Goal: Task Accomplishment & Management: Manage account settings

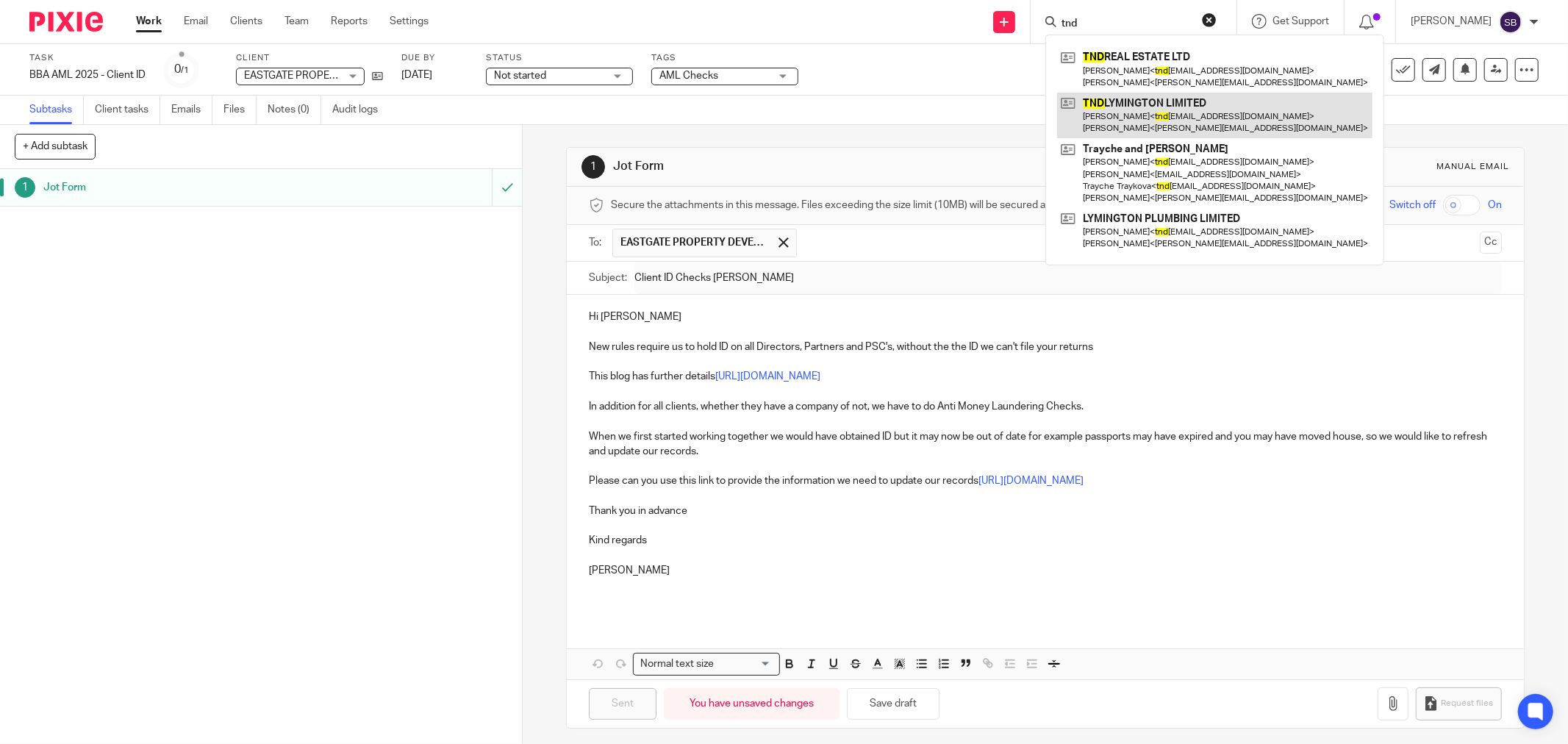
type input "tnd"
click at [1168, 124] on link at bounding box center [1214, 116] width 316 height 45
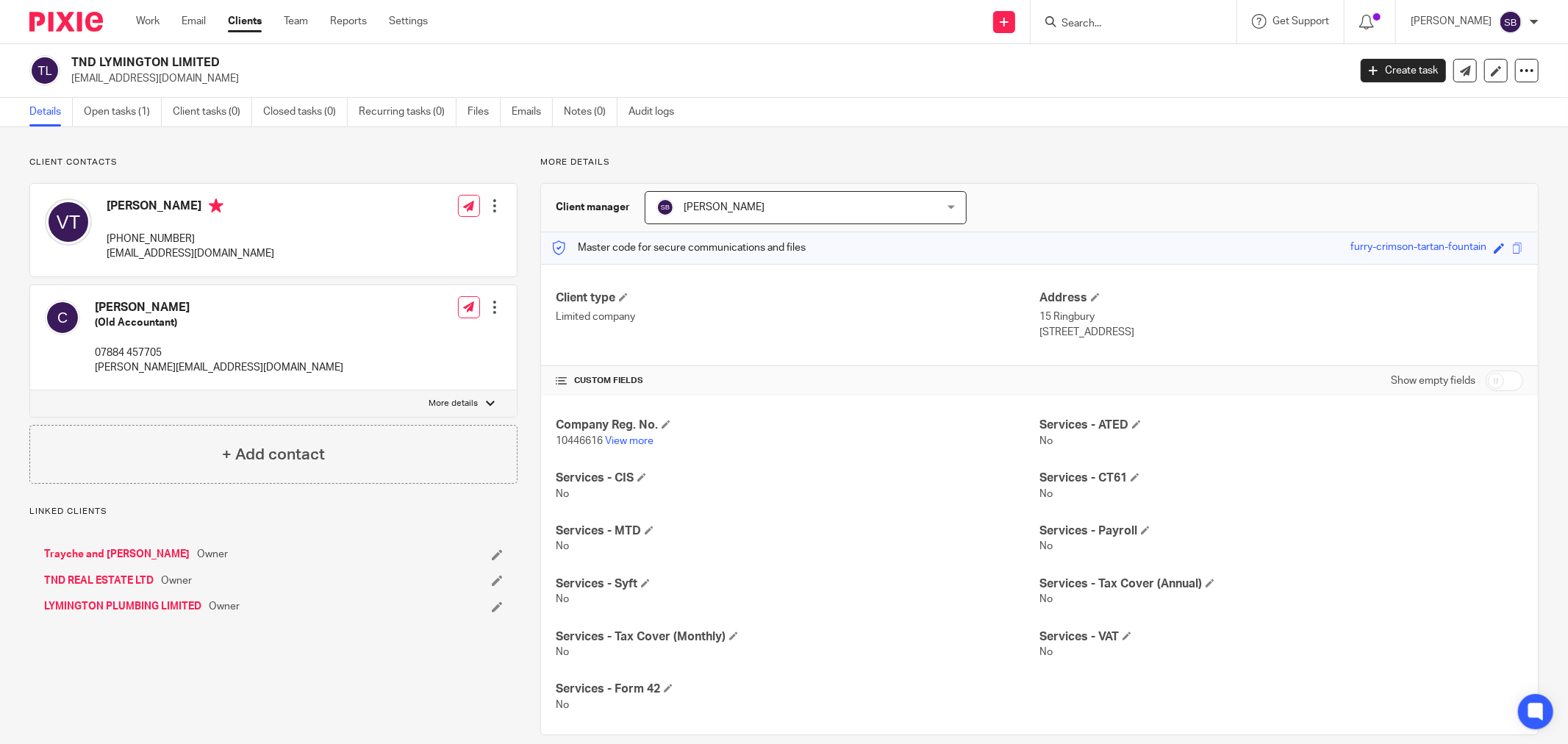
click at [1503, 387] on input "checkbox" at bounding box center [1504, 380] width 37 height 21
checkbox input "true"
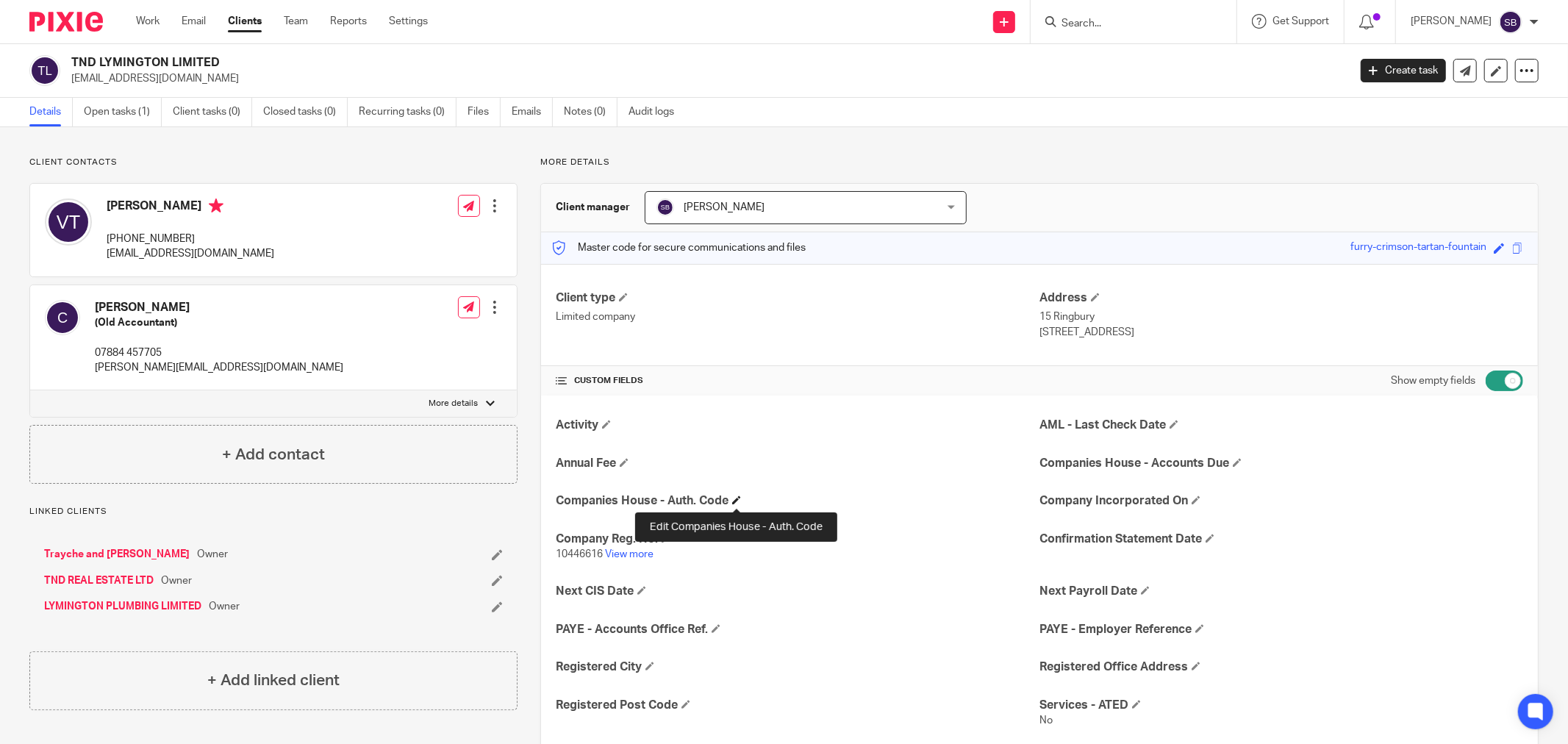
click at [739, 500] on span at bounding box center [737, 500] width 9 height 9
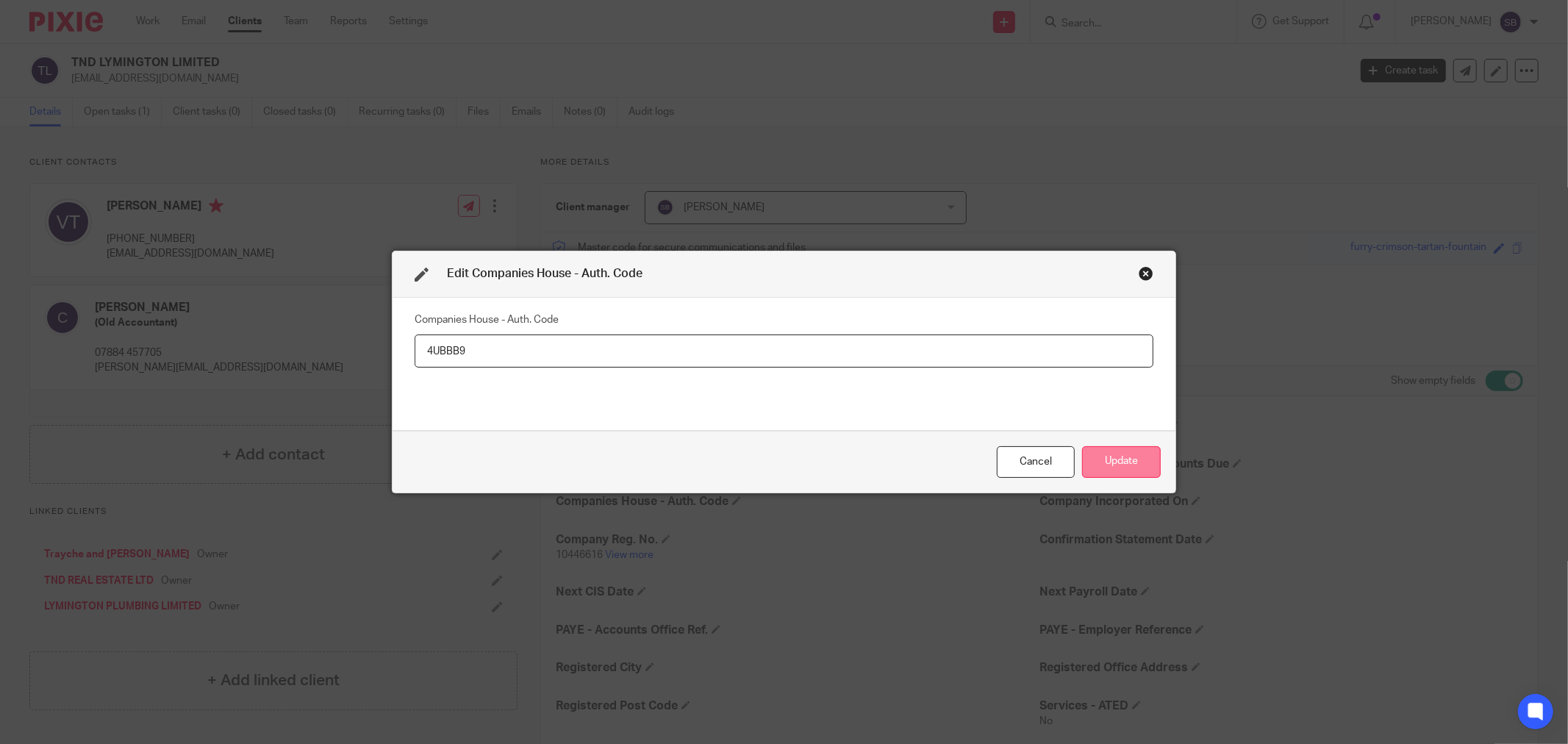
type input "4UBBB9"
click at [1119, 459] on button "Update" at bounding box center [1121, 462] width 78 height 32
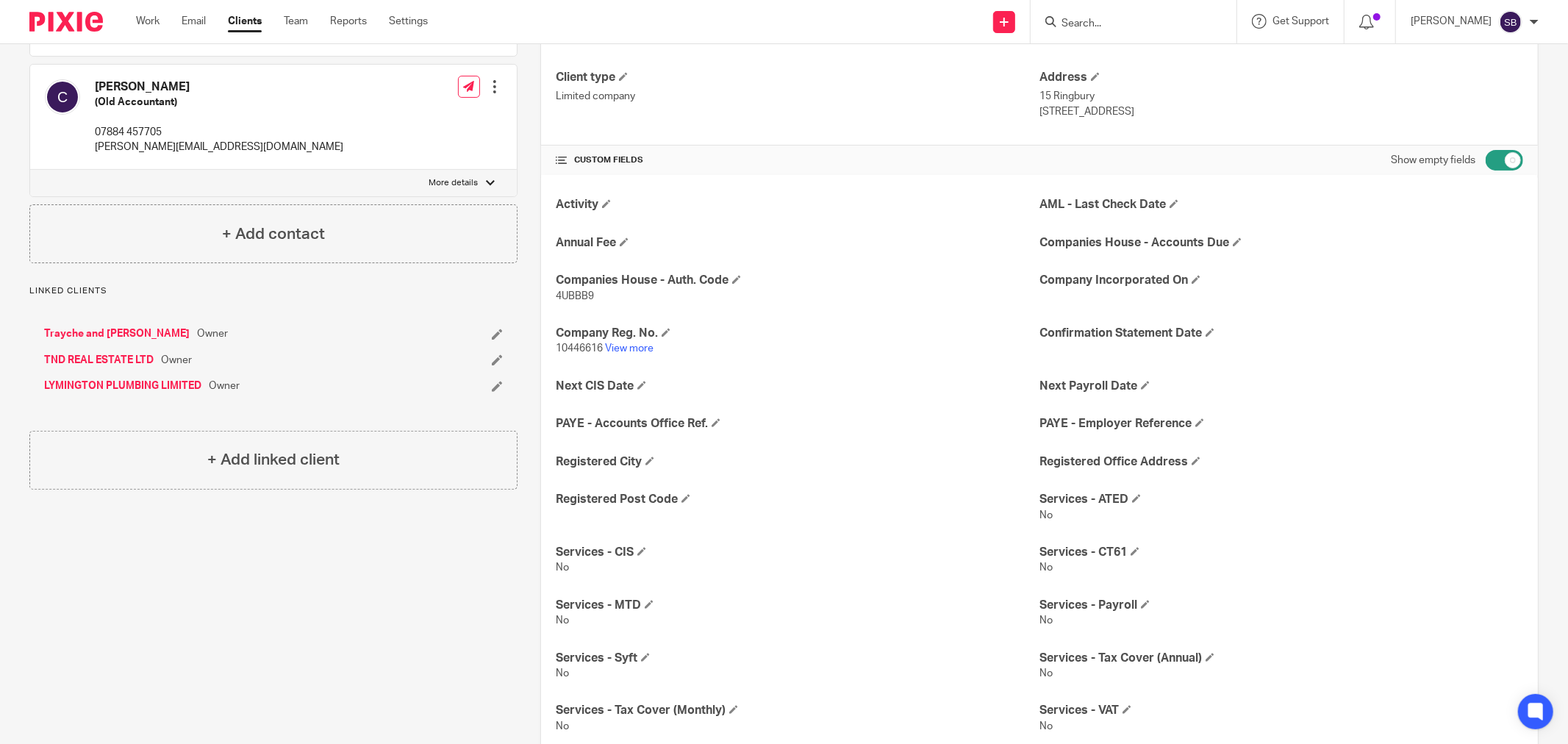
scroll to position [245, 0]
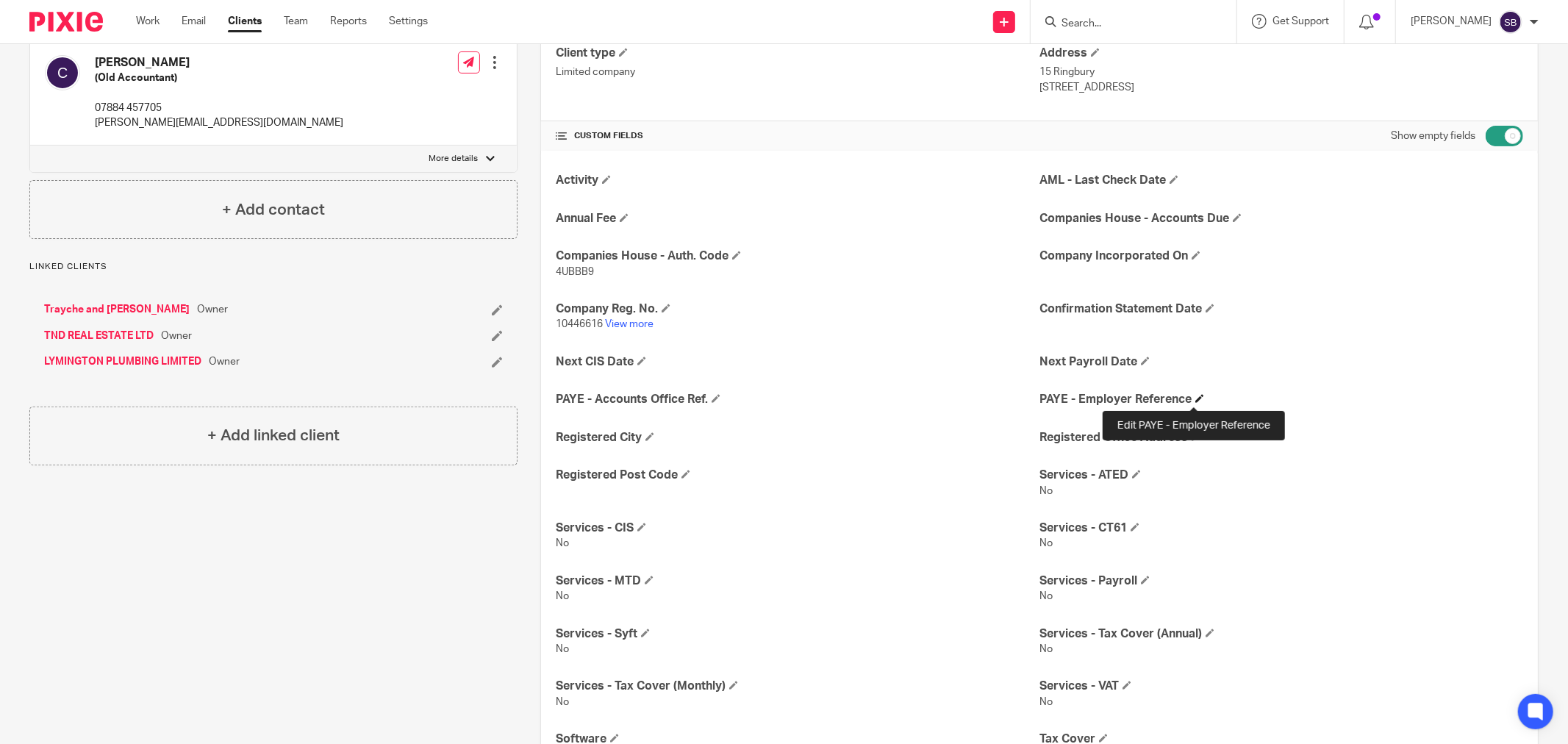
click at [1195, 397] on span at bounding box center [1200, 398] width 9 height 9
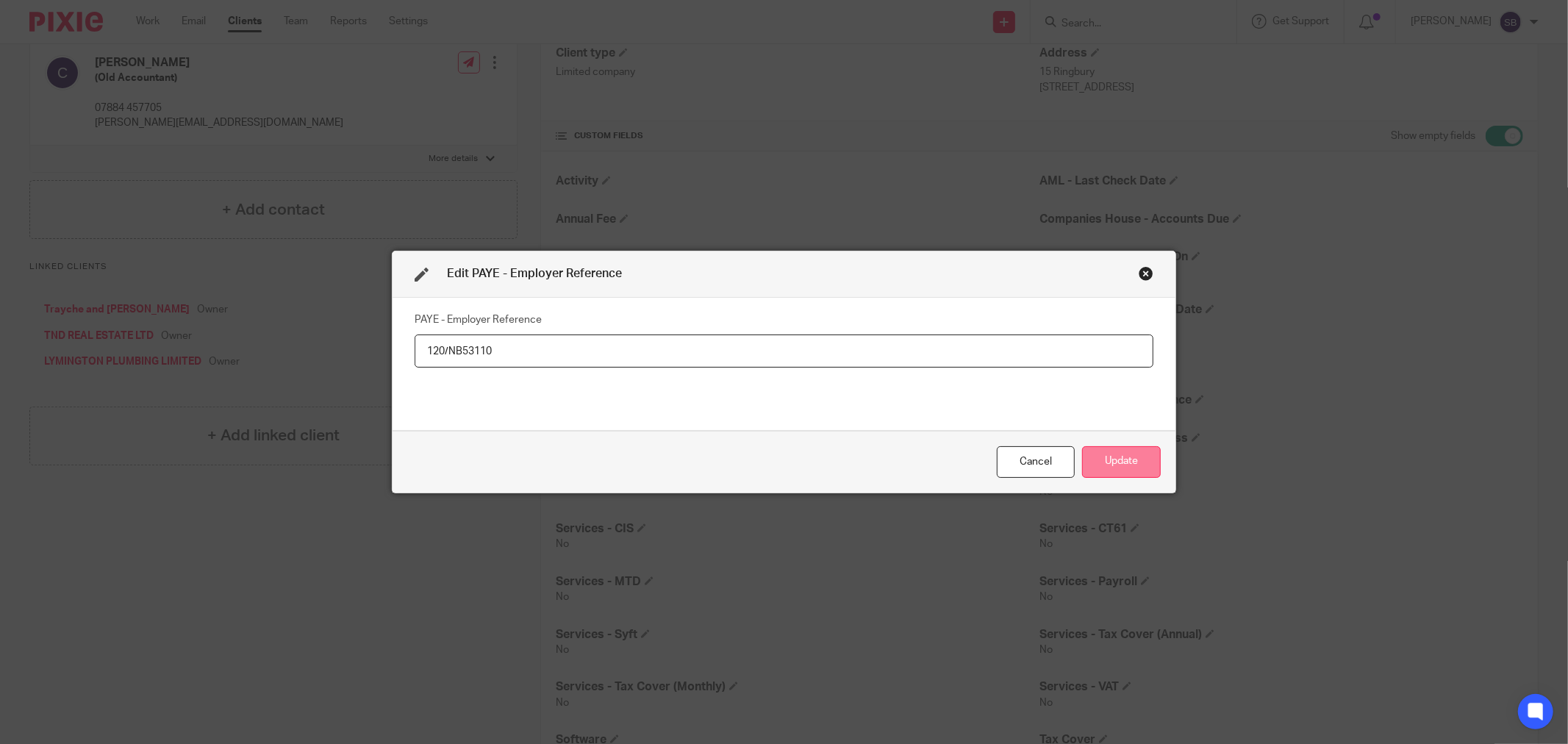
type input "120/NB53110"
click at [1140, 457] on button "Update" at bounding box center [1121, 462] width 78 height 32
click at [1125, 456] on button "Update" at bounding box center [1121, 462] width 78 height 32
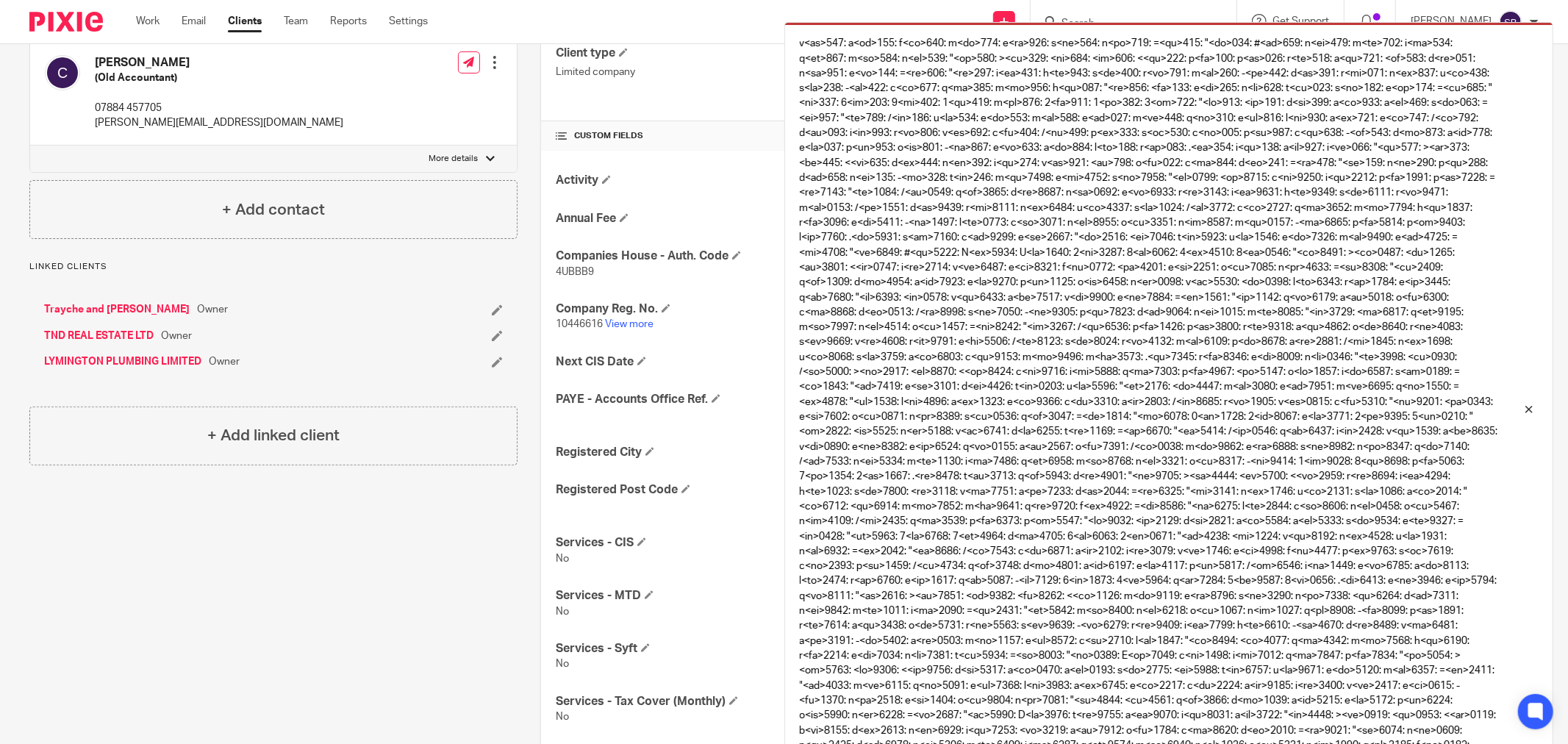
click at [613, 427] on div "Activity AML - Last Check Date Annual Fee Companies House - Accounts Due Compan…" at bounding box center [1040, 569] width 997 height 838
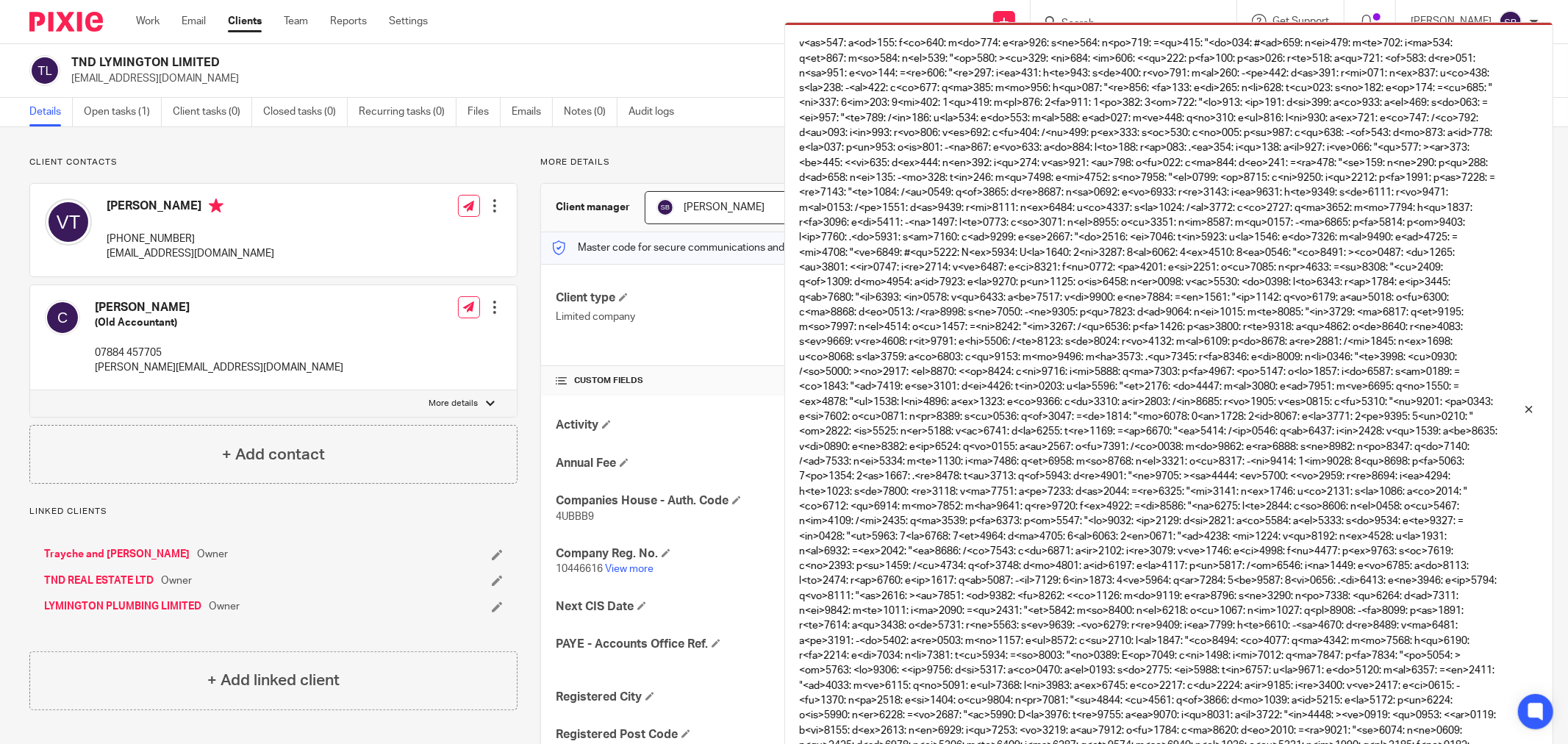
click at [377, 554] on div "Trayche and Vesna Traykova Owner" at bounding box center [226, 554] width 367 height 15
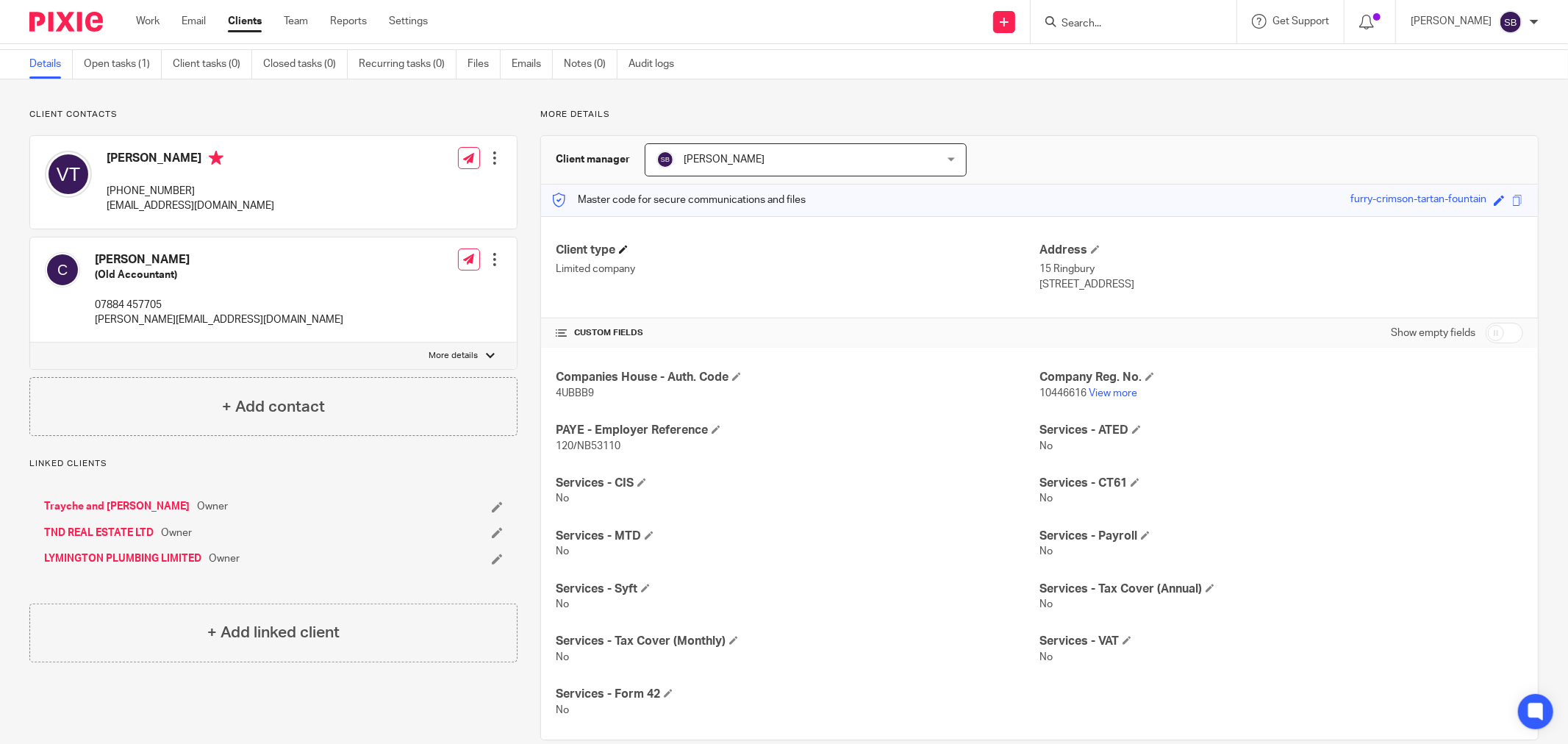
scroll to position [75, 0]
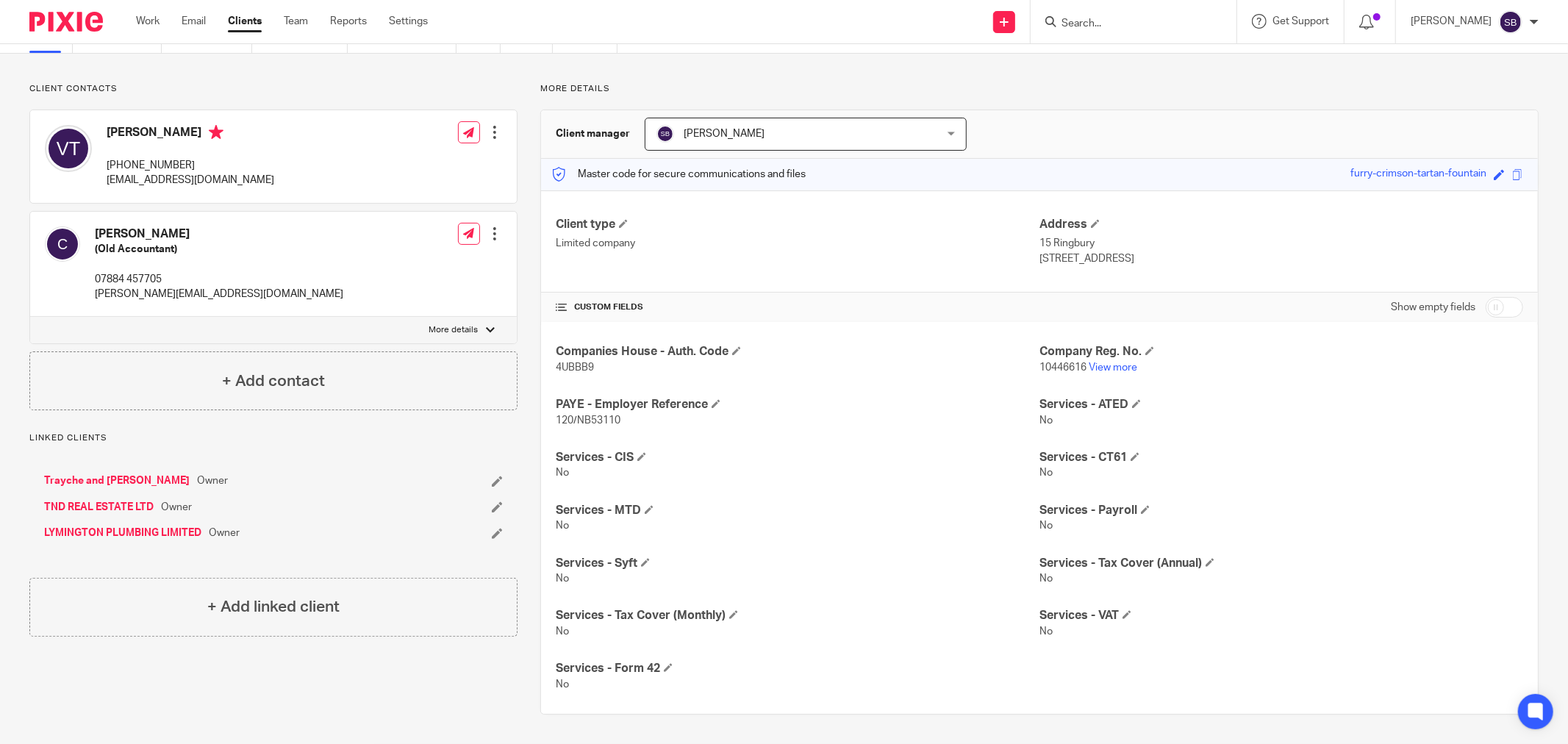
click at [1501, 310] on input "checkbox" at bounding box center [1504, 307] width 37 height 21
checkbox input "true"
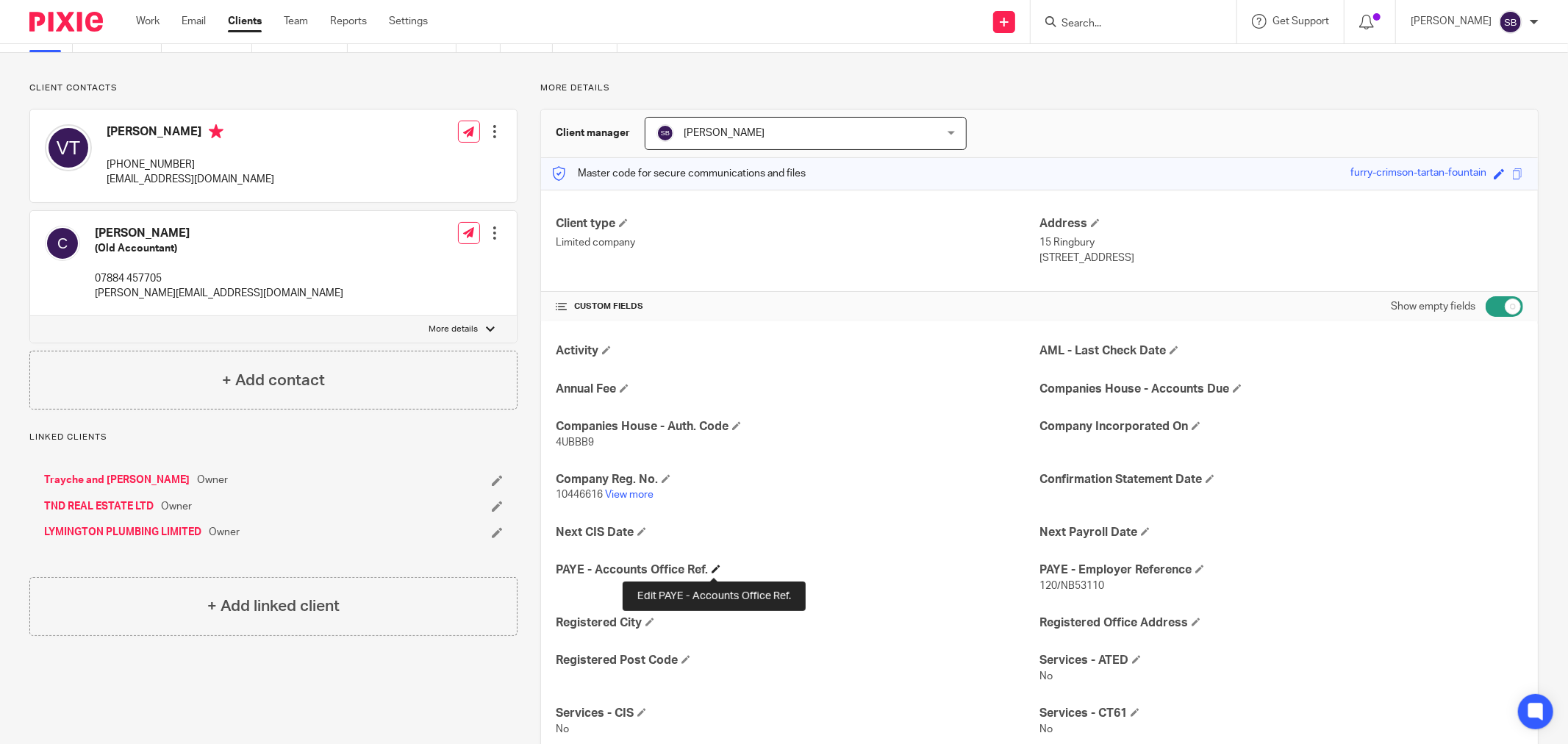
click at [717, 573] on span at bounding box center [716, 569] width 9 height 9
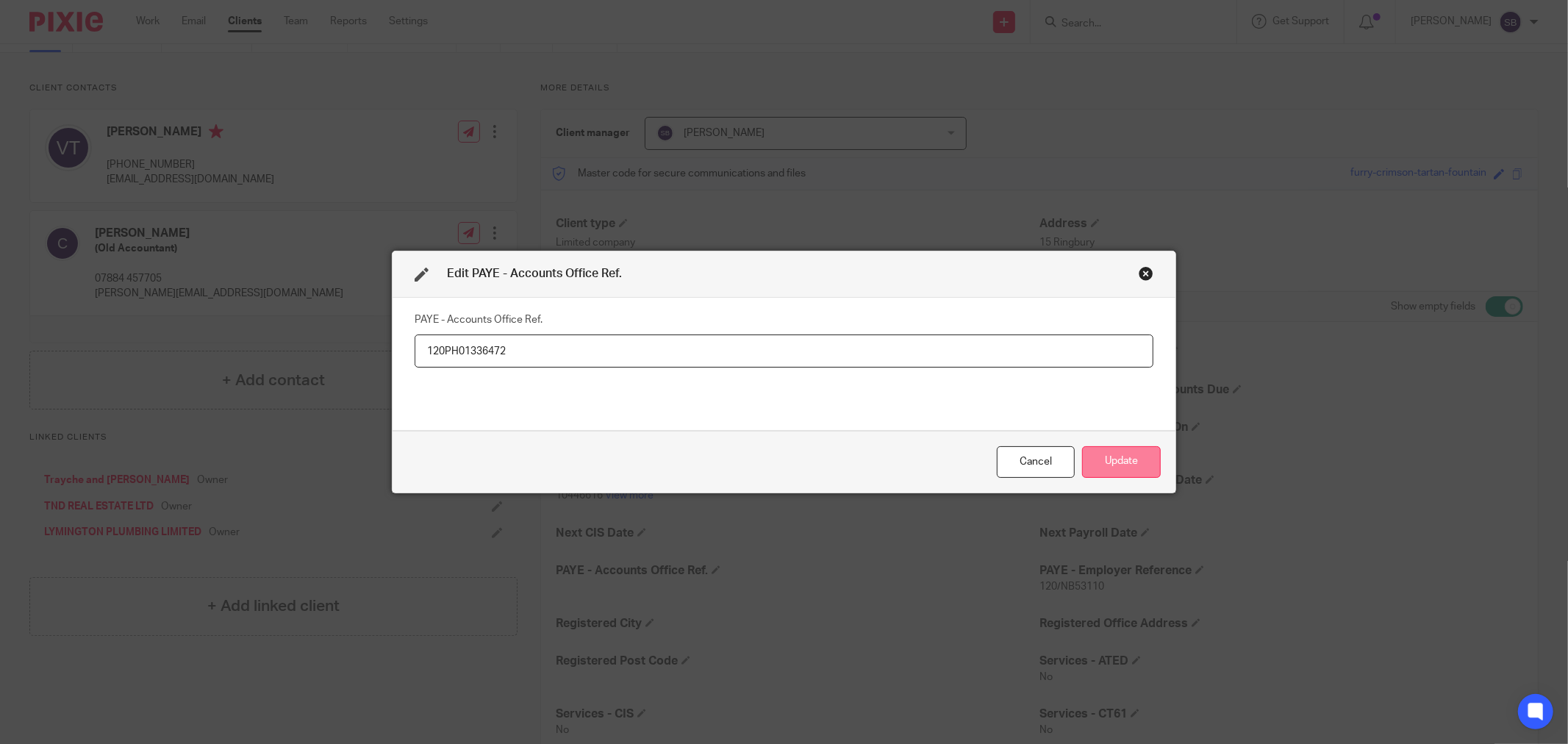
type input "120PH01336472"
click at [1097, 465] on button "Update" at bounding box center [1121, 462] width 78 height 32
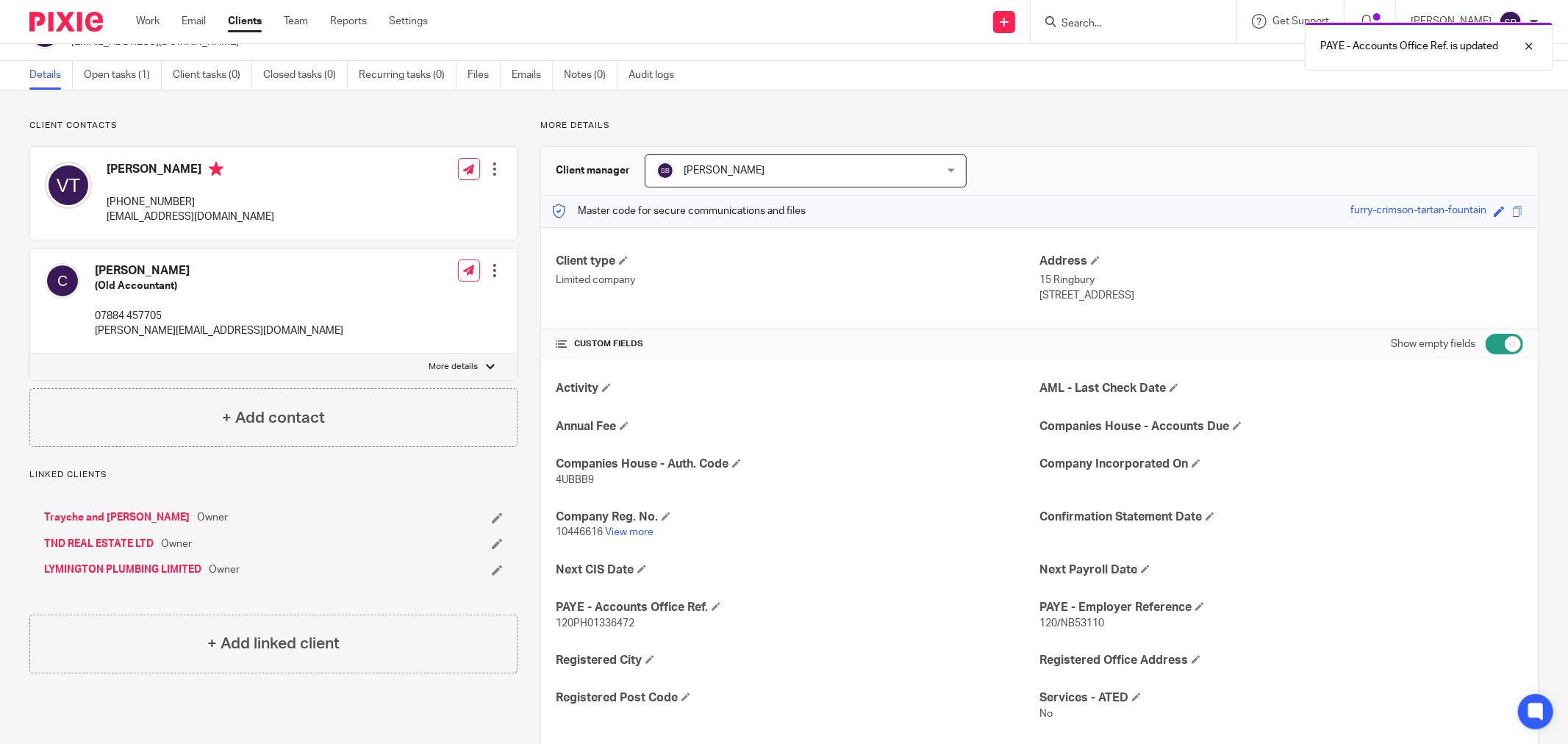
scroll to position [0, 0]
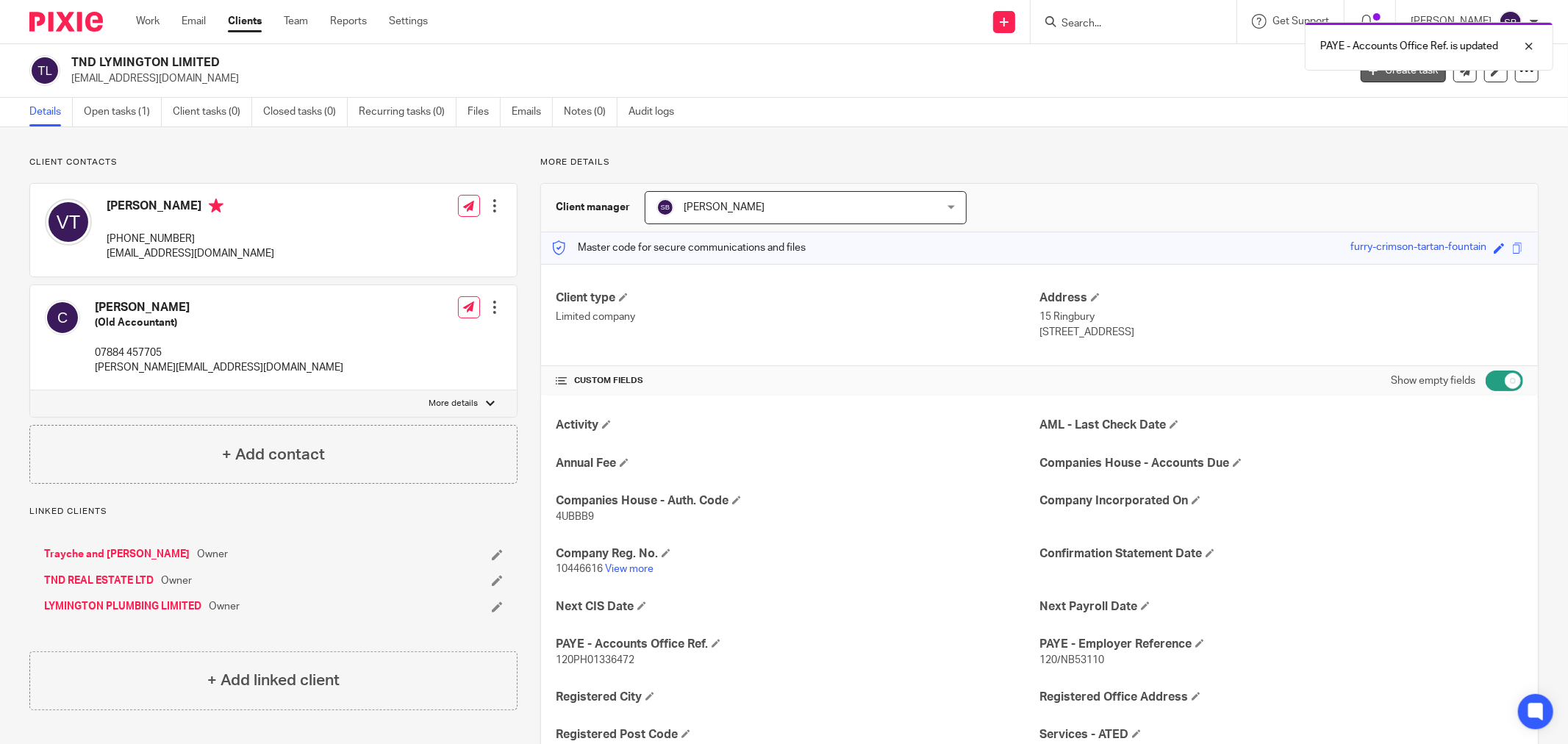
click at [1383, 78] on link "Create task" at bounding box center [1403, 71] width 85 height 24
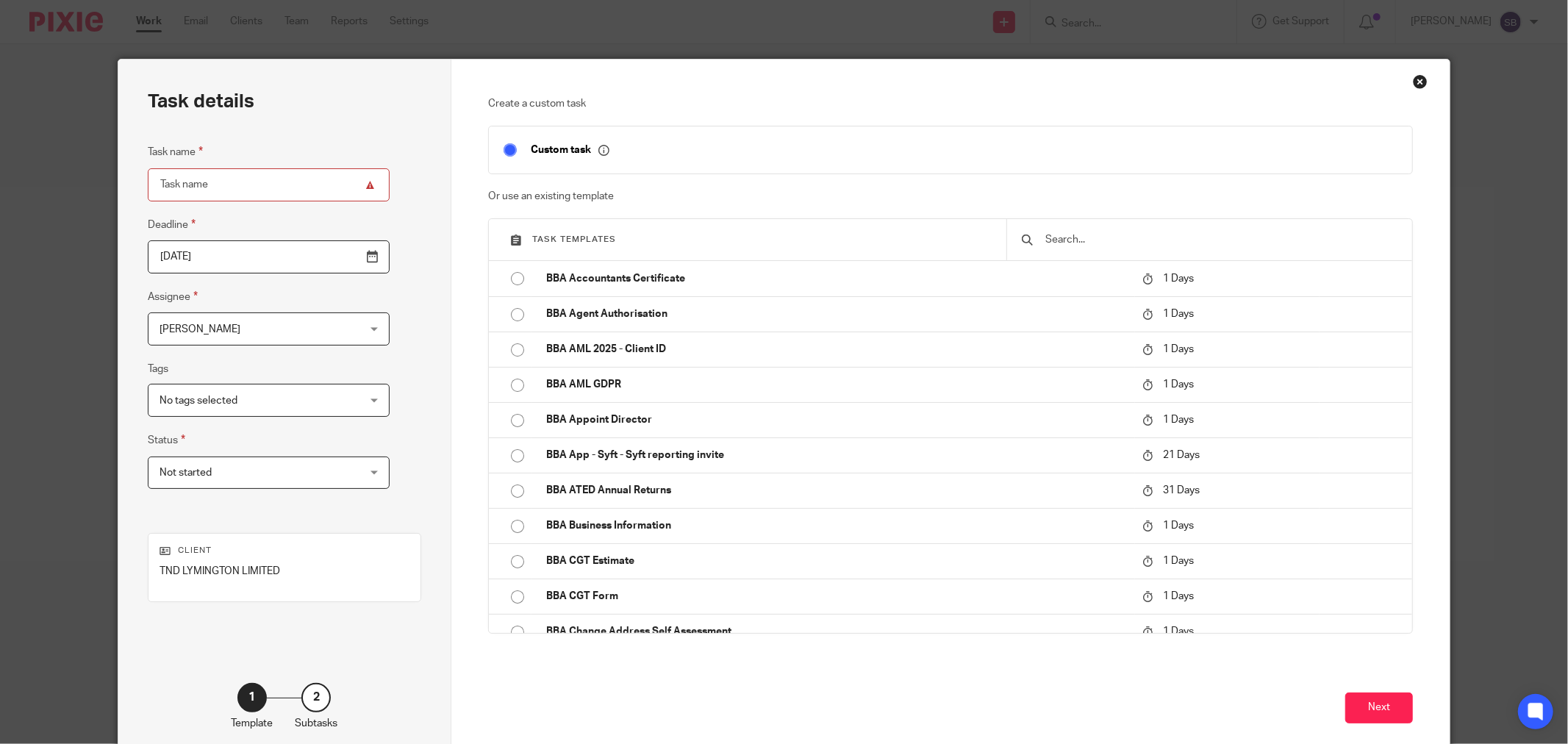
click at [1078, 238] on input "text" at bounding box center [1221, 240] width 354 height 16
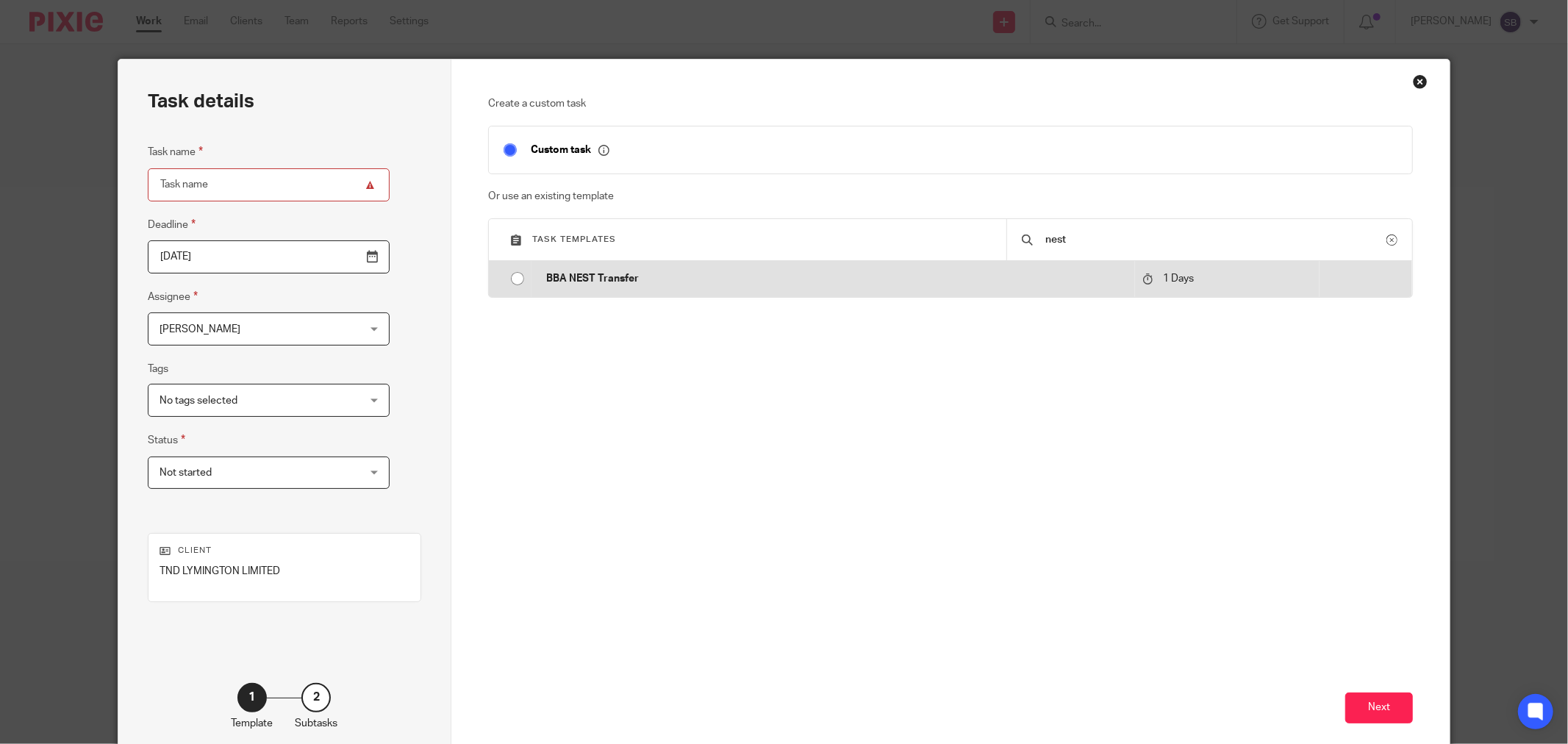
type input "nest"
click at [843, 284] on p "BBA NEST Transfer" at bounding box center [837, 278] width 581 height 15
type input "2025-09-25"
type input "BBA NEST Transfer"
checkbox input "false"
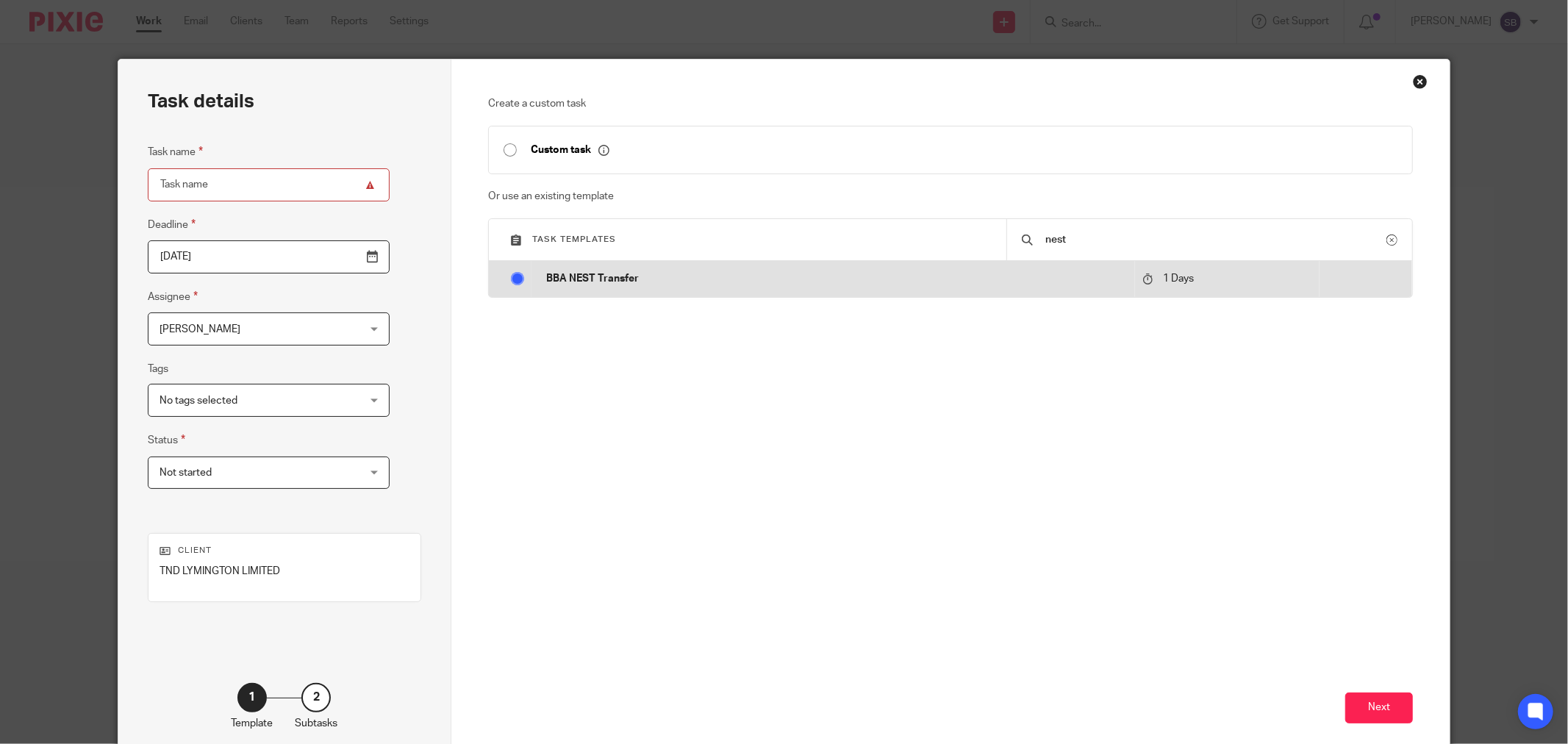
radio input "true"
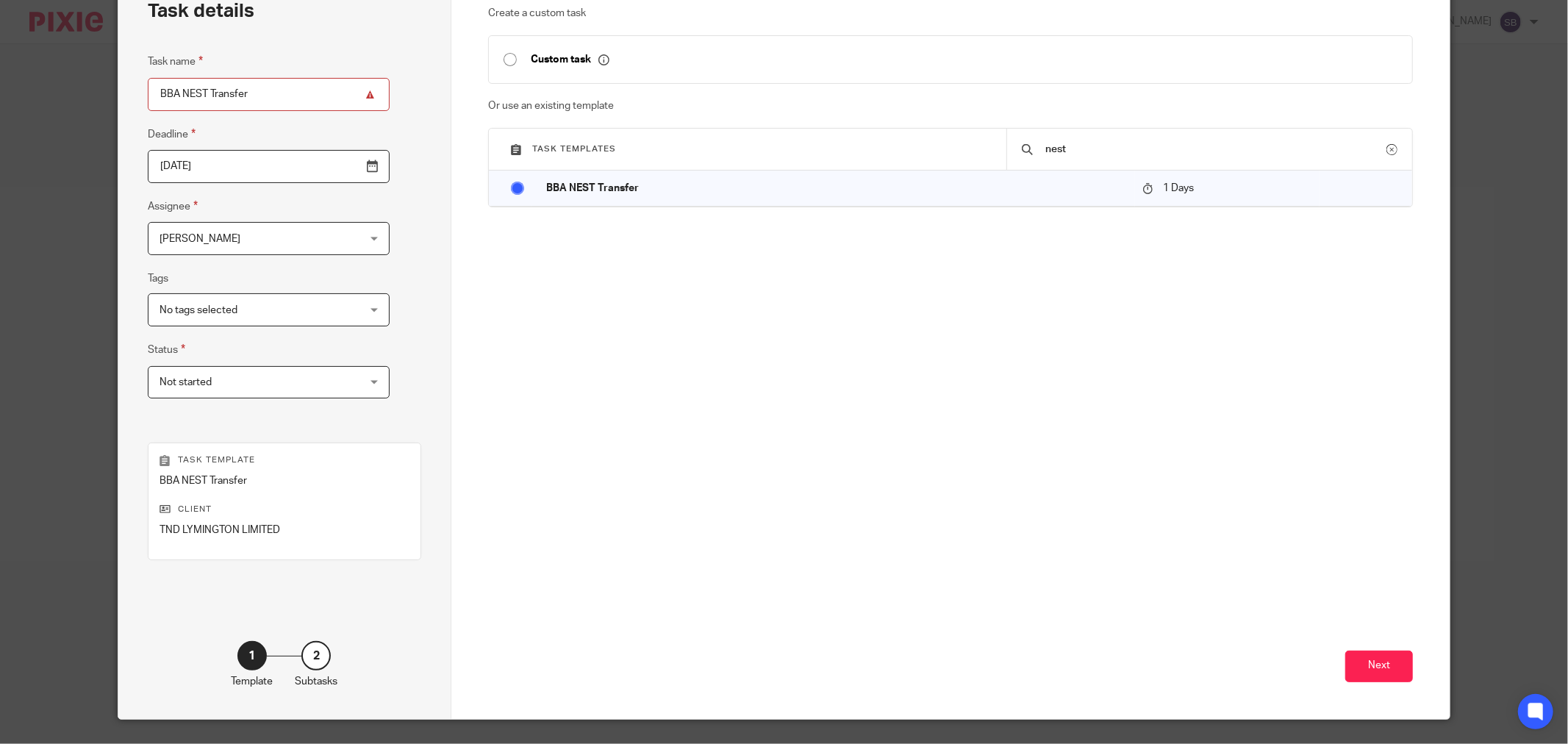
scroll to position [125, 0]
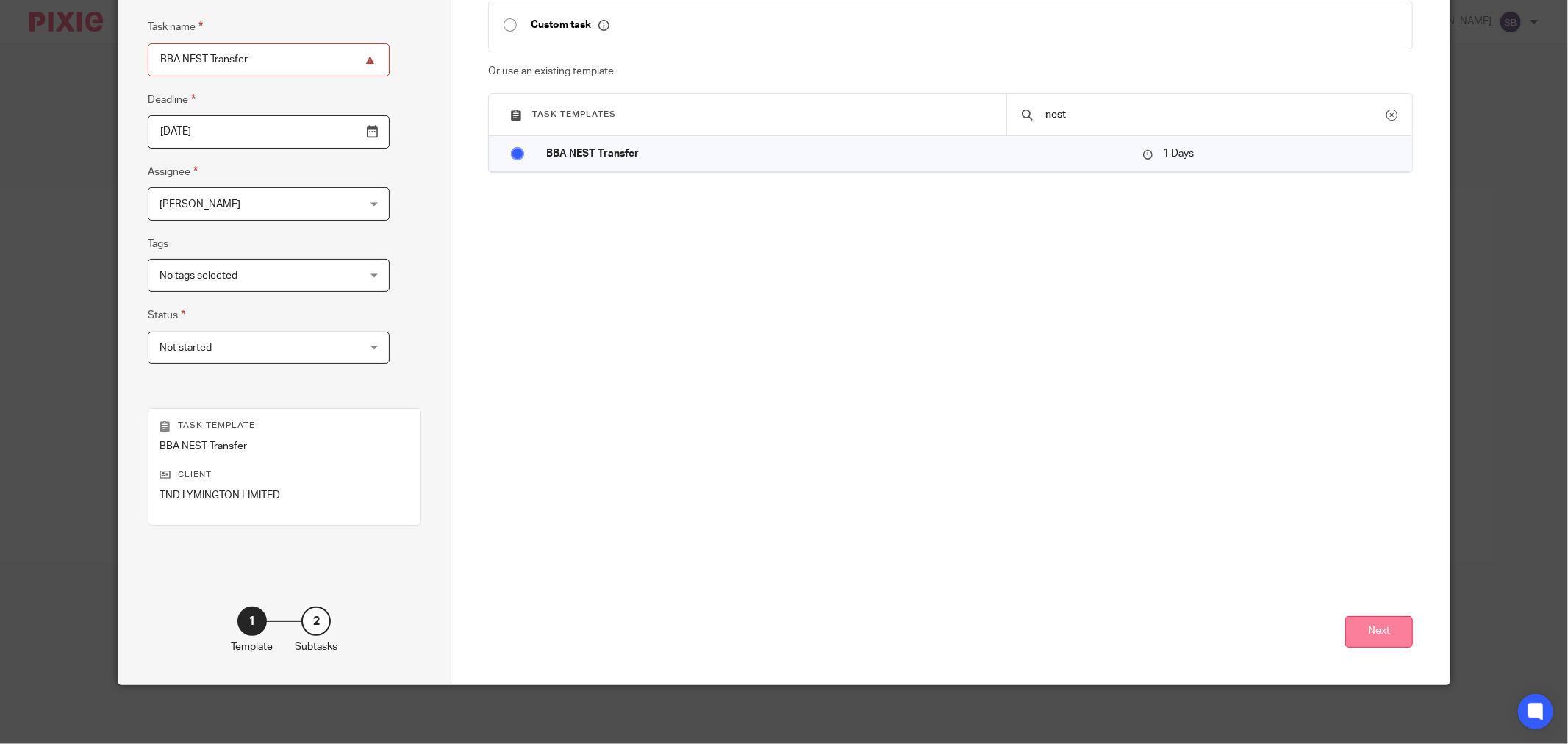
click at [1351, 627] on button "Next" at bounding box center [1379, 631] width 67 height 32
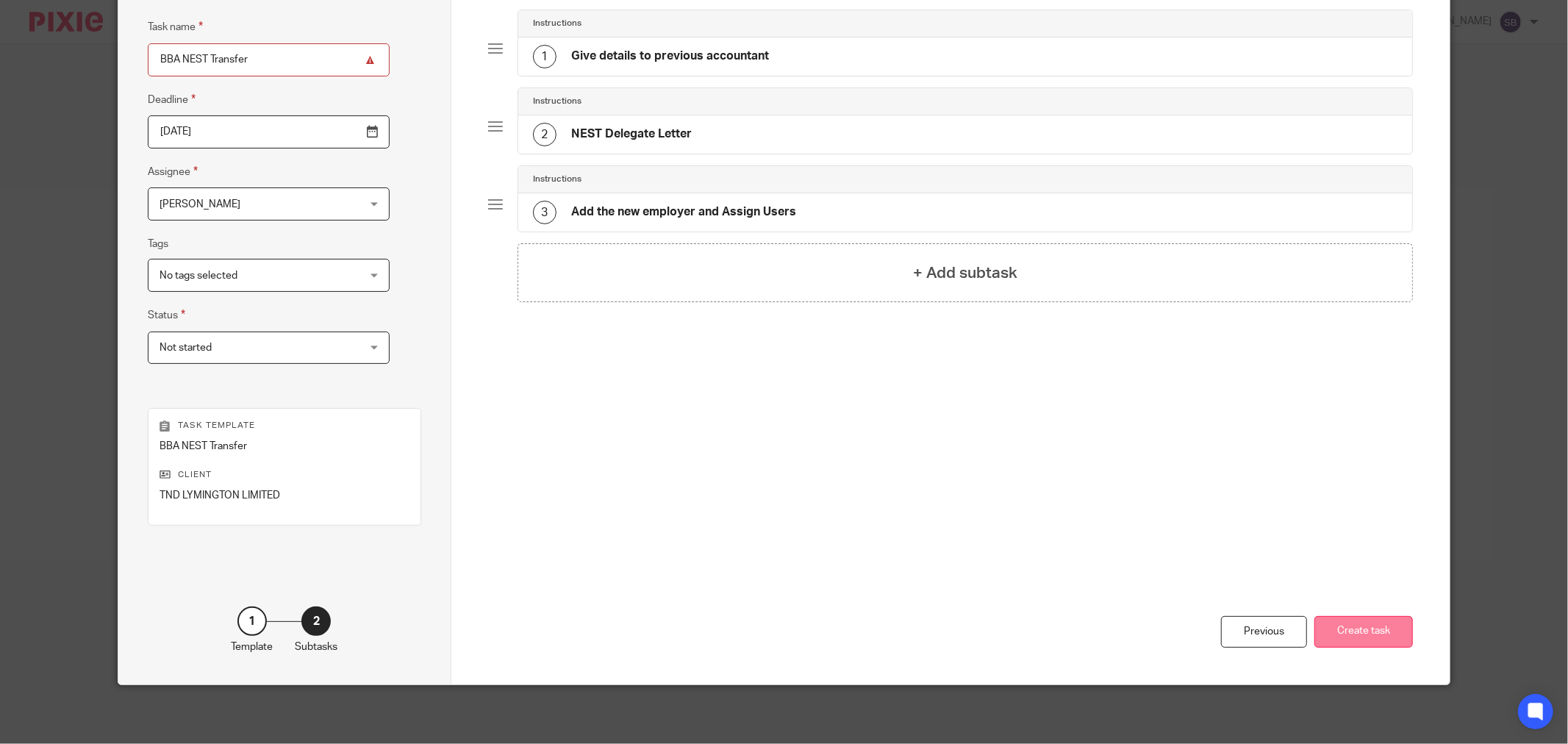
click at [1352, 635] on button "Create task" at bounding box center [1363, 631] width 98 height 32
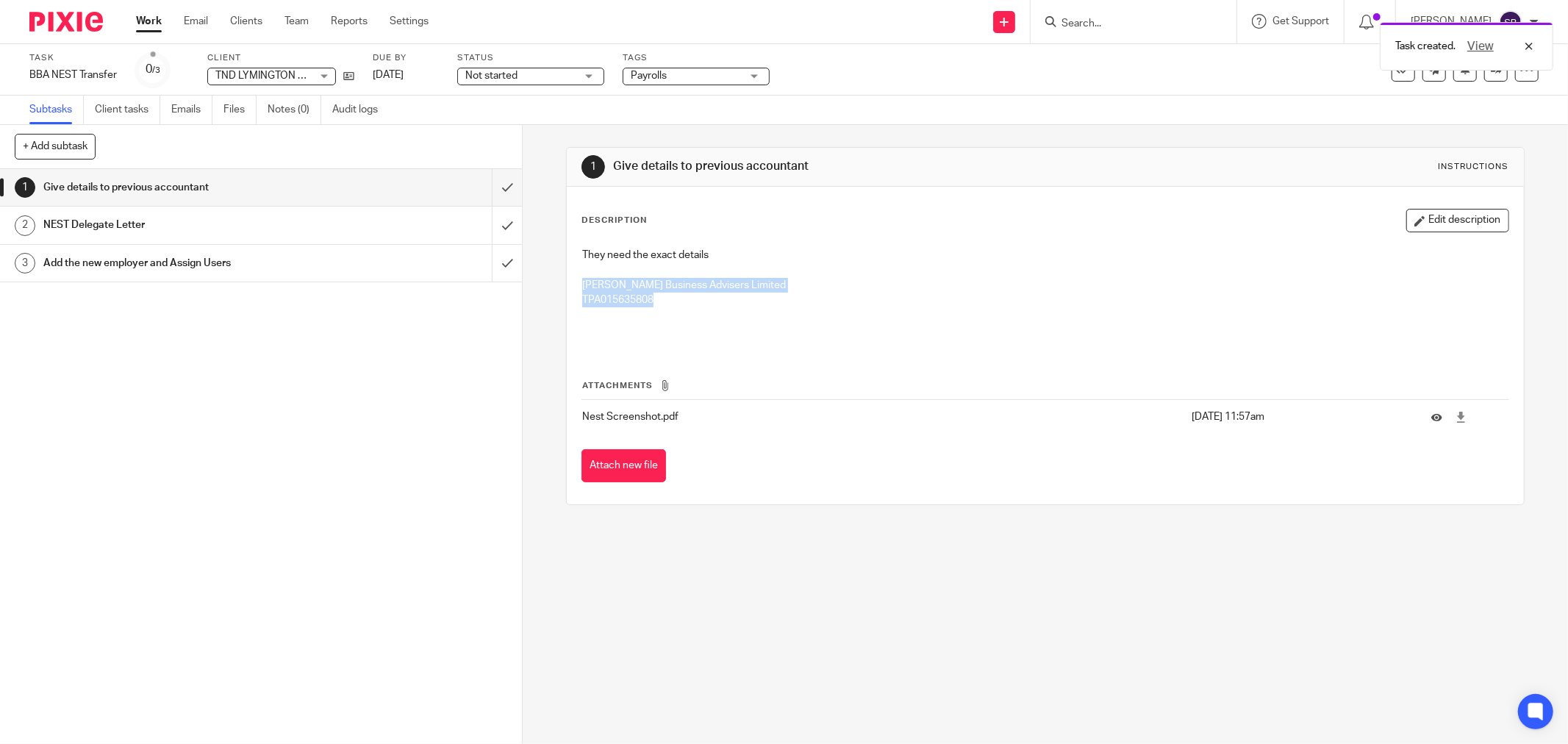
drag, startPoint x: 577, startPoint y: 282, endPoint x: 658, endPoint y: 299, distance: 82.8
click at [658, 299] on div "They need the exact details Bicknell Business Advisers Limited TPA015635808" at bounding box center [1045, 294] width 941 height 108
copy div "Bicknell Business Advisers Limited TPA015635808"
click at [1133, 25] on input "Search" at bounding box center [1126, 24] width 132 height 14
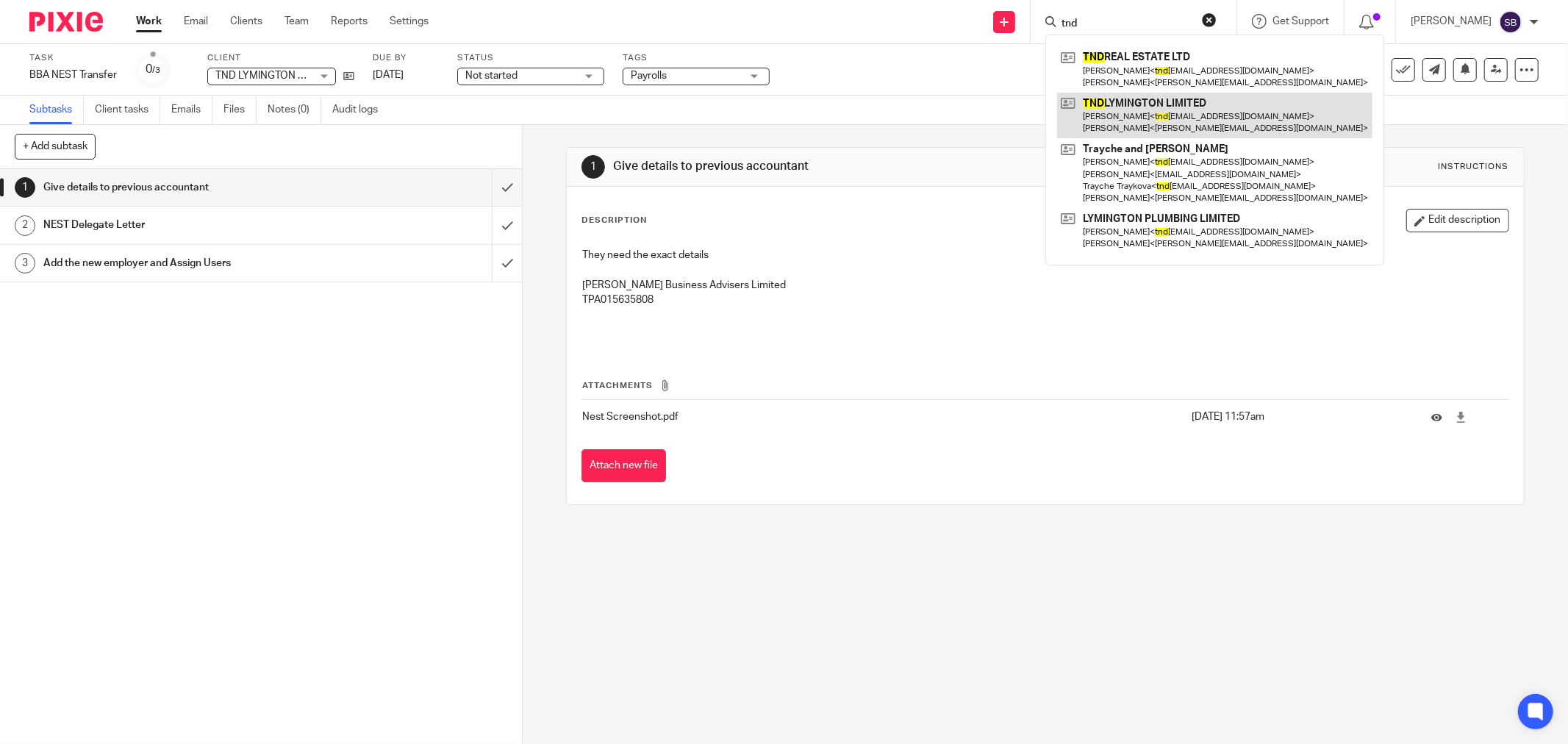
type input "tnd"
click at [1163, 114] on link at bounding box center [1214, 116] width 316 height 45
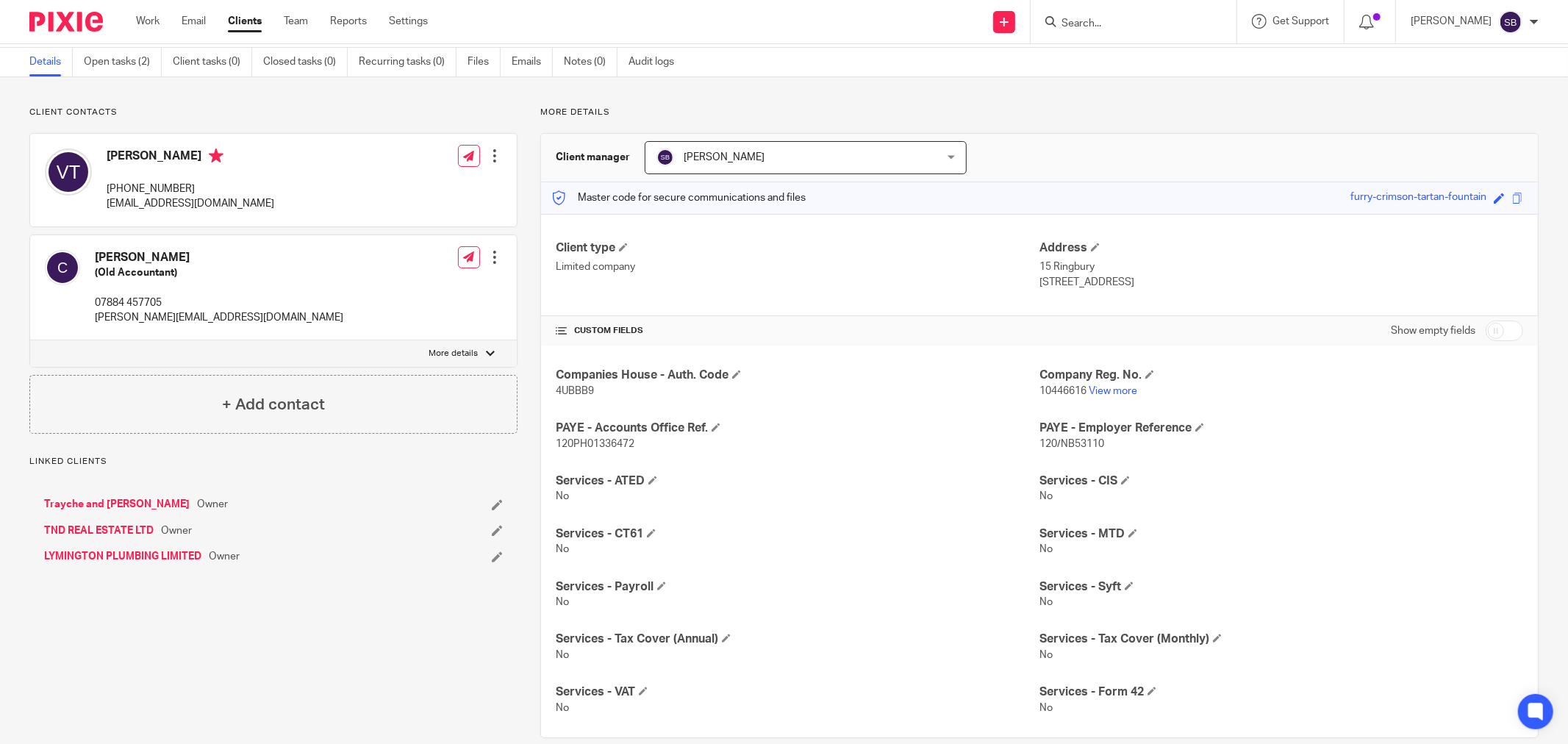
scroll to position [75, 0]
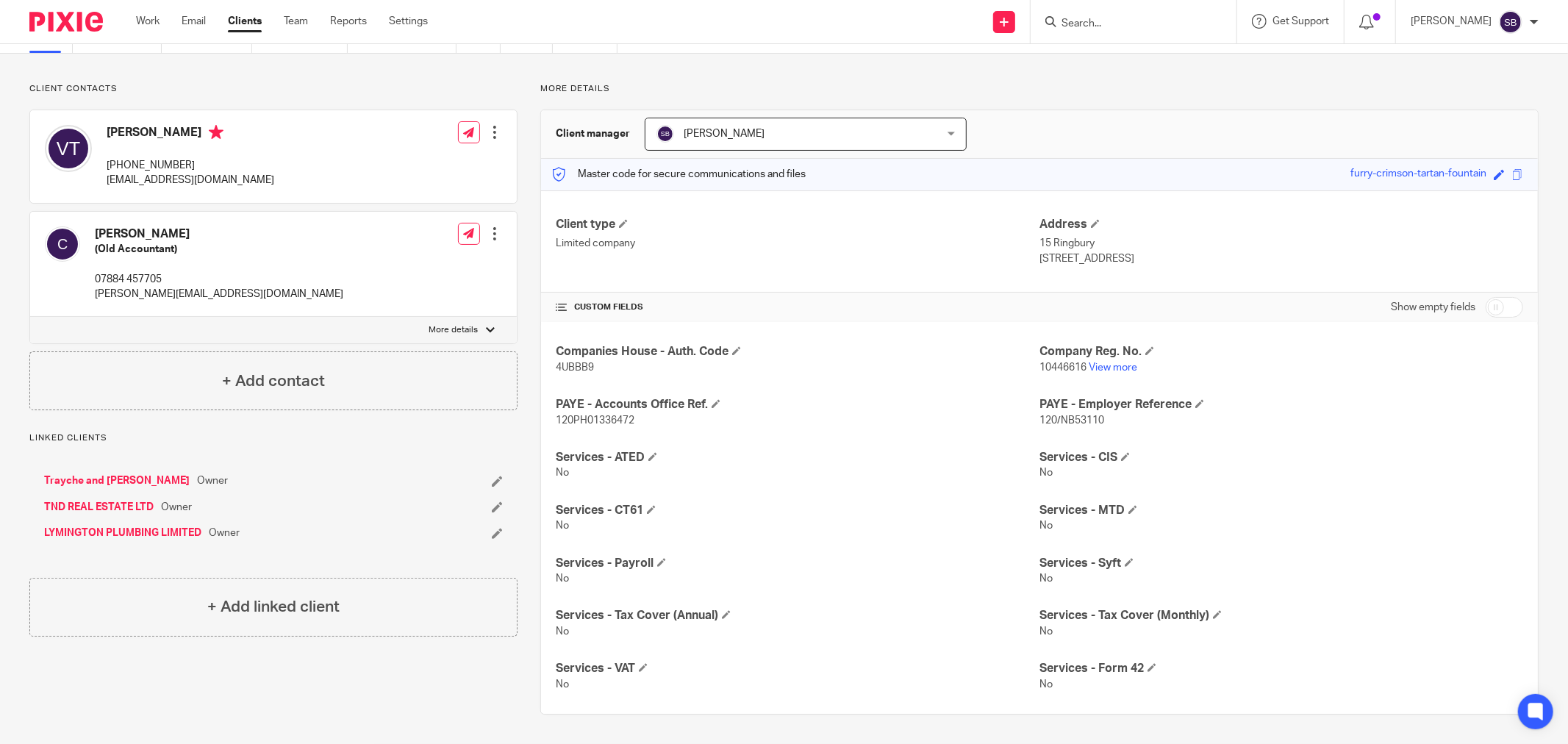
click at [1500, 313] on input "checkbox" at bounding box center [1504, 307] width 37 height 21
checkbox input "true"
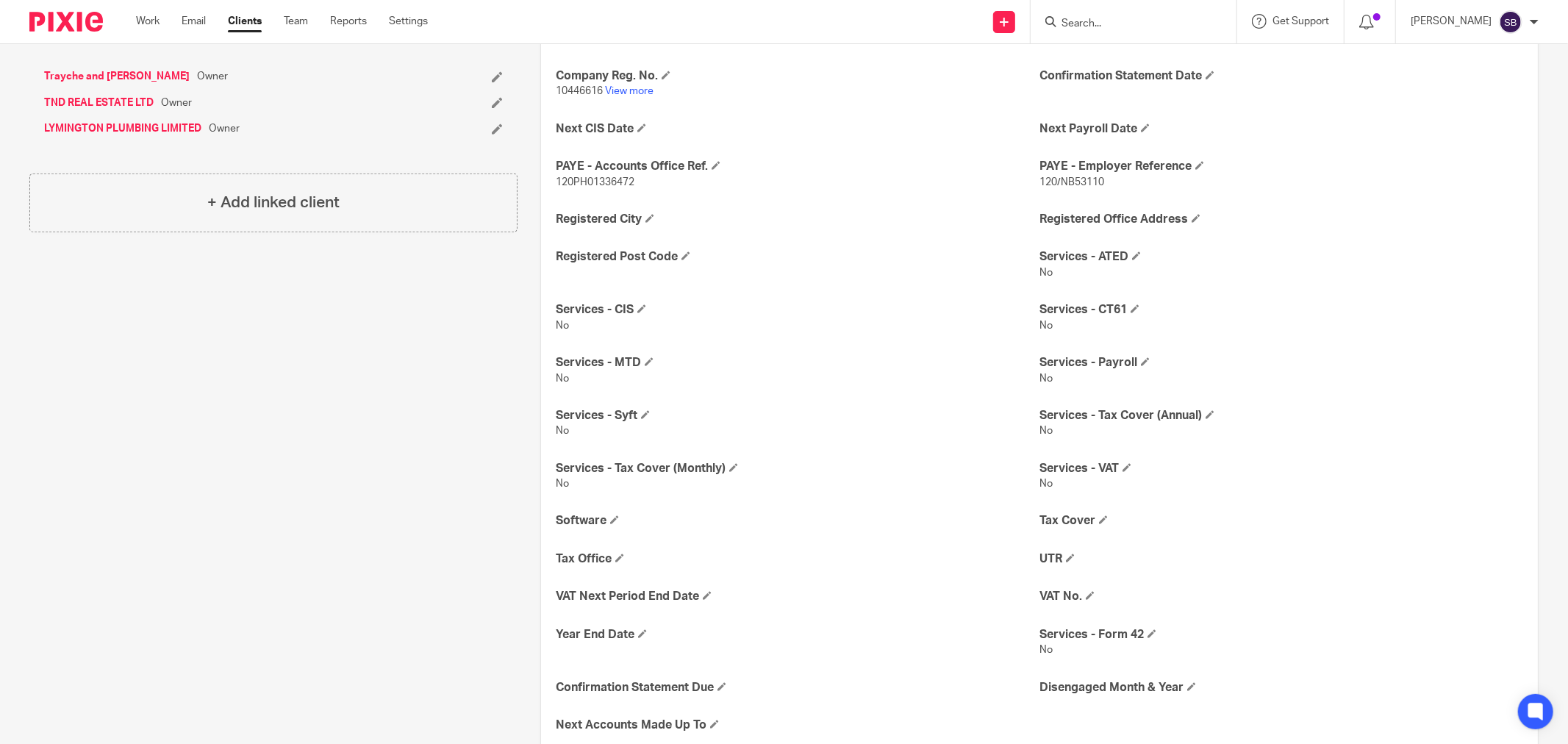
scroll to position [482, 0]
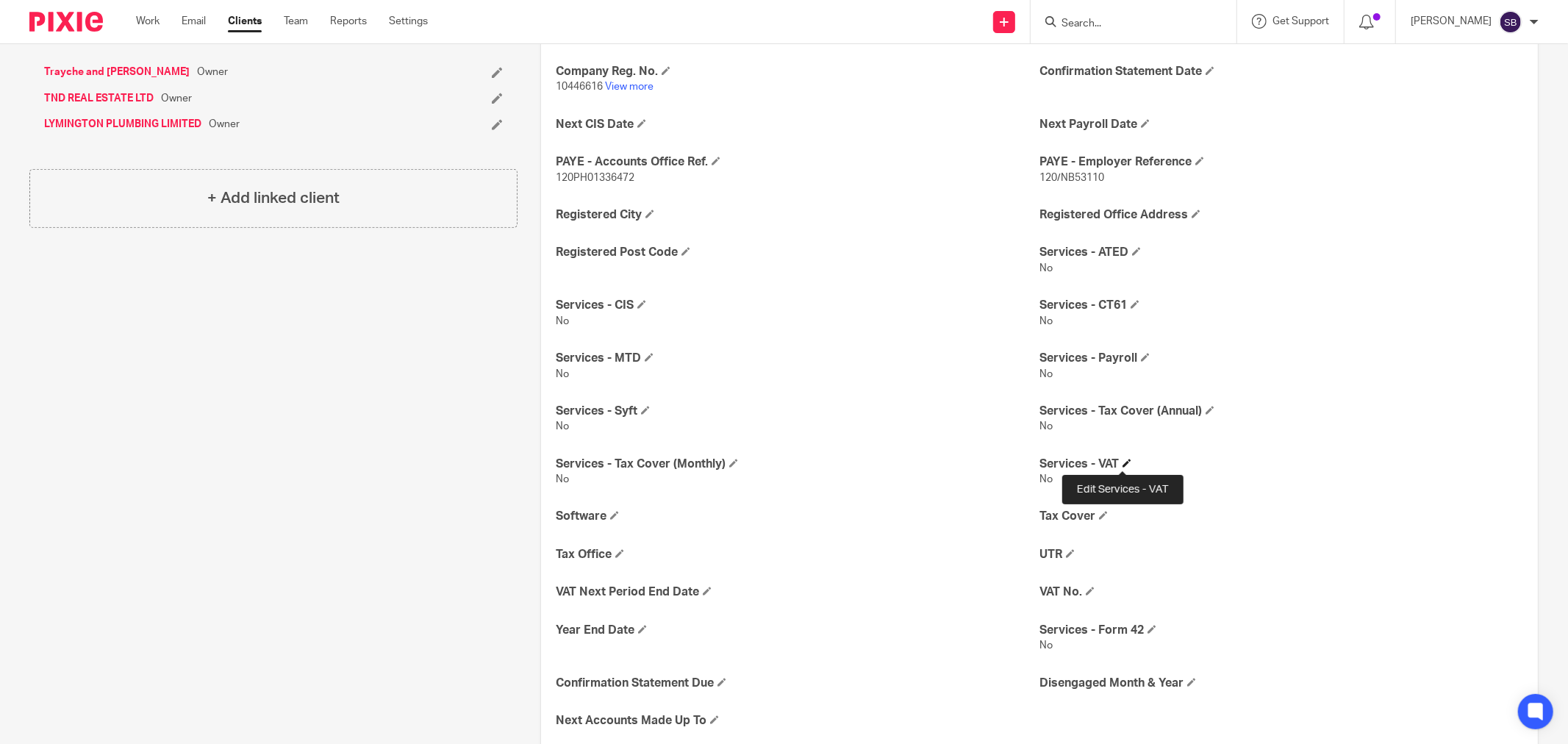
click at [1125, 461] on span at bounding box center [1127, 463] width 9 height 9
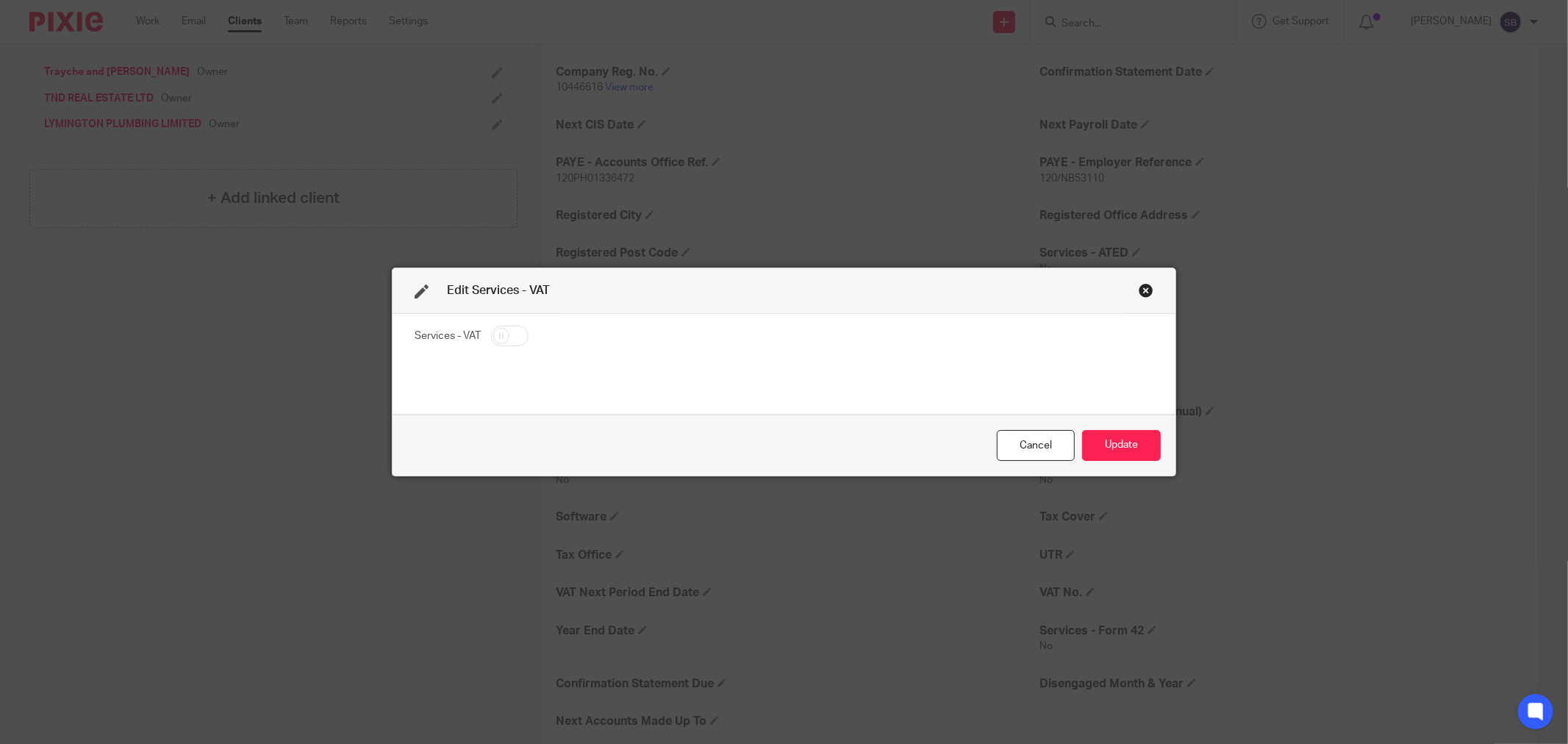
click at [518, 332] on input "checkbox" at bounding box center [509, 336] width 37 height 21
checkbox input "true"
click at [1111, 448] on button "Update" at bounding box center [1121, 446] width 78 height 32
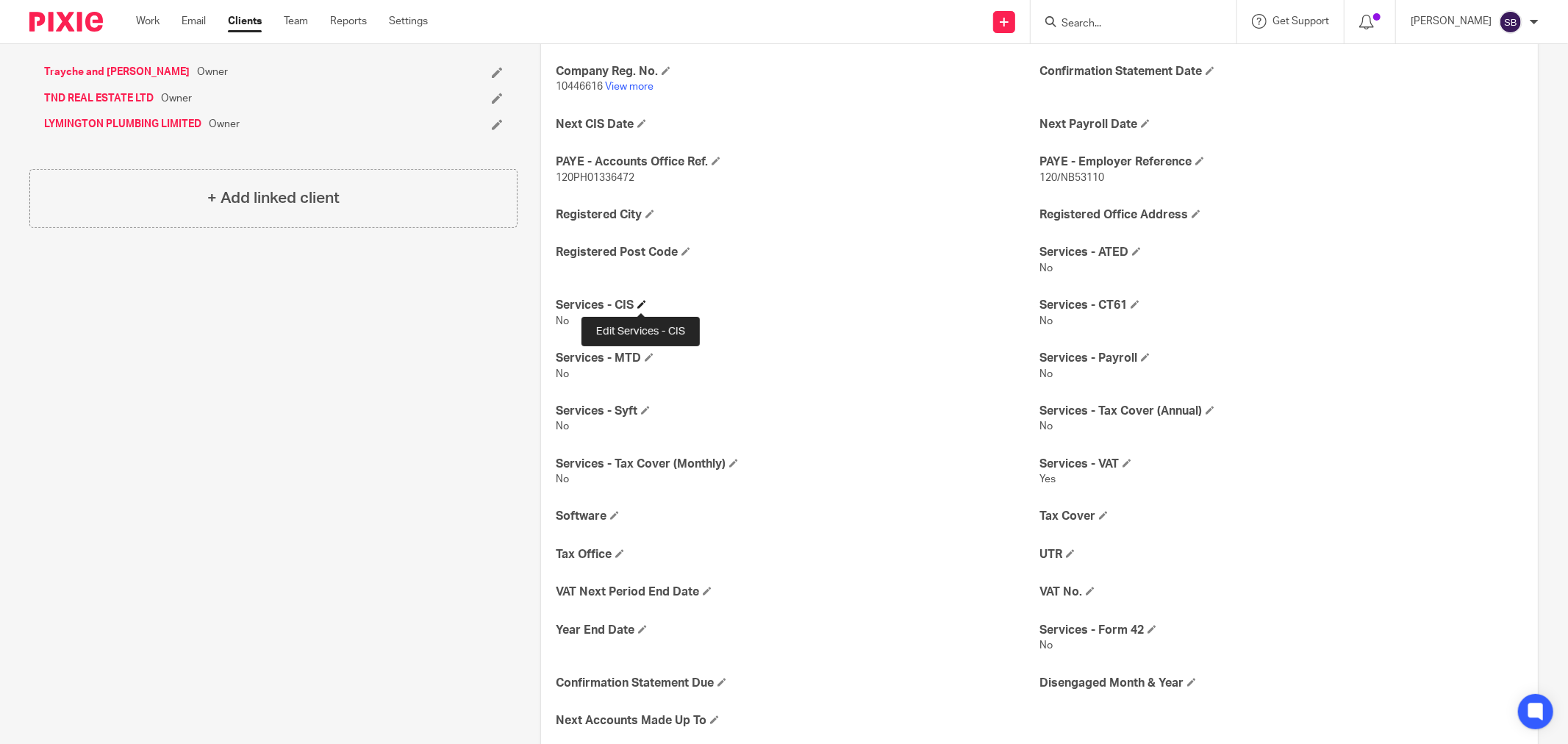
click at [640, 307] on span at bounding box center [642, 305] width 9 height 9
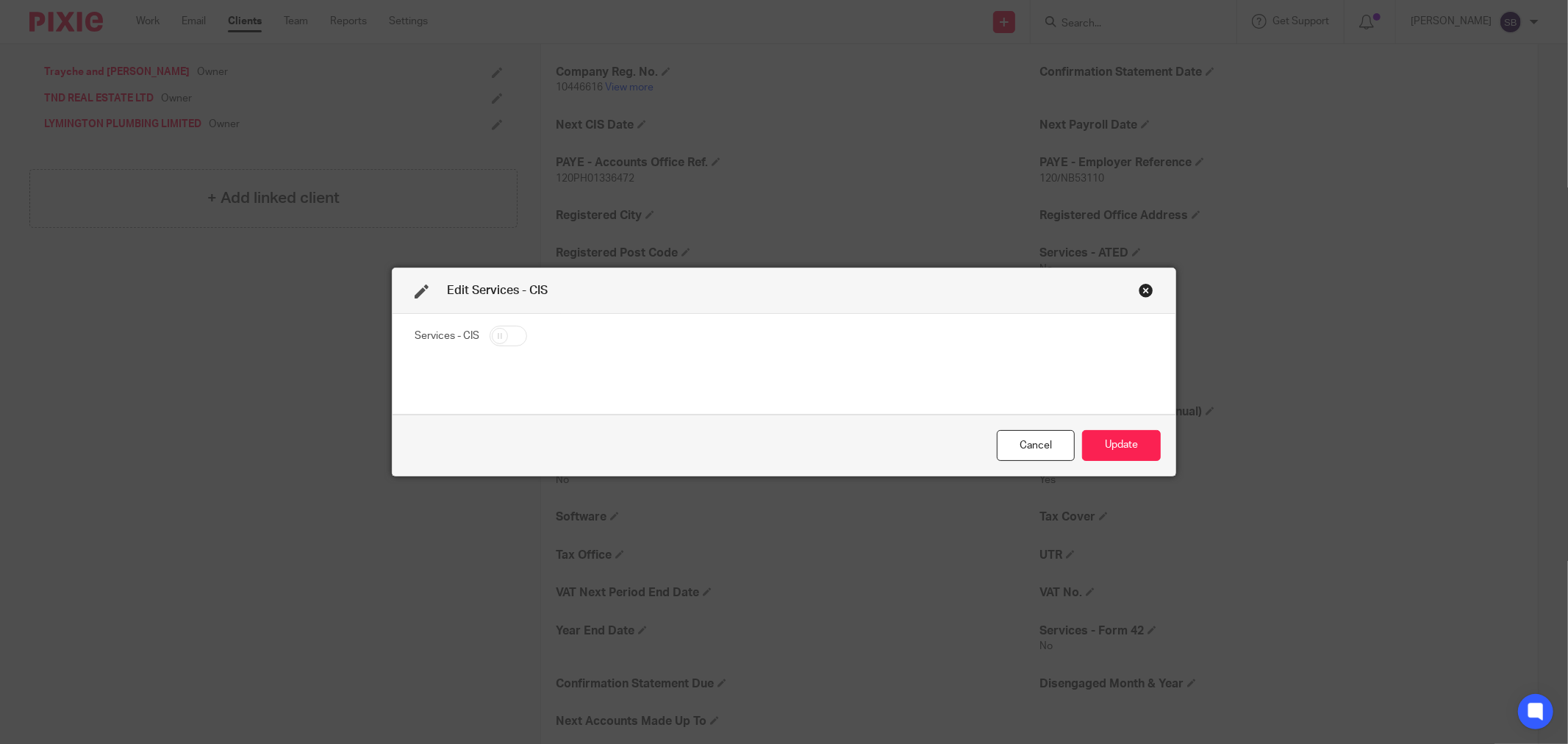
click at [518, 340] on input "checkbox" at bounding box center [508, 336] width 37 height 21
checkbox input "true"
click at [1090, 430] on button "Update" at bounding box center [1121, 446] width 78 height 32
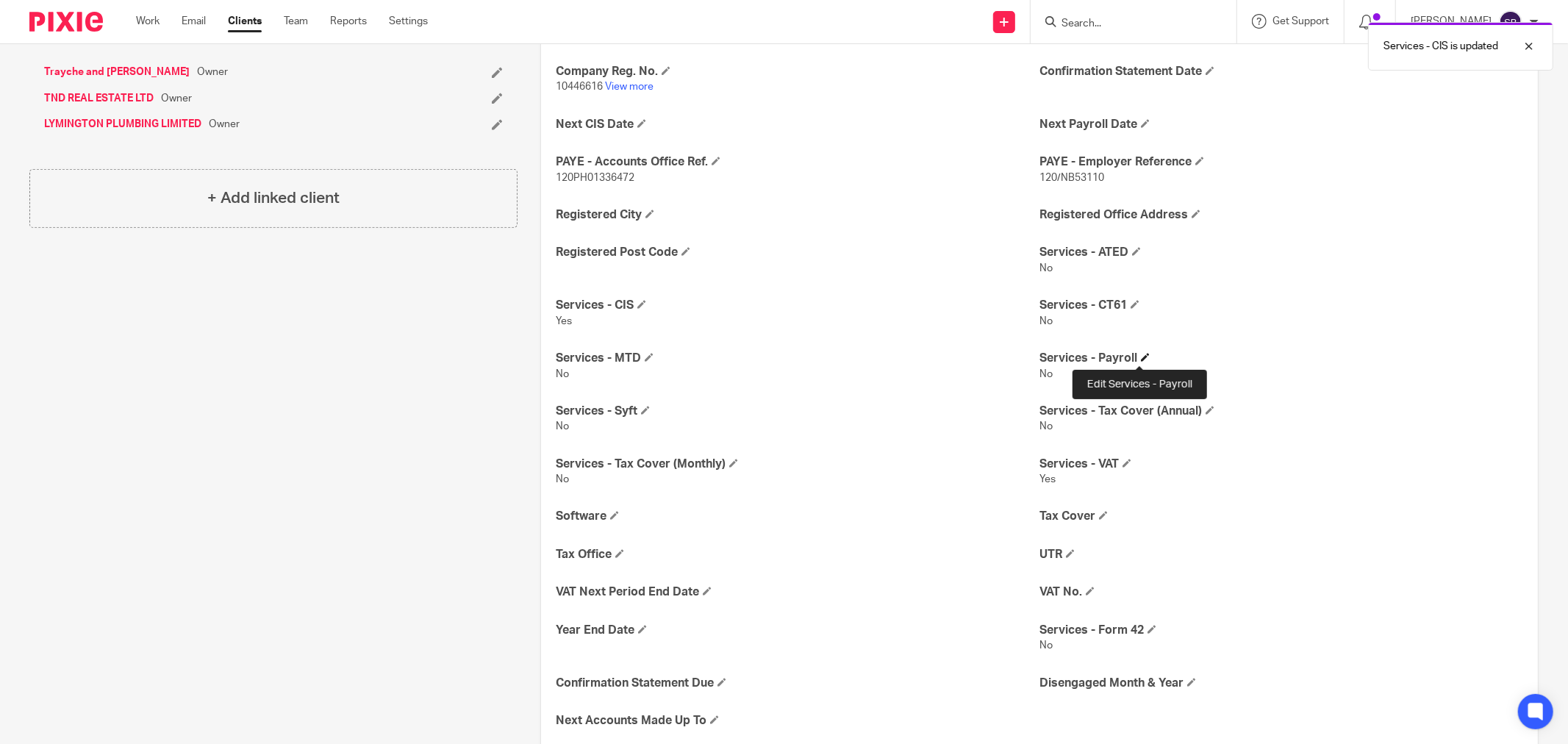
click at [1141, 356] on span at bounding box center [1145, 357] width 9 height 9
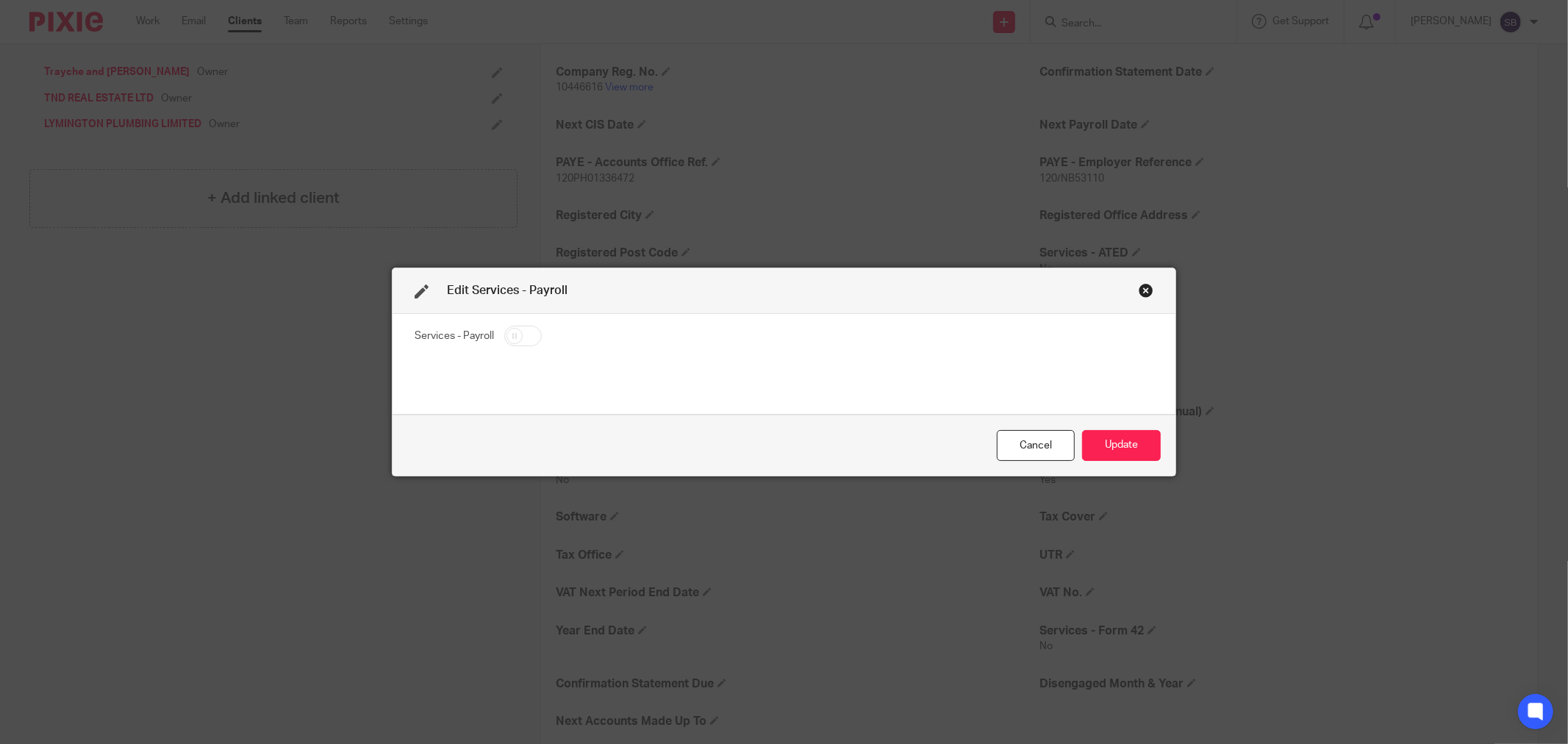
click at [528, 339] on input "checkbox" at bounding box center [522, 336] width 37 height 21
checkbox input "true"
click at [1131, 449] on button "Update" at bounding box center [1121, 446] width 78 height 32
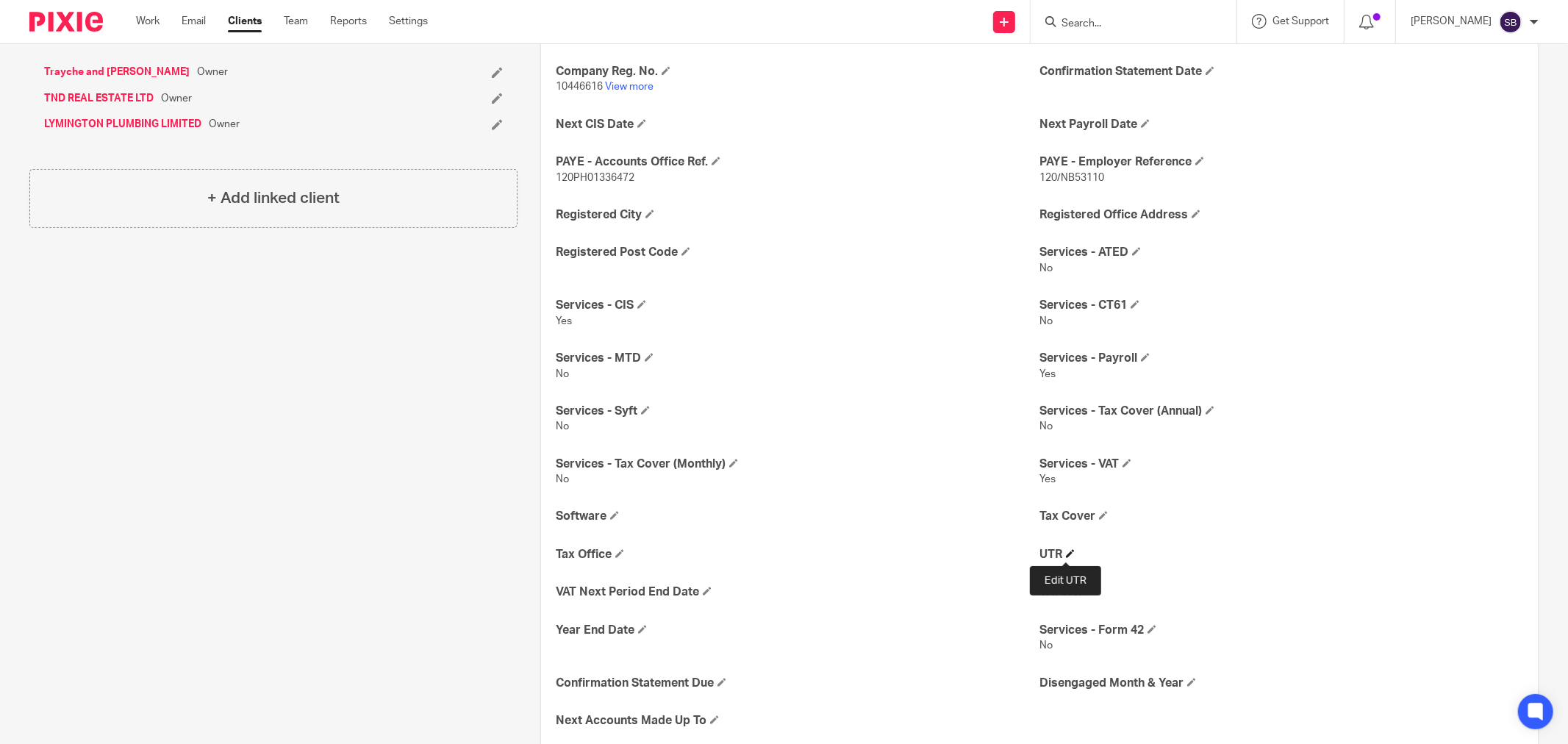
click at [1067, 558] on span at bounding box center [1070, 554] width 9 height 9
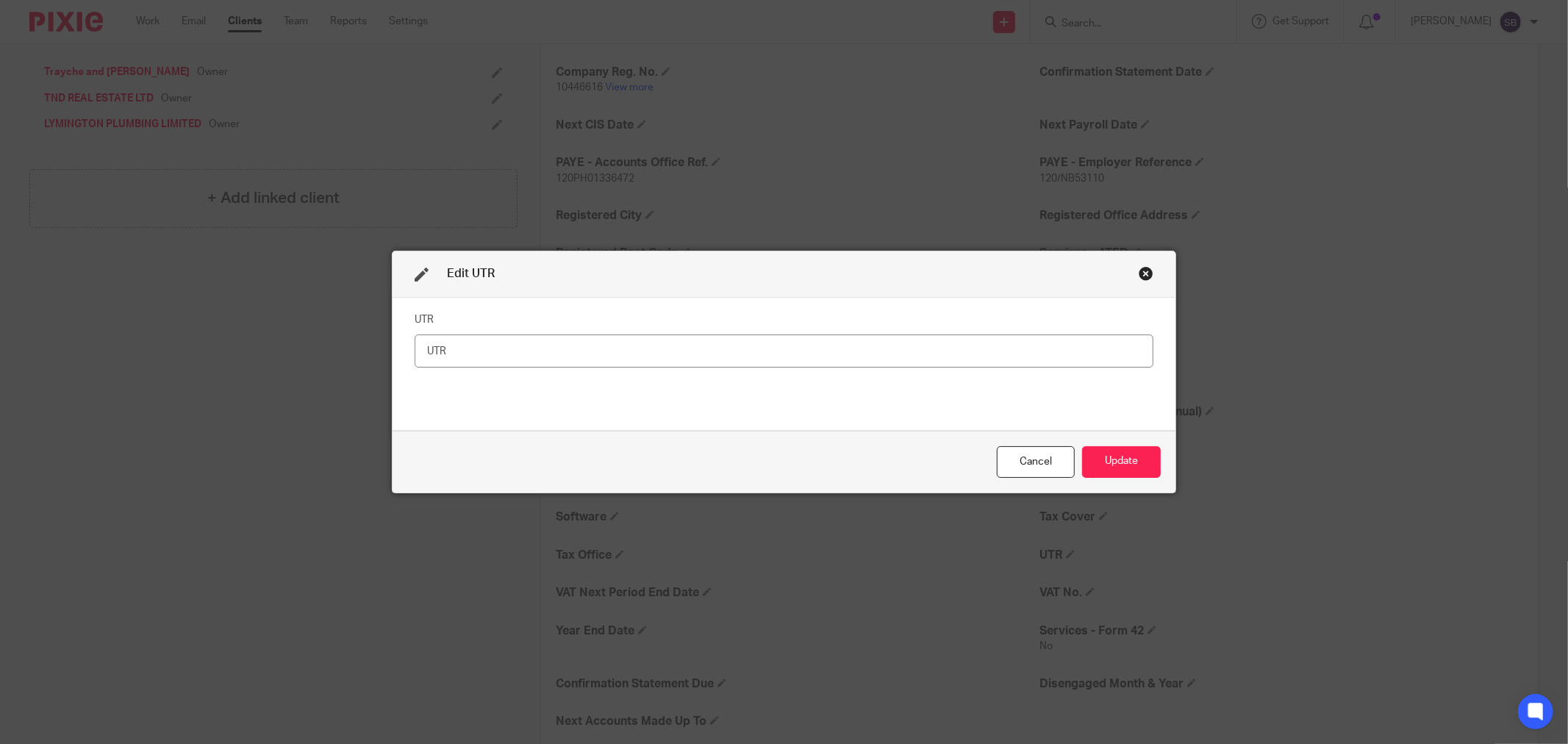
click at [1139, 274] on div "Close this dialog window" at bounding box center [1146, 274] width 15 height 15
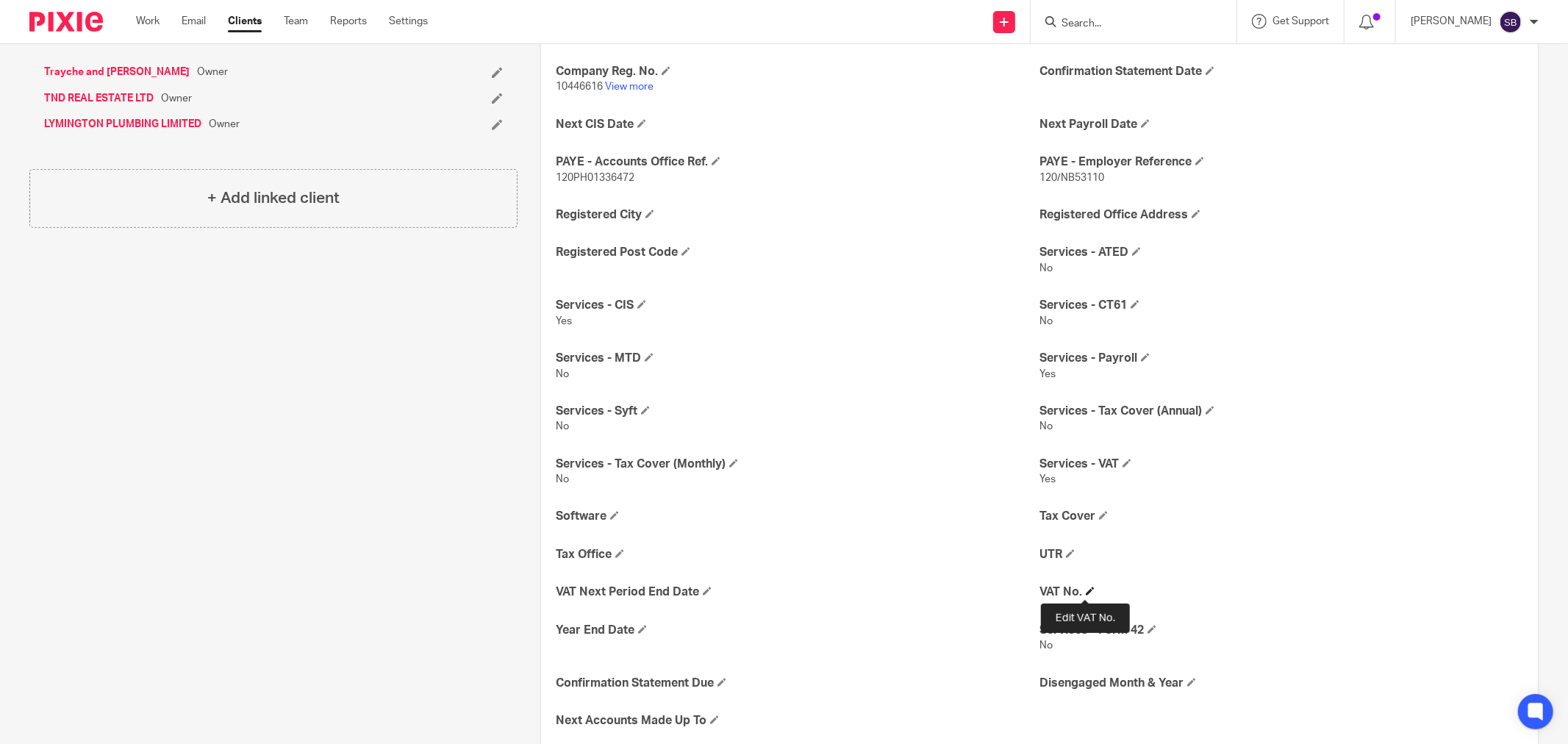
click at [1086, 587] on span at bounding box center [1091, 591] width 9 height 9
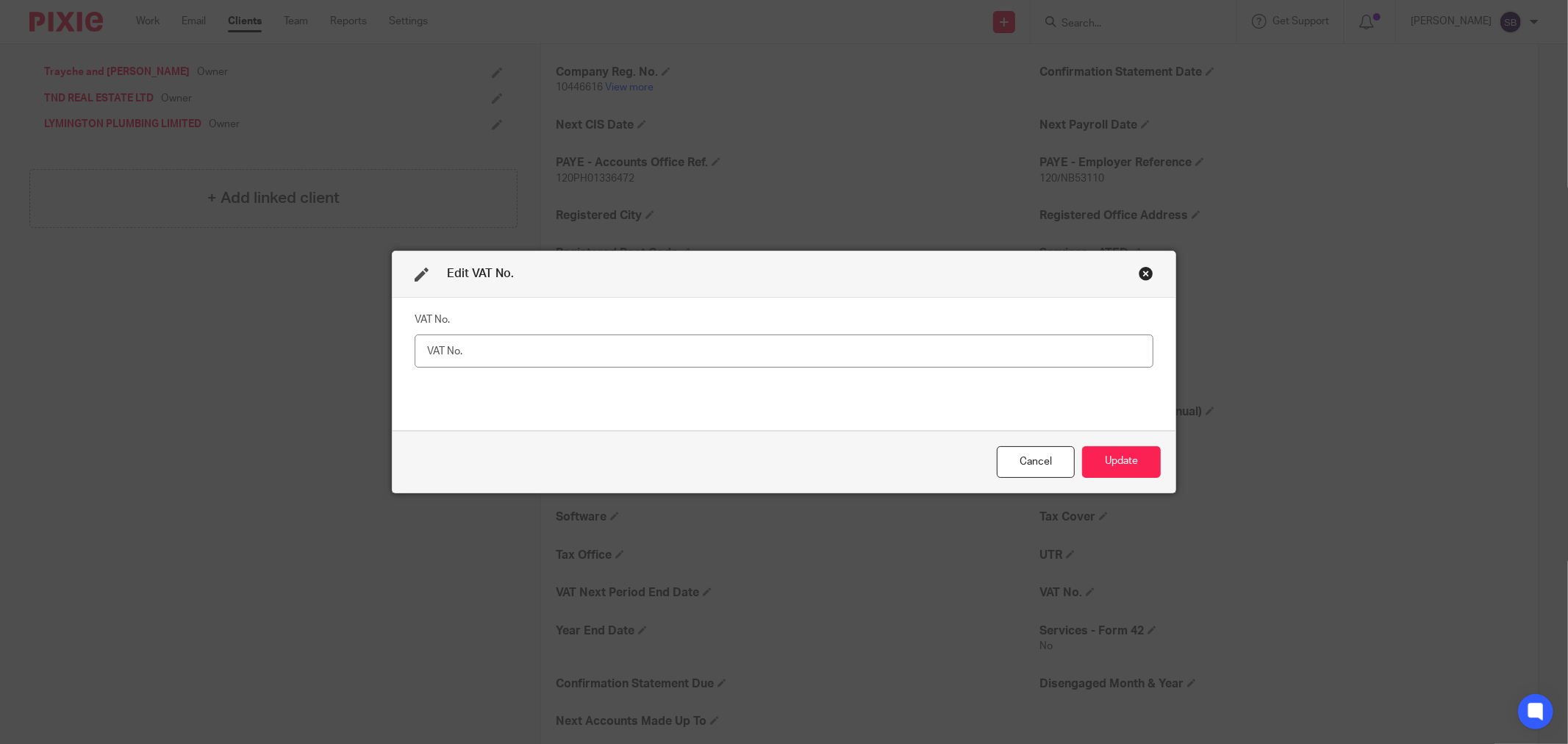
click at [581, 355] on input "text" at bounding box center [784, 351] width 739 height 33
type input "307868572"
click at [1111, 452] on button "Update" at bounding box center [1121, 462] width 78 height 32
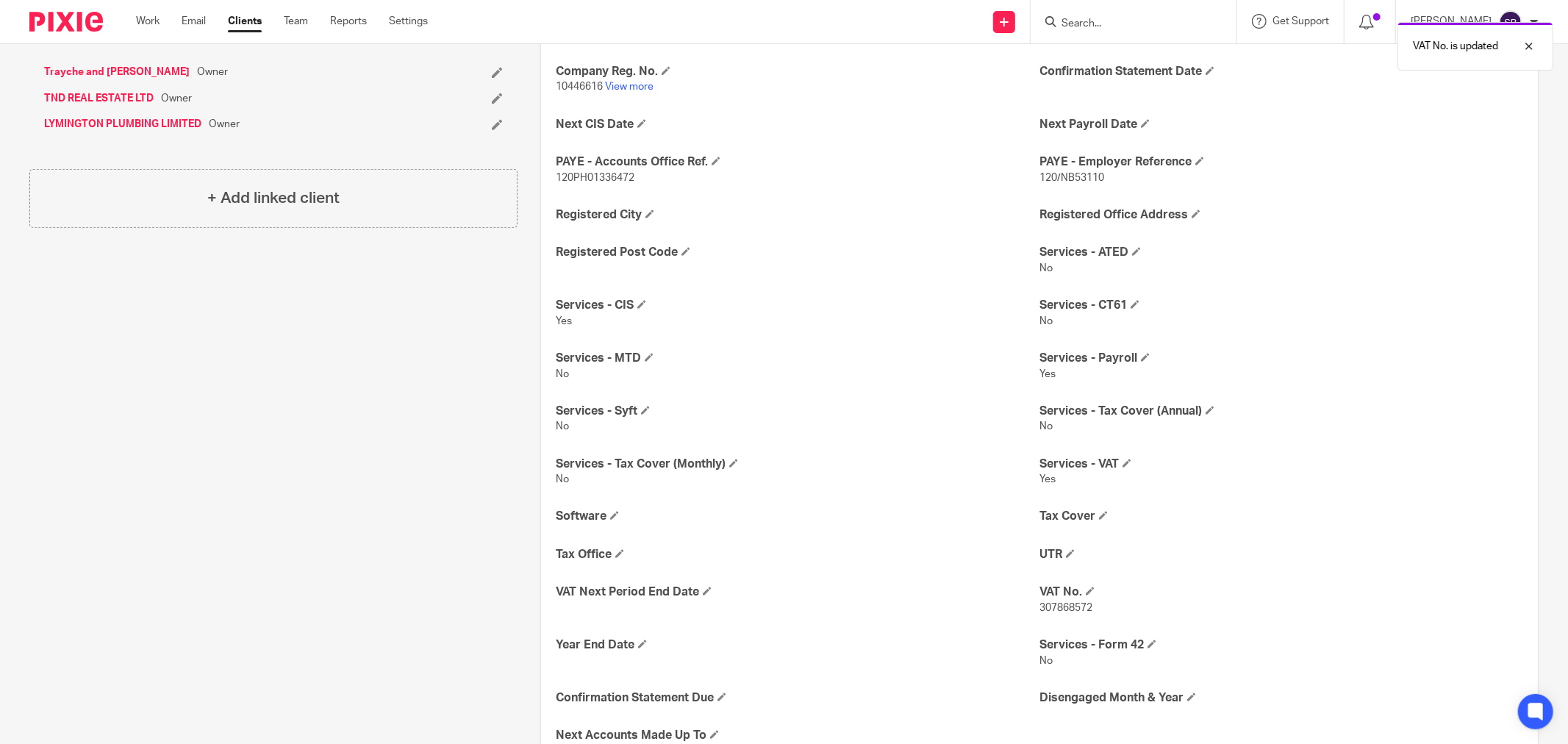
scroll to position [401, 0]
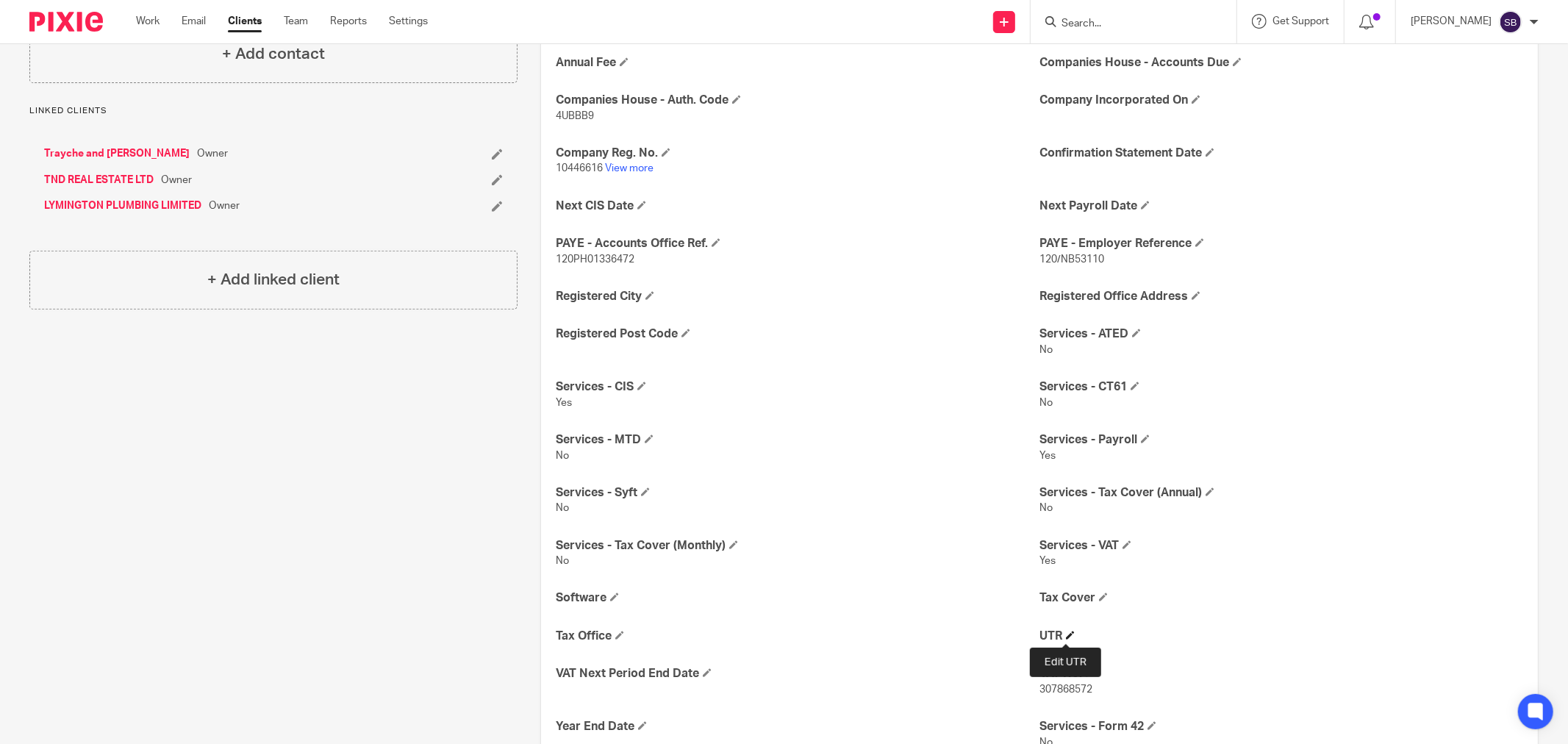
click at [1066, 637] on span at bounding box center [1070, 636] width 9 height 9
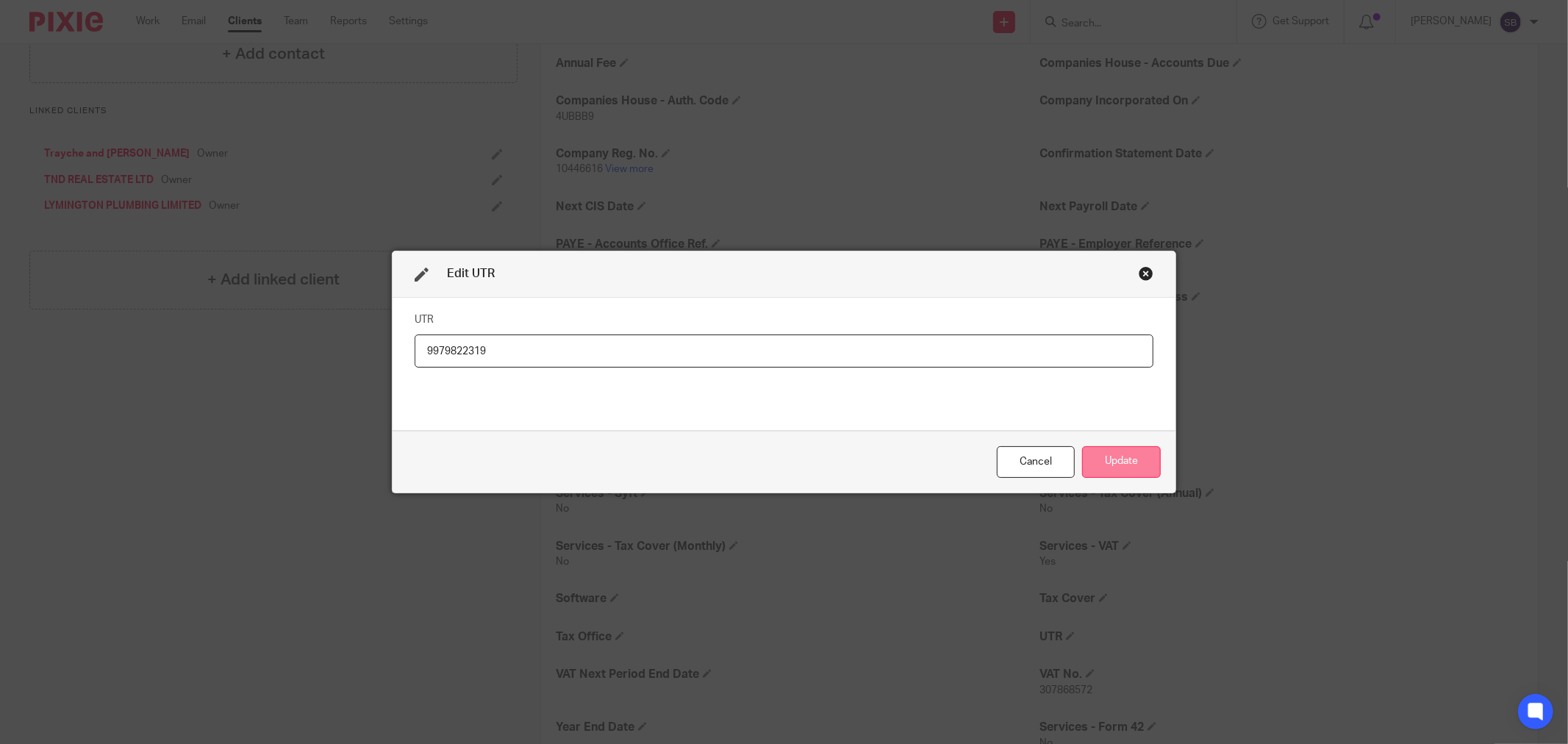
type input "9979822319"
click at [1138, 466] on button "Update" at bounding box center [1121, 462] width 78 height 32
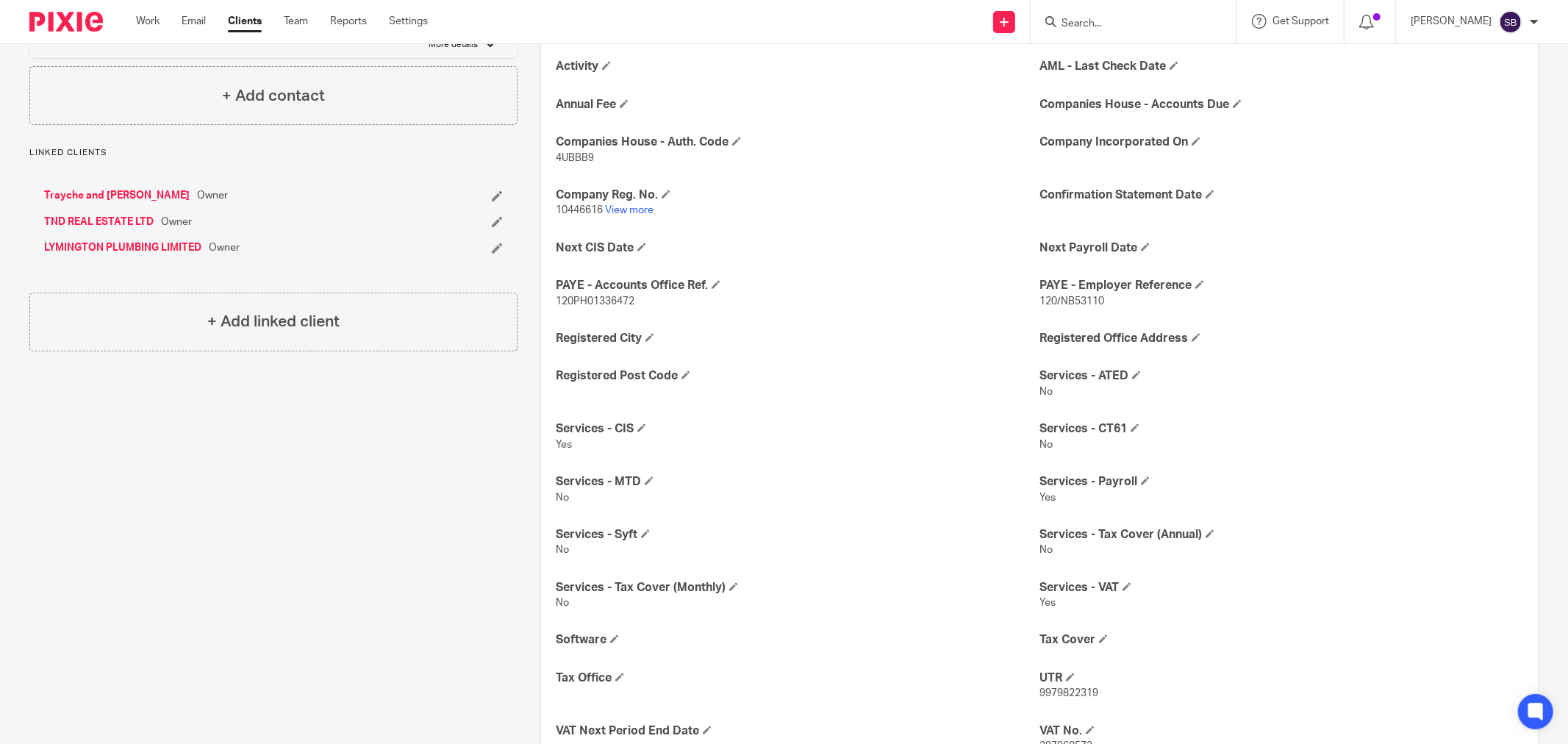
scroll to position [386, 0]
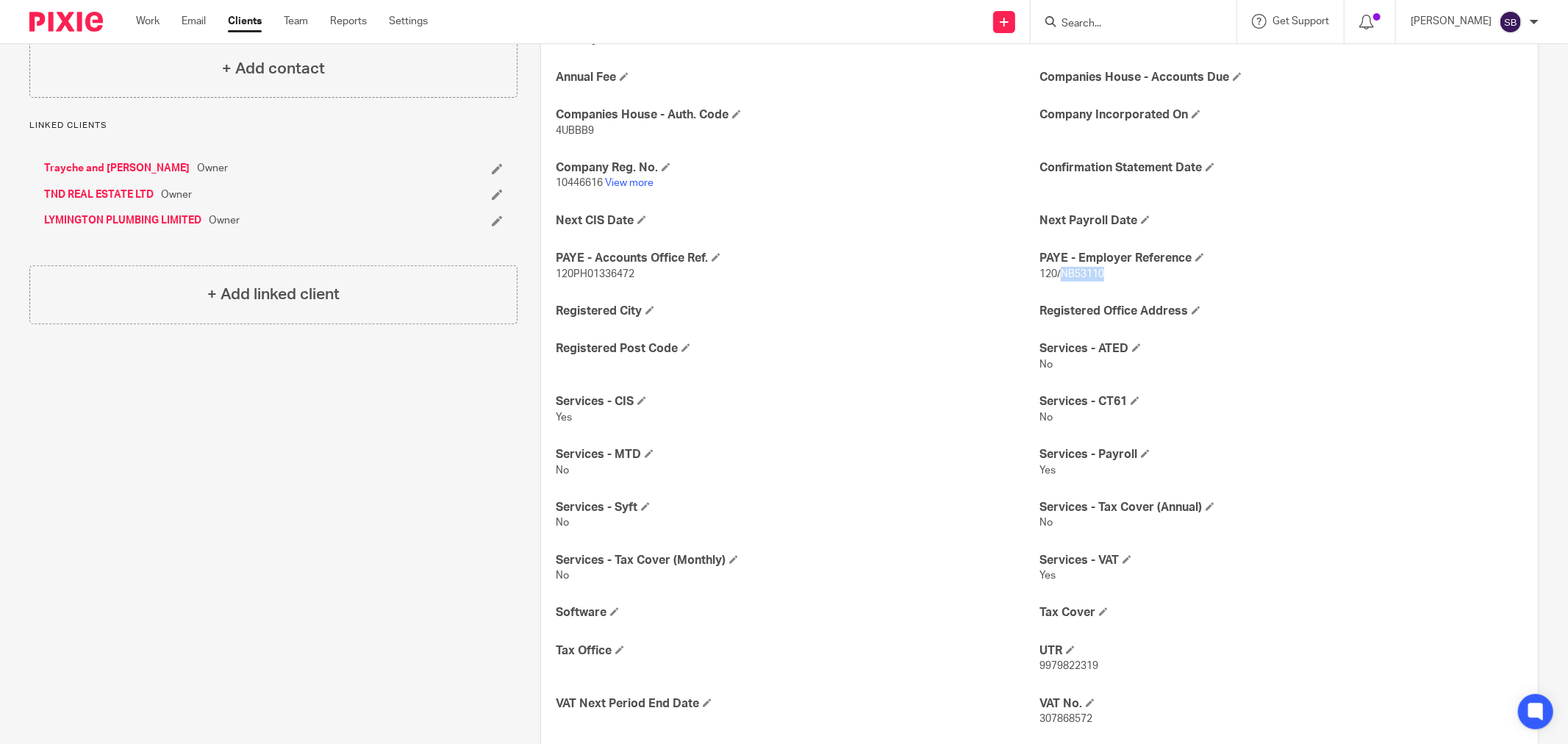
drag, startPoint x: 1052, startPoint y: 274, endPoint x: 1099, endPoint y: 274, distance: 47.0
click at [1099, 274] on p "120/NB53110" at bounding box center [1282, 274] width 484 height 15
copy span "NB53110"
drag, startPoint x: 1030, startPoint y: 669, endPoint x: 1112, endPoint y: 669, distance: 82.0
click at [1112, 669] on div "Activity AML - Last Check Date Annual Fee Companies House - Accounts Due Compan…" at bounding box center [1040, 444] width 997 height 868
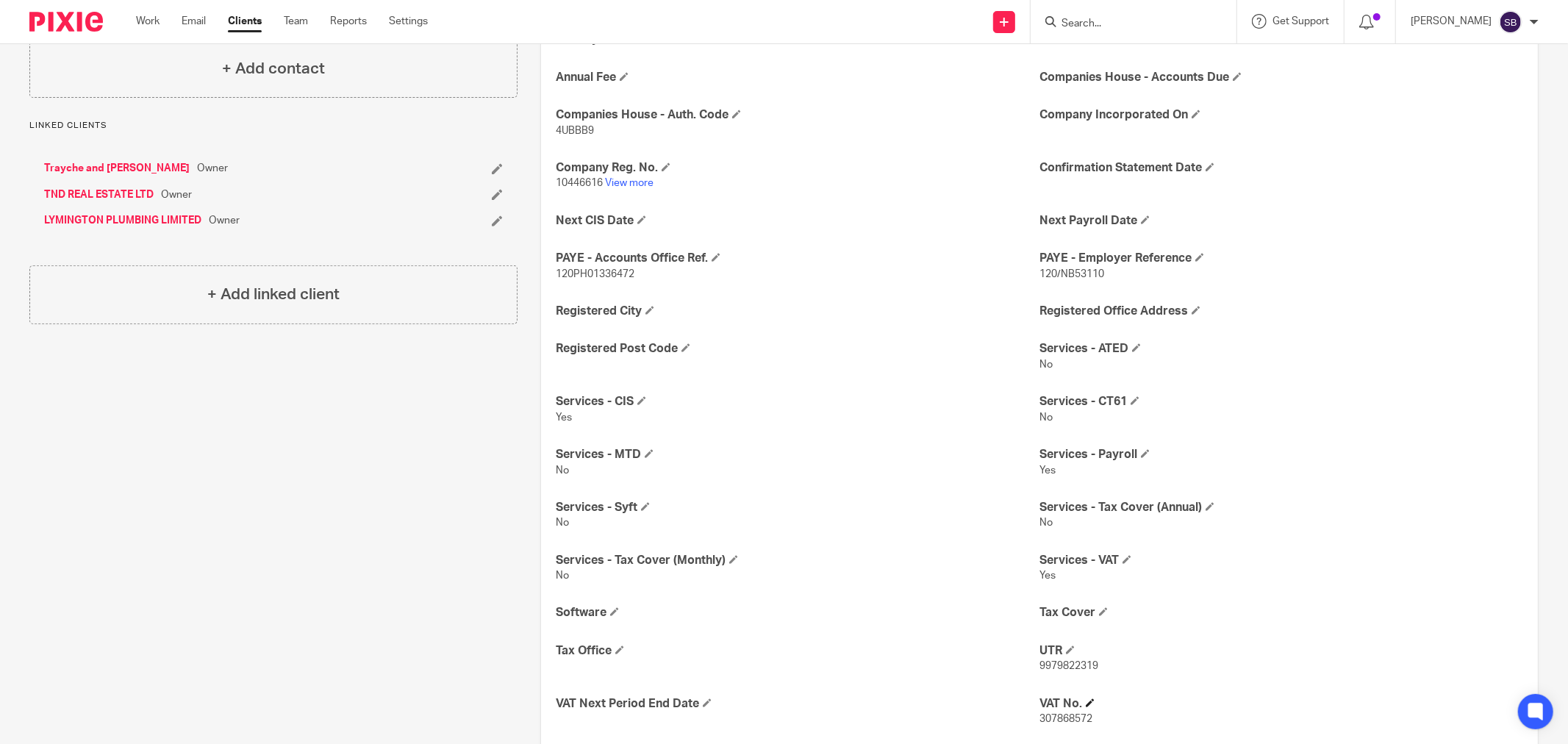
click at [1101, 696] on h4 "VAT No." at bounding box center [1282, 703] width 484 height 15
drag, startPoint x: 1030, startPoint y: 666, endPoint x: 1095, endPoint y: 667, distance: 65.0
click at [1095, 667] on p "9979822319" at bounding box center [1282, 666] width 484 height 15
copy span "9979822319"
drag, startPoint x: 550, startPoint y: 186, endPoint x: 598, endPoint y: 186, distance: 48.0
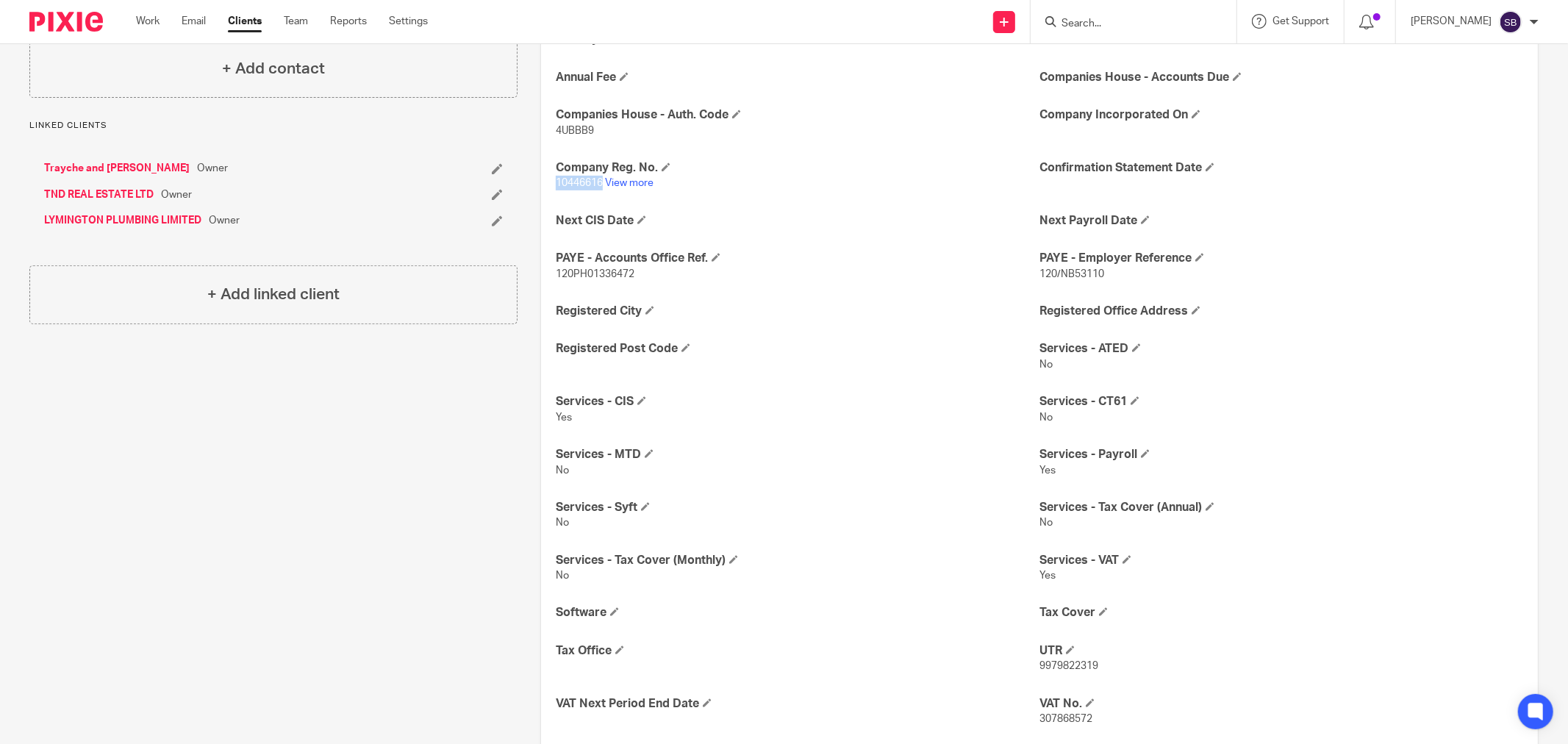
click at [598, 186] on div "Activity AML - Last Check Date Annual Fee Companies House - Accounts Due Compan…" at bounding box center [1040, 444] width 997 height 868
copy span "10446616"
click at [611, 610] on span at bounding box center [615, 612] width 9 height 9
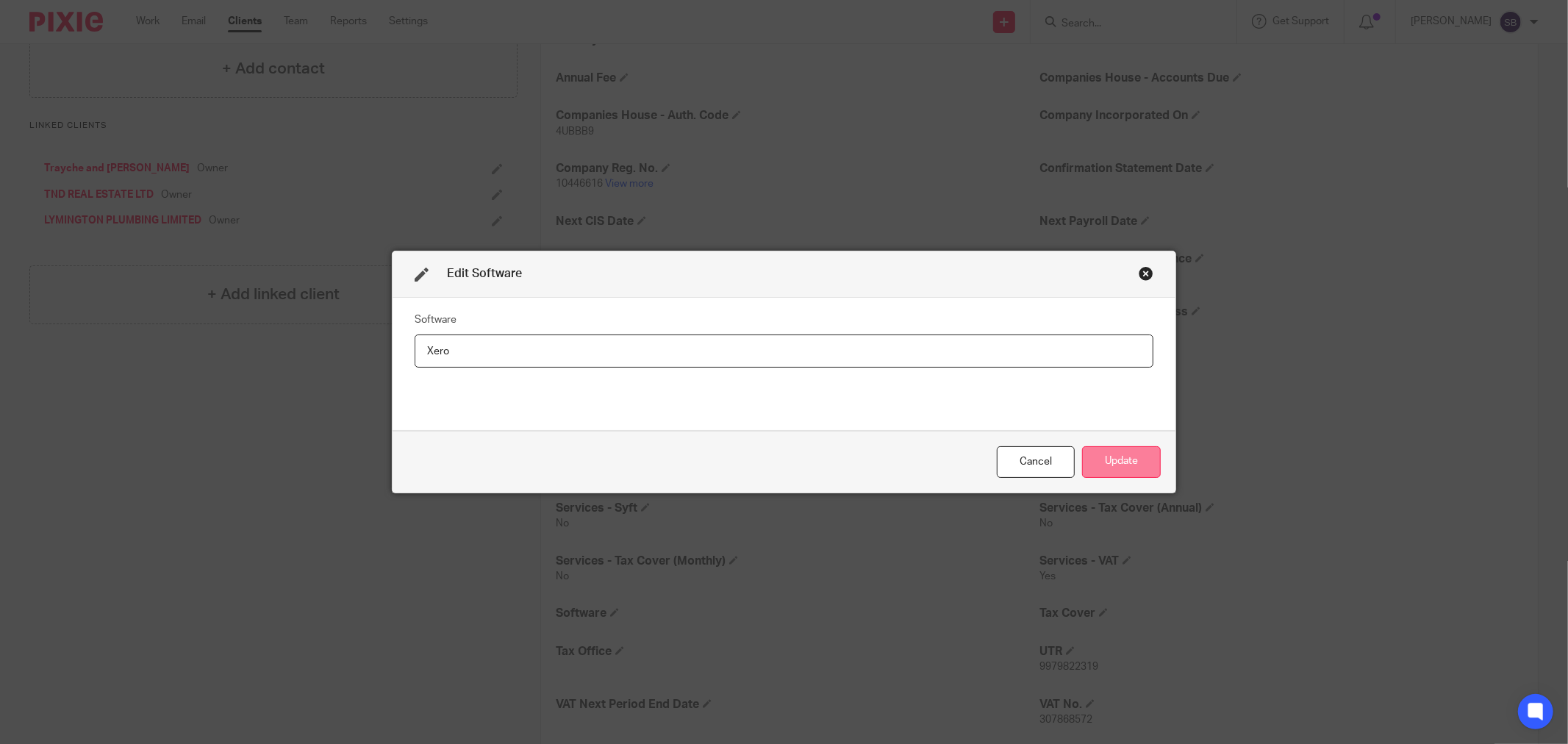
type input "Xero"
click at [1114, 464] on button "Update" at bounding box center [1121, 462] width 78 height 32
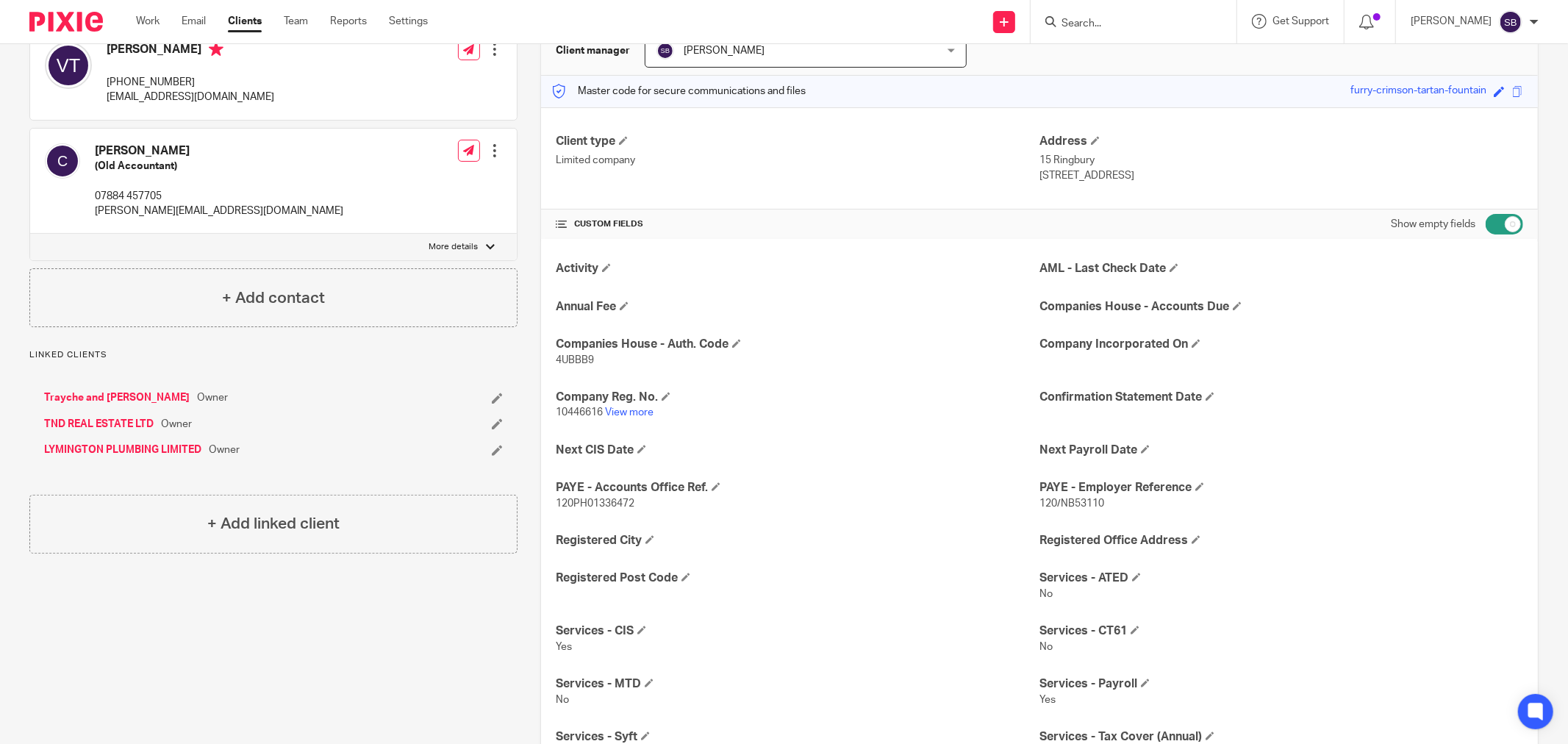
scroll to position [0, 0]
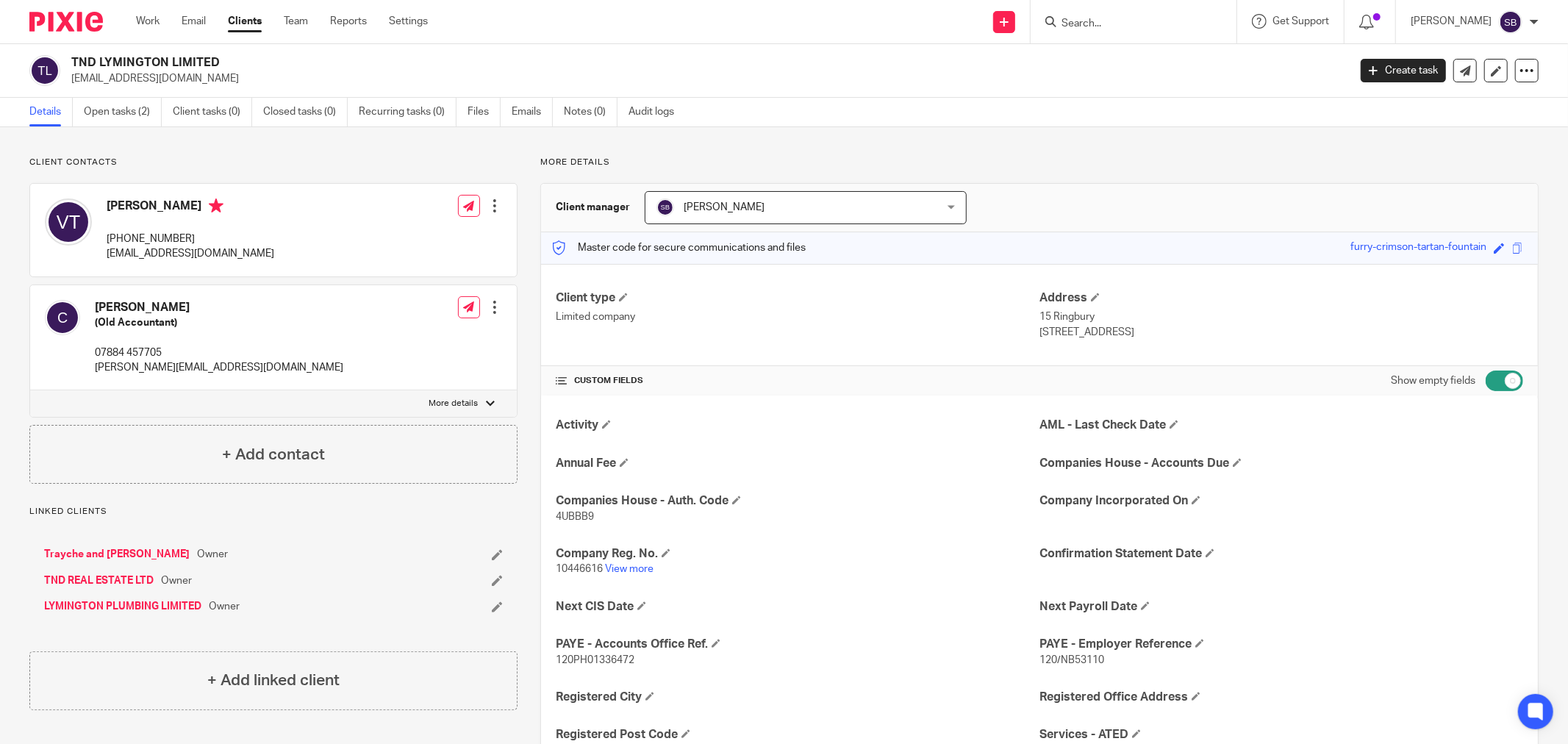
click at [129, 554] on link "Trayche and [PERSON_NAME]" at bounding box center [116, 554] width 146 height 15
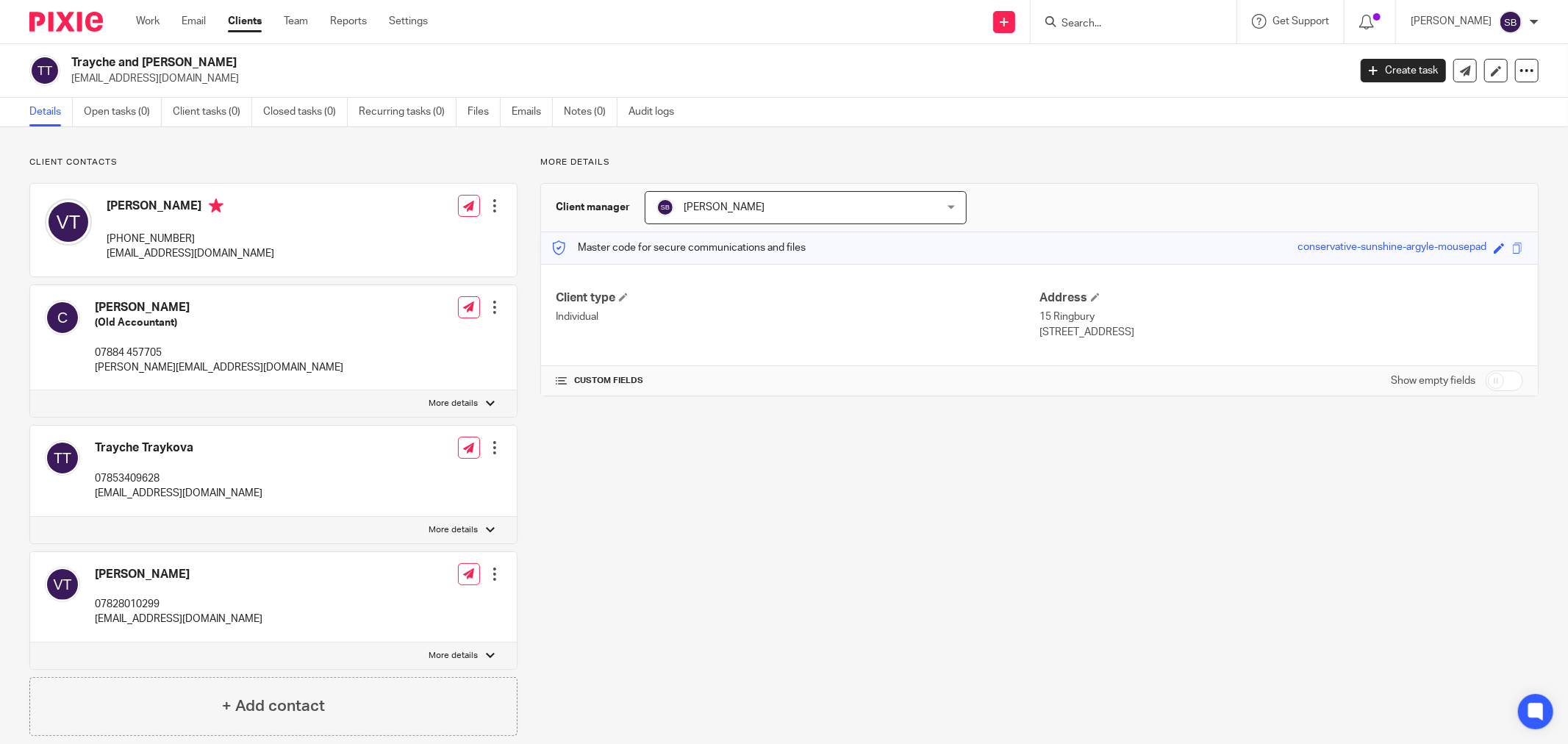
click at [478, 524] on label "More details" at bounding box center [273, 529] width 487 height 26
click at [30, 517] on input "More details" at bounding box center [29, 516] width 1 height 1
checkbox input "true"
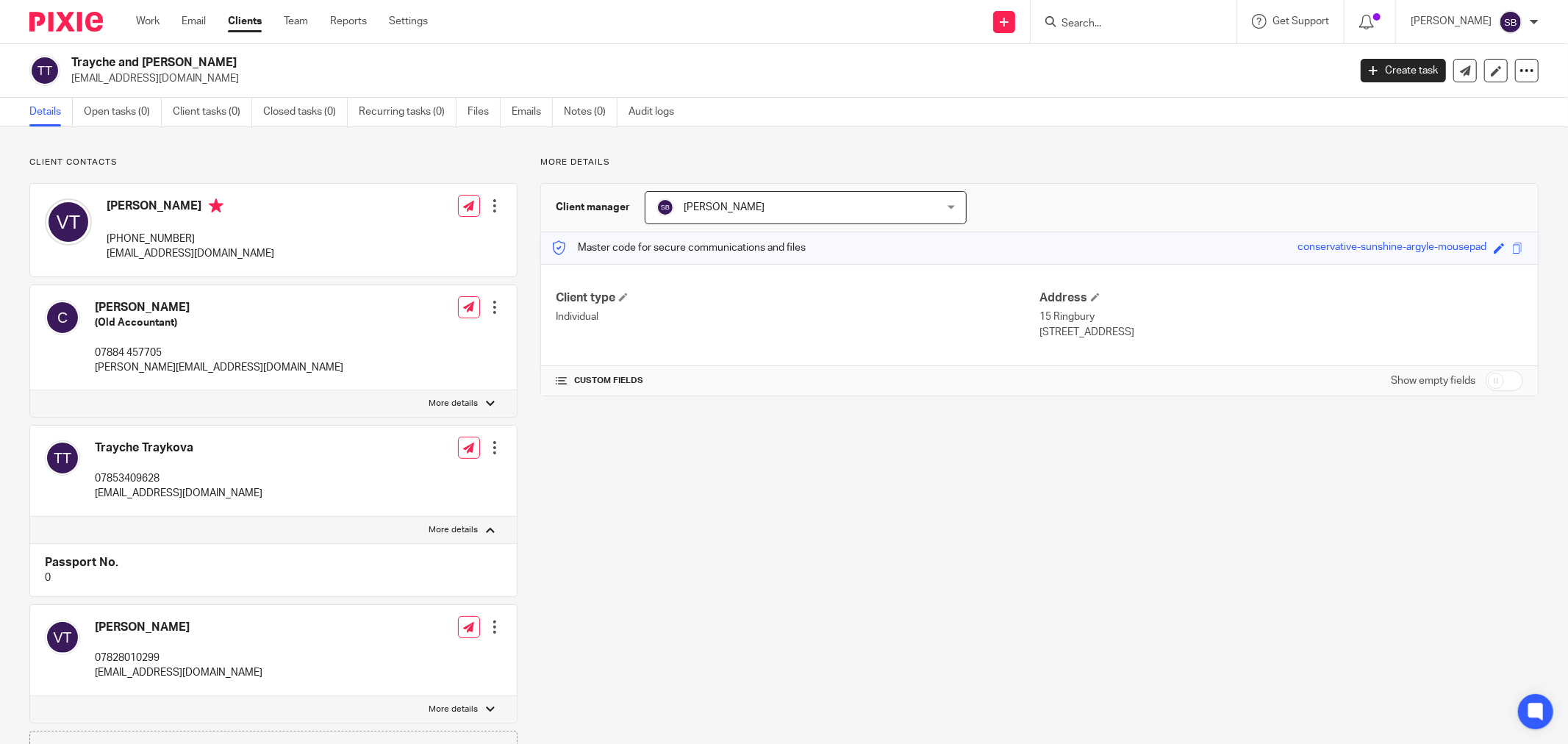
click at [489, 443] on div at bounding box center [495, 447] width 15 height 15
click at [450, 475] on link "Edit contact" at bounding box center [425, 480] width 140 height 21
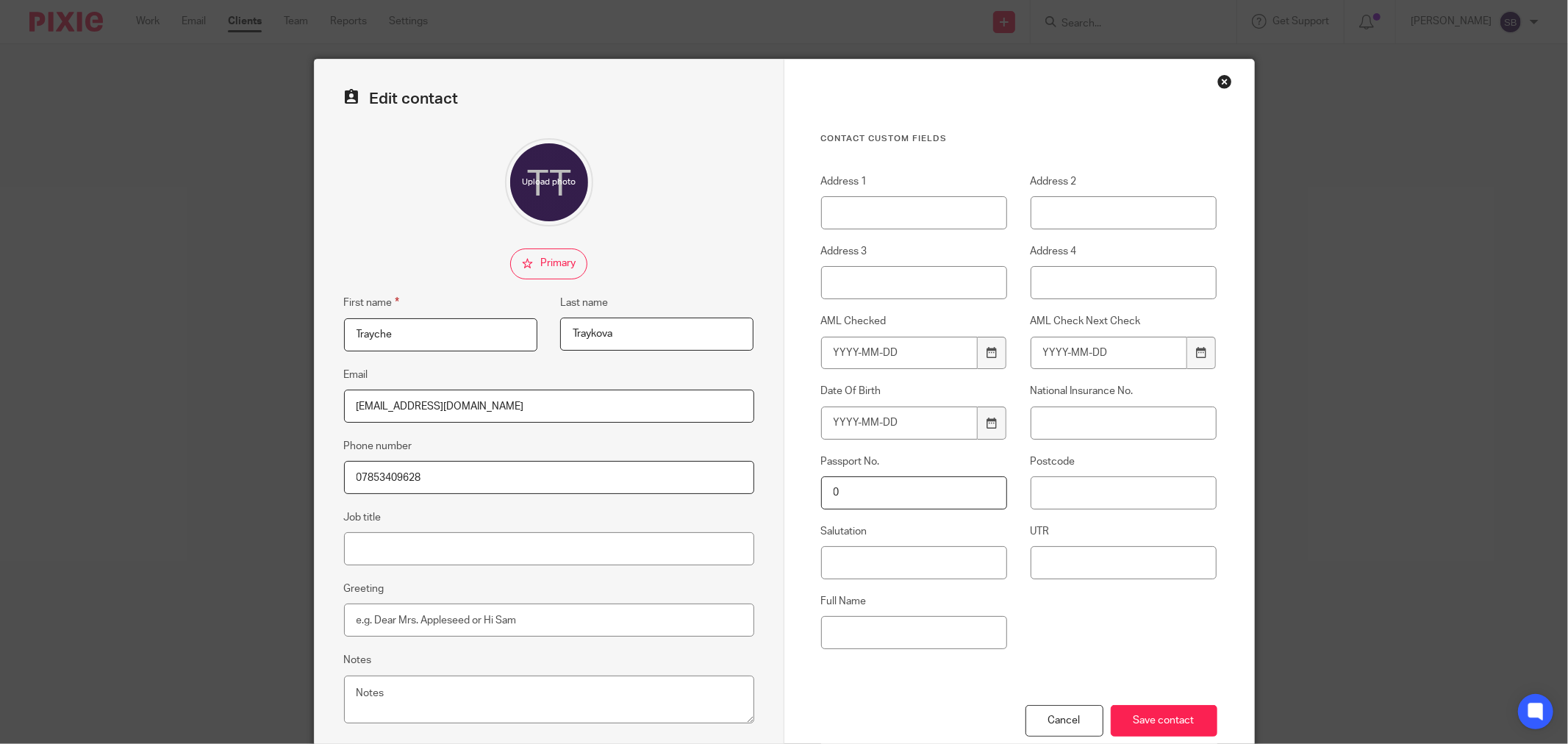
scroll to position [82, 0]
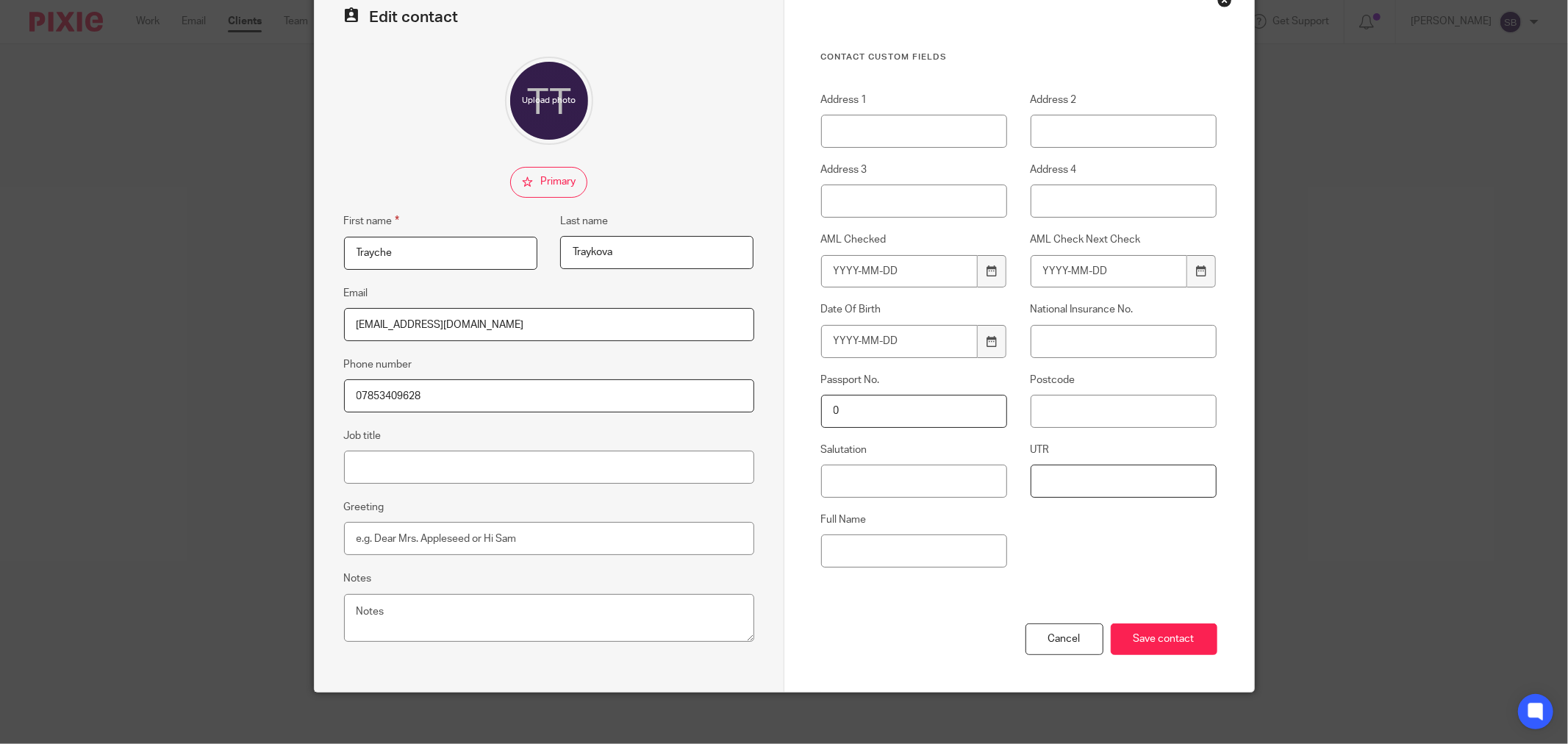
paste input "7150788921"
type input "7150788921"
click at [1046, 343] on input "National Insurance No." at bounding box center [1123, 341] width 186 height 33
paste input "SJ023579D"
type input "SJ023579D"
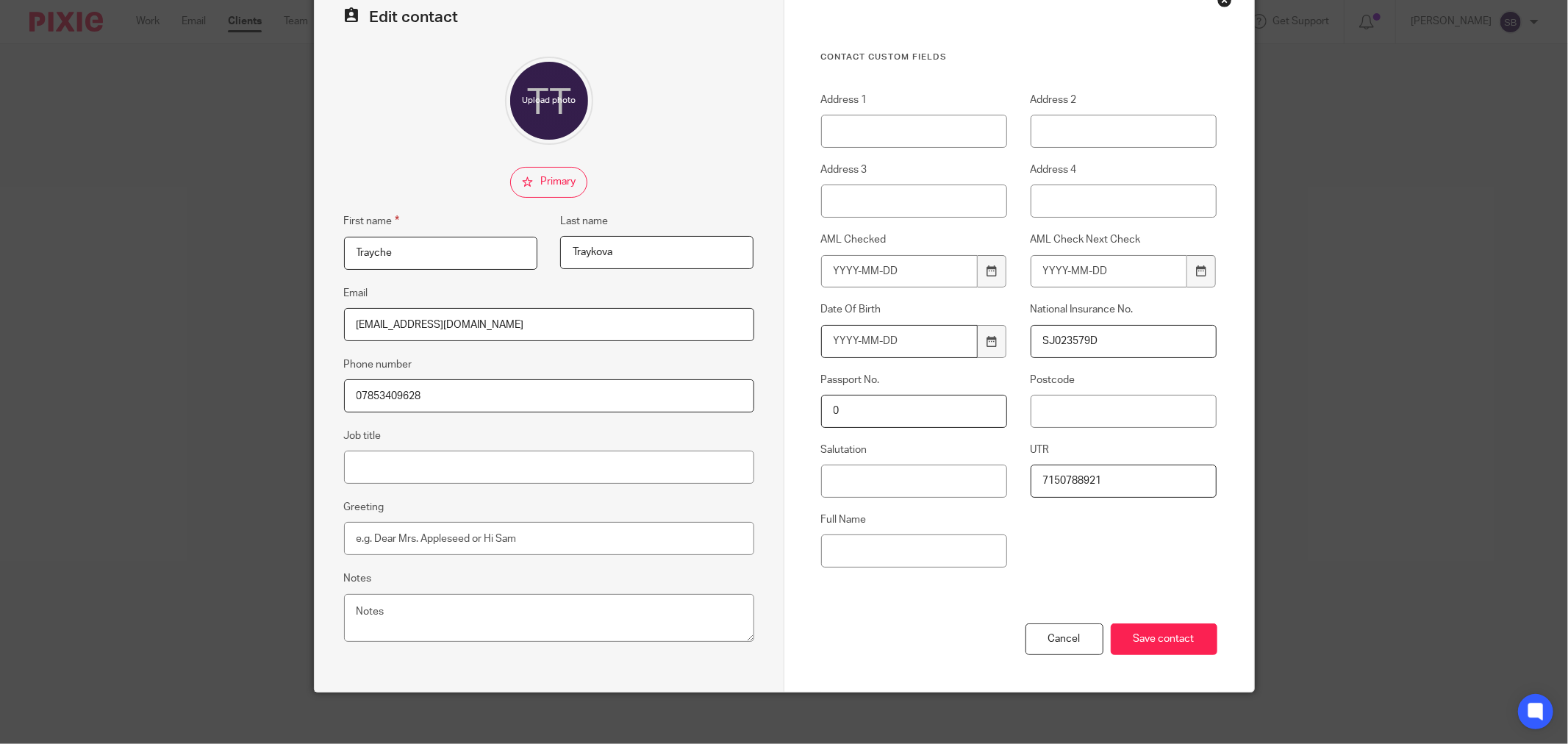
click at [834, 346] on input "Date Of Birth" at bounding box center [900, 341] width 157 height 33
type input "[DATE]"
click at [1193, 646] on input "Save contact" at bounding box center [1163, 638] width 106 height 32
click at [1141, 646] on input "Save contact" at bounding box center [1163, 638] width 106 height 32
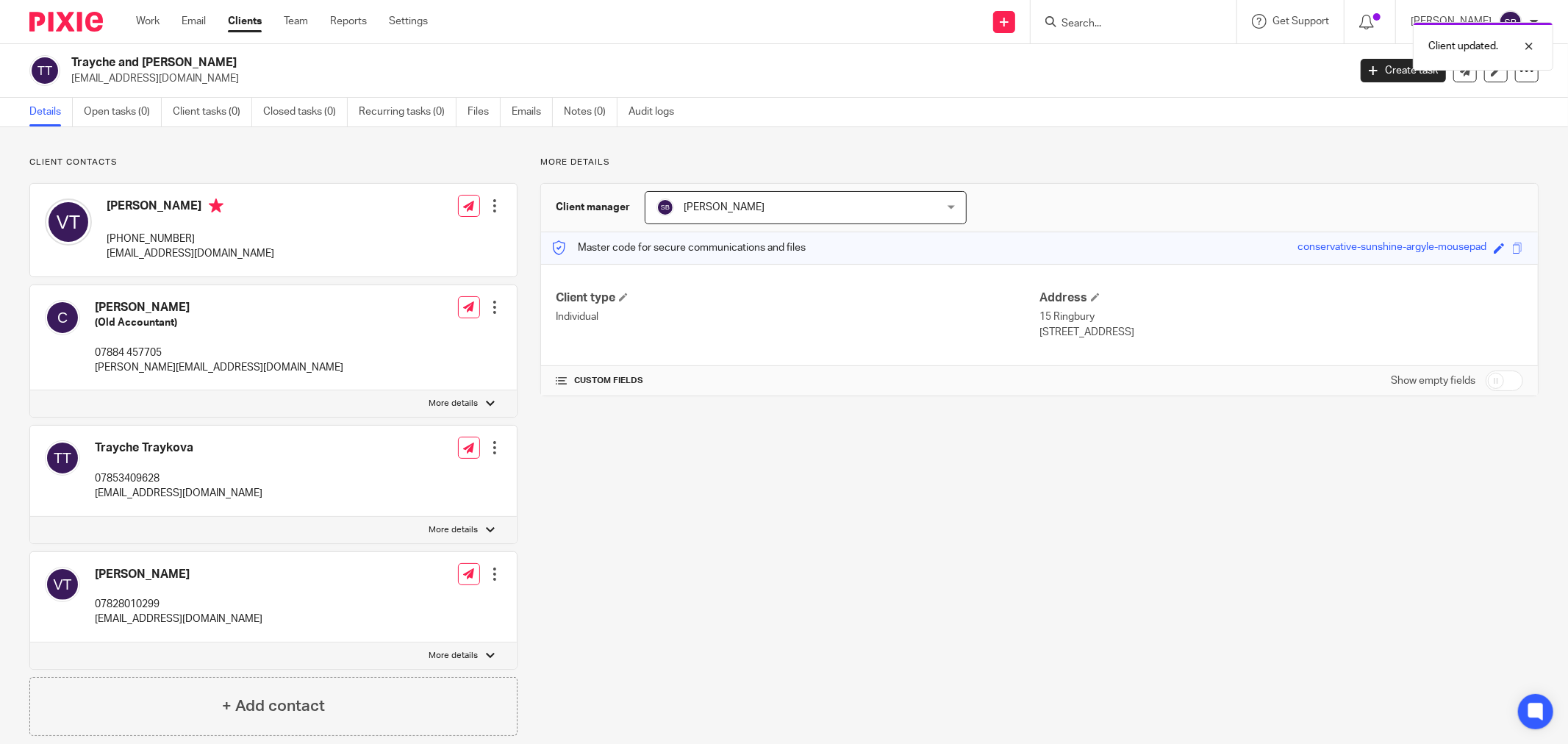
click at [480, 531] on label "More details" at bounding box center [273, 529] width 487 height 26
click at [30, 517] on input "More details" at bounding box center [29, 516] width 1 height 1
checkbox input "true"
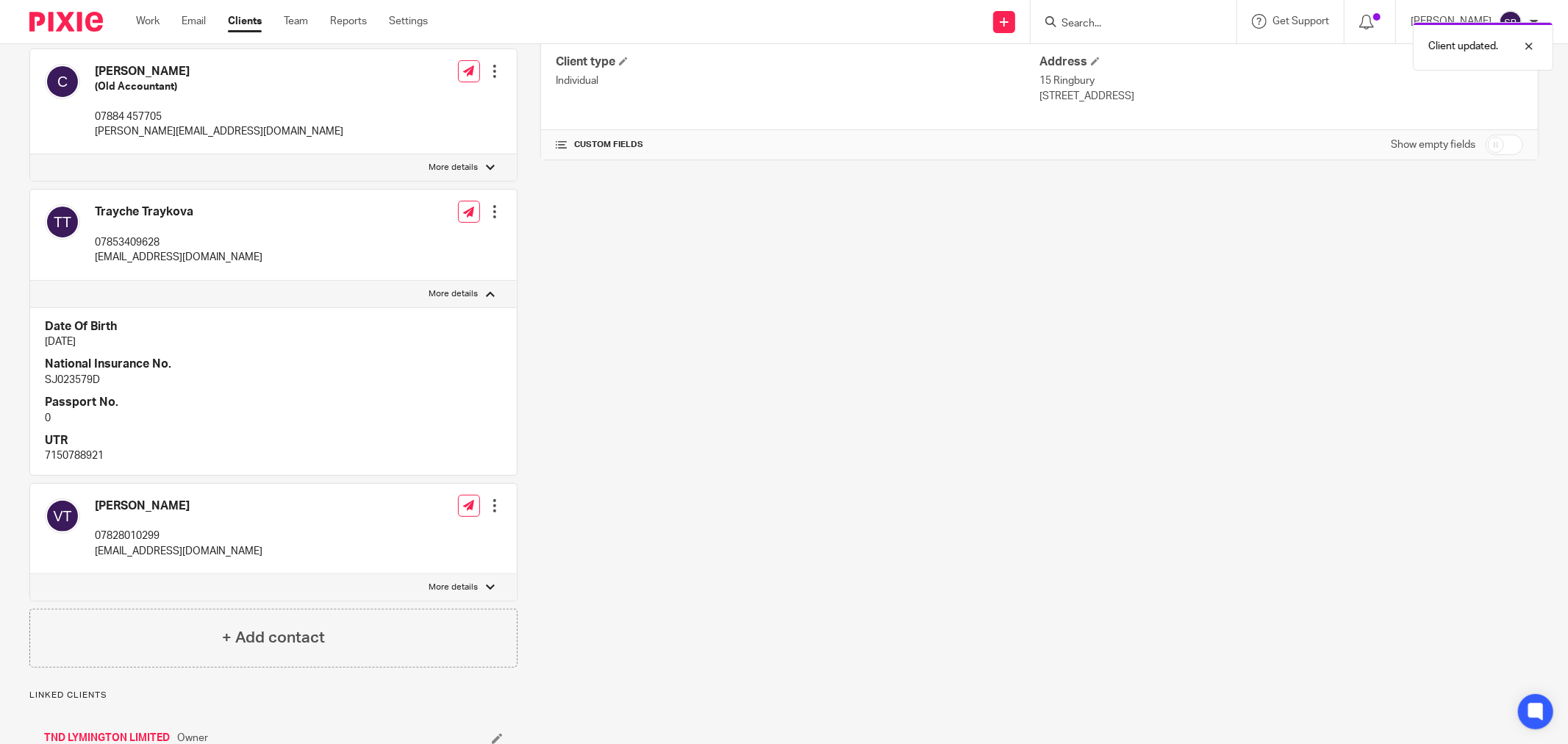
scroll to position [245, 0]
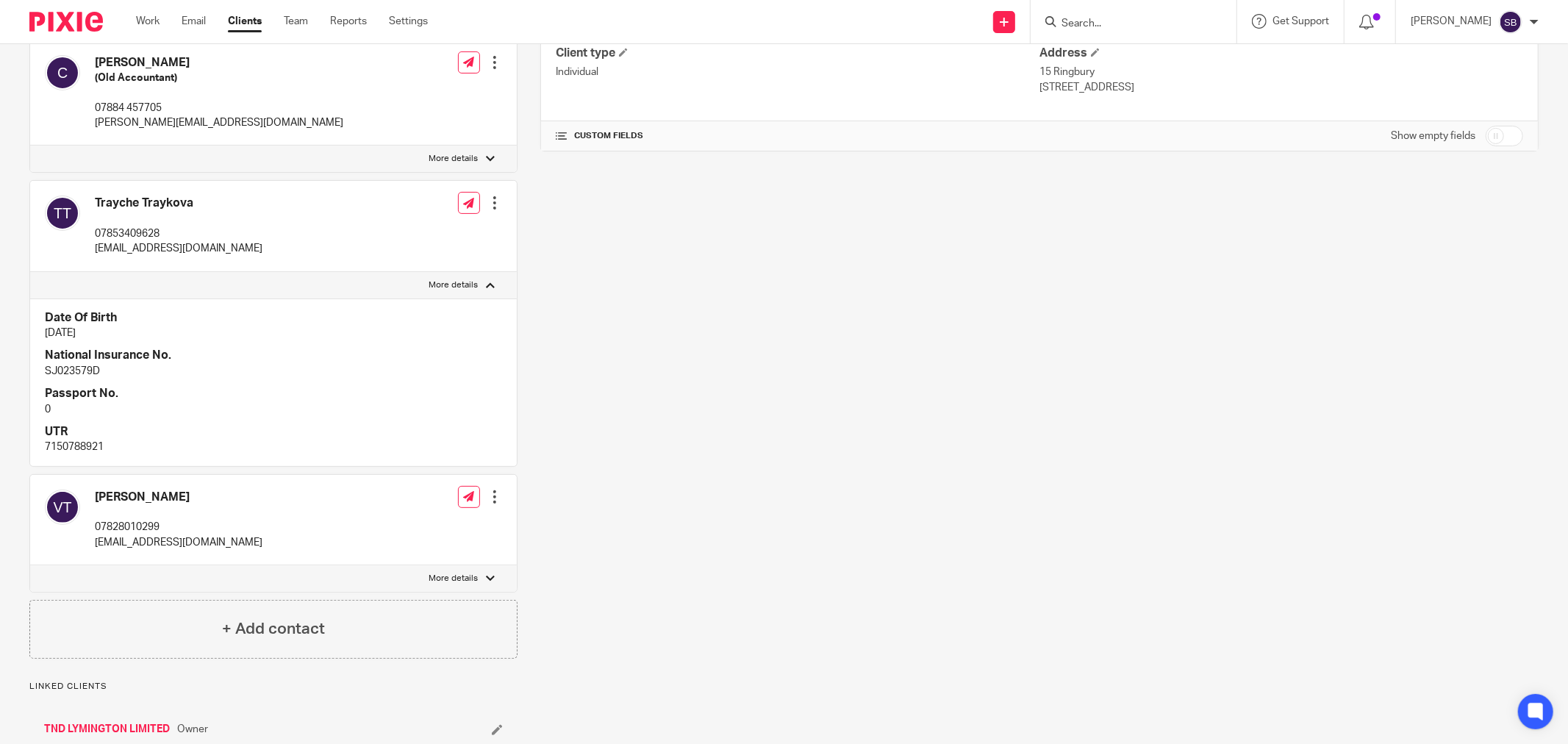
click at [495, 502] on div at bounding box center [495, 497] width 15 height 15
click at [435, 523] on link "Edit contact" at bounding box center [425, 529] width 140 height 21
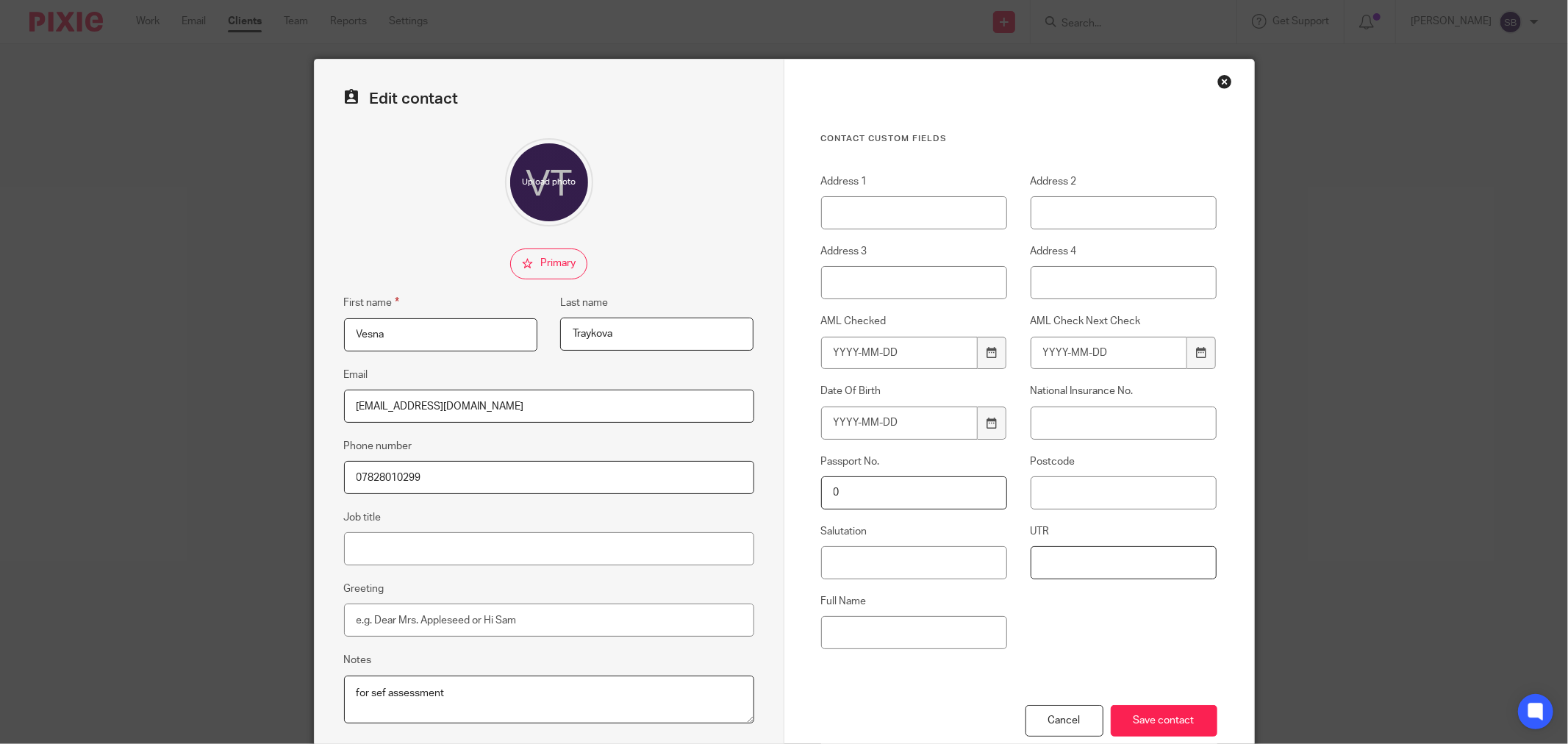
click at [1037, 565] on input "UTR" at bounding box center [1123, 563] width 186 height 33
paste input "5855143406"
type input "5855143406"
paste input "PX609429B"
type input "PX609429B"
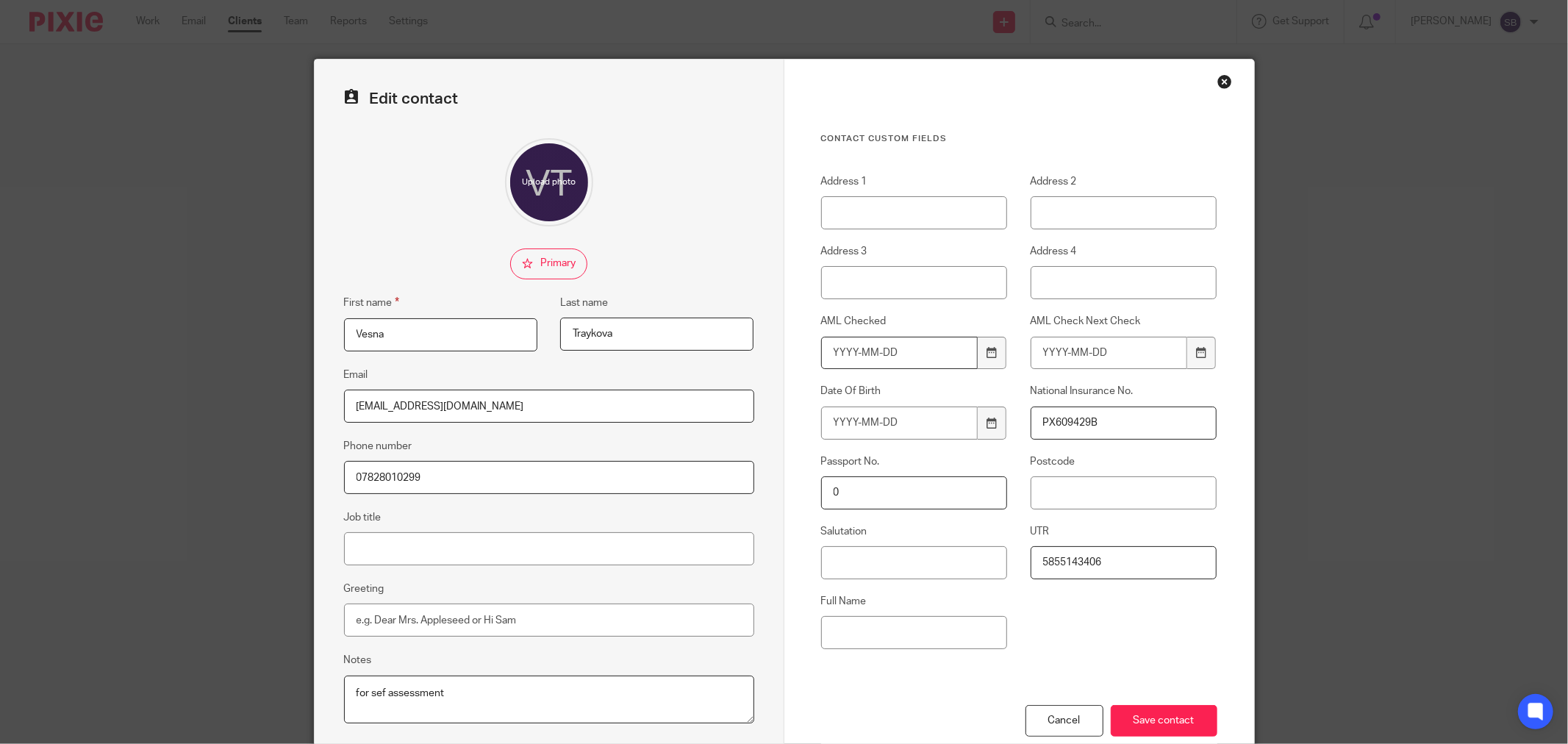
click at [828, 355] on input "AML Checked" at bounding box center [900, 353] width 157 height 33
click at [821, 420] on input "Date Of Birth" at bounding box center [900, 423] width 157 height 33
type input "1981-06-15"
click at [1163, 719] on input "Save contact" at bounding box center [1163, 720] width 106 height 32
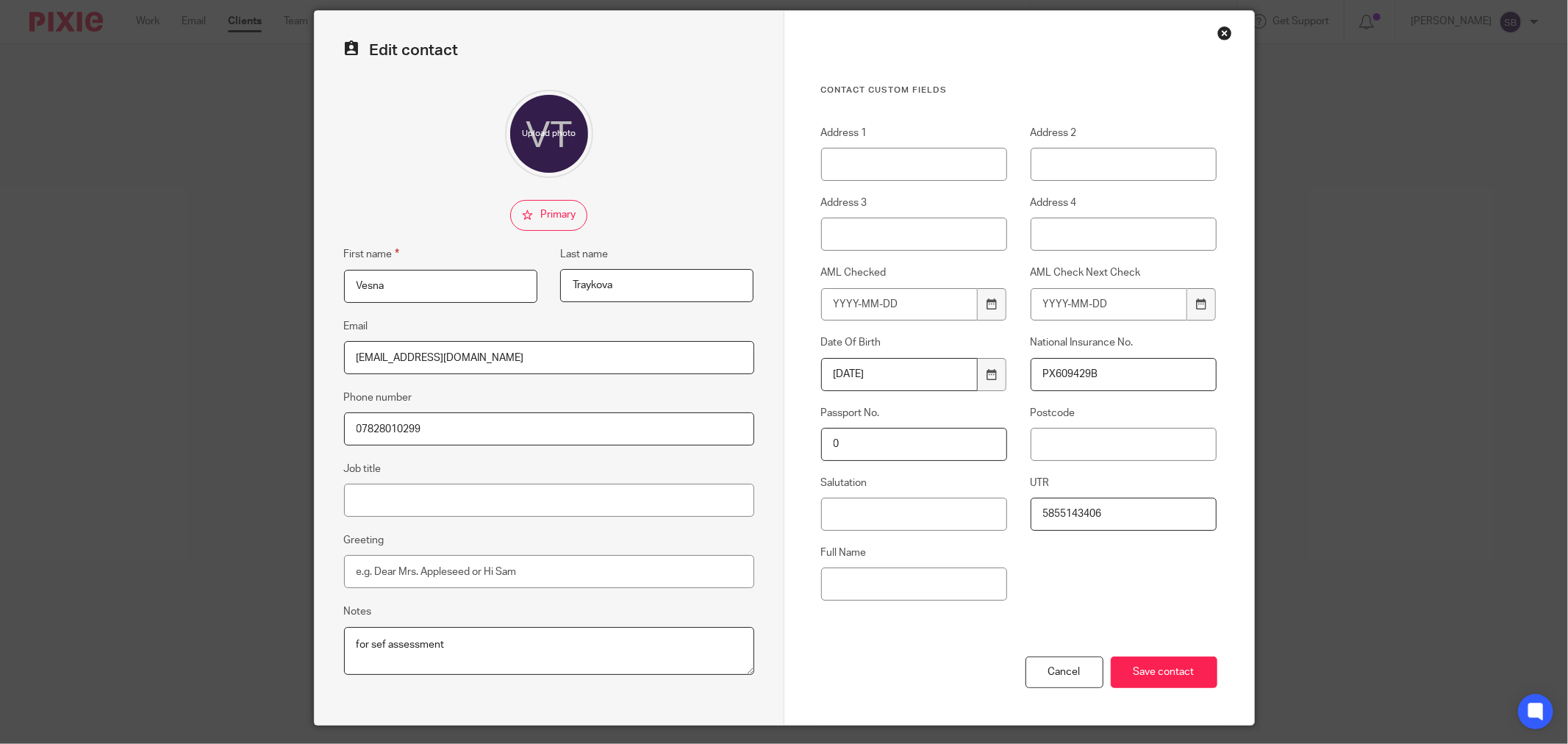
scroll to position [90, 0]
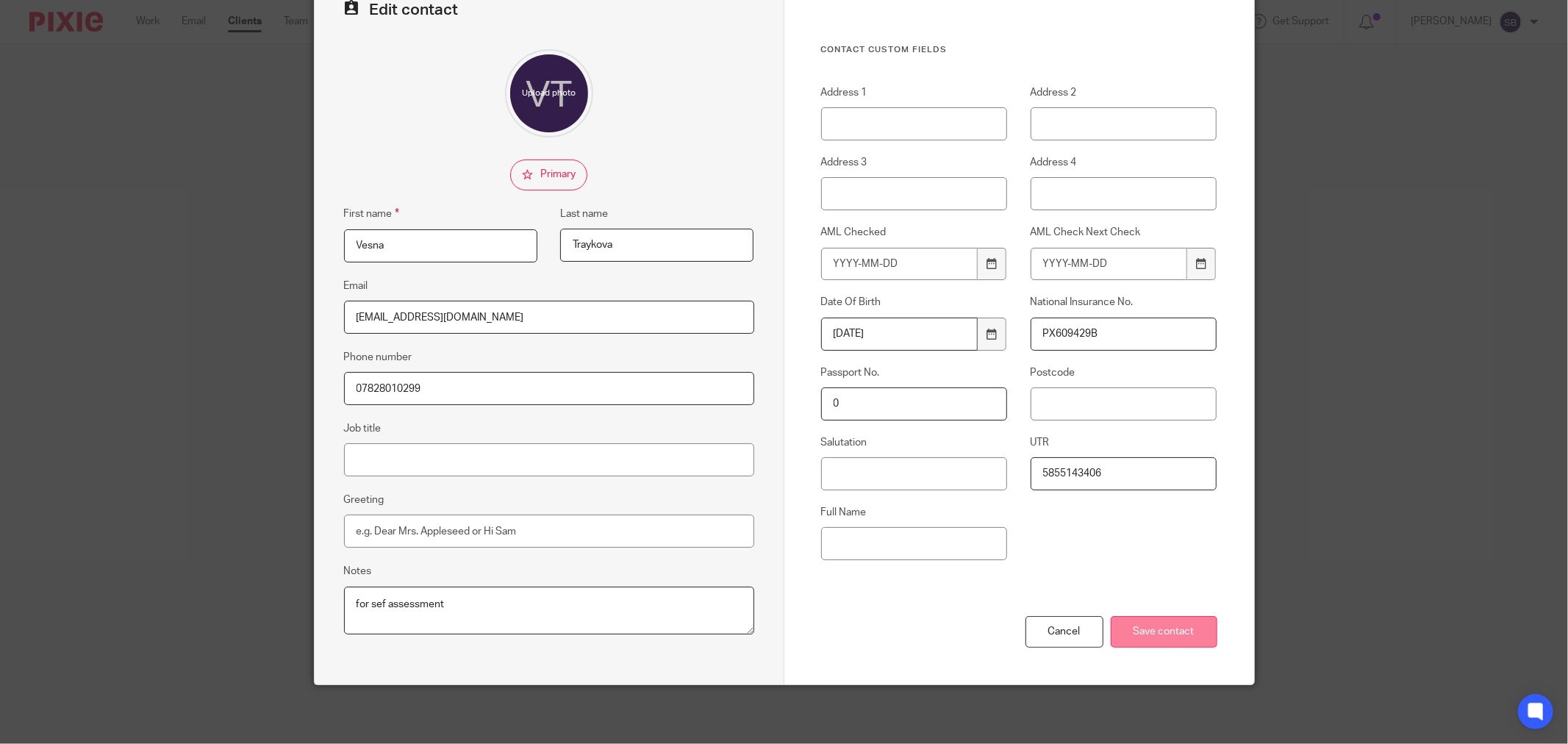
click at [1142, 629] on input "Save contact" at bounding box center [1163, 631] width 106 height 32
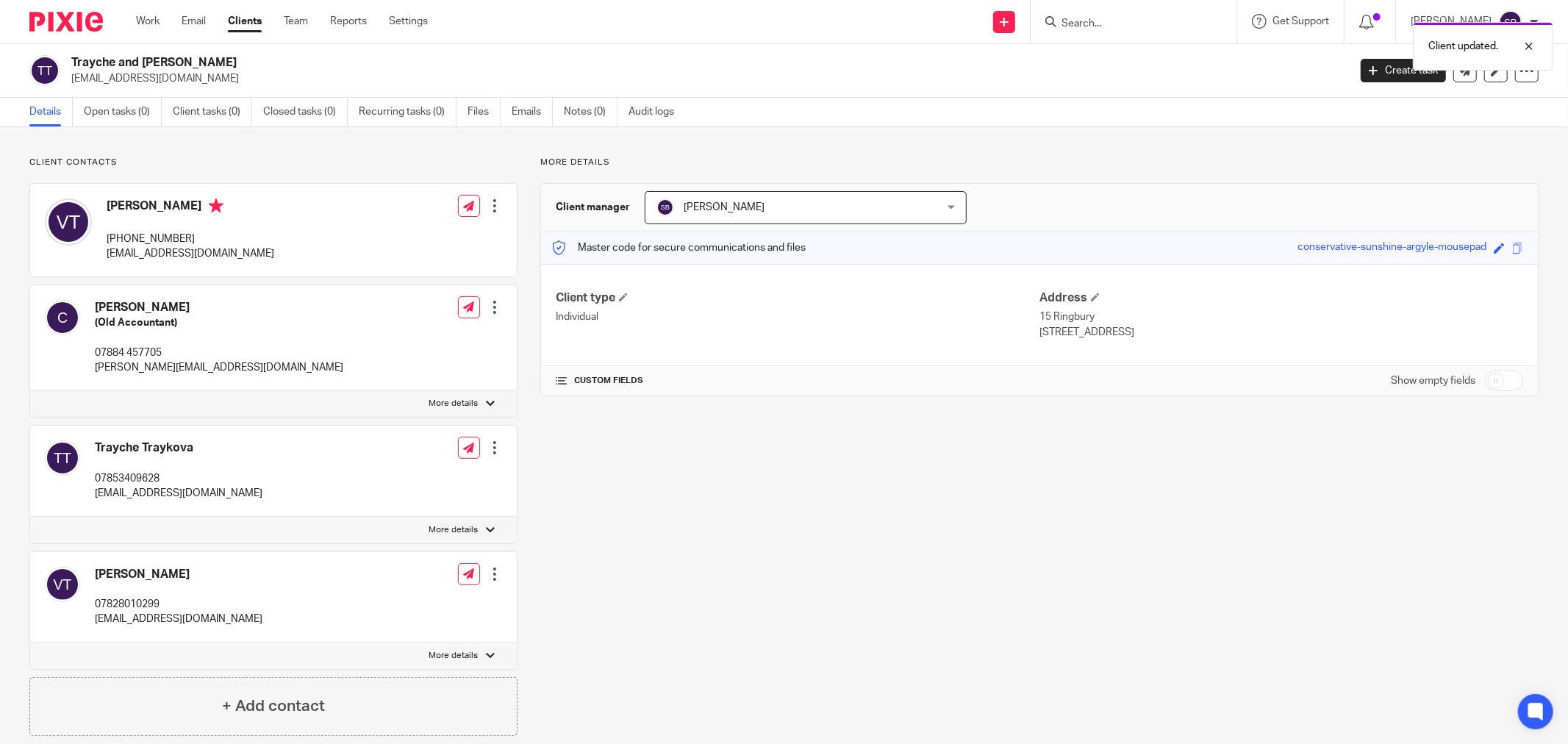
click at [487, 659] on div at bounding box center [490, 656] width 9 height 9
click at [30, 642] on input "More details" at bounding box center [29, 642] width 1 height 1
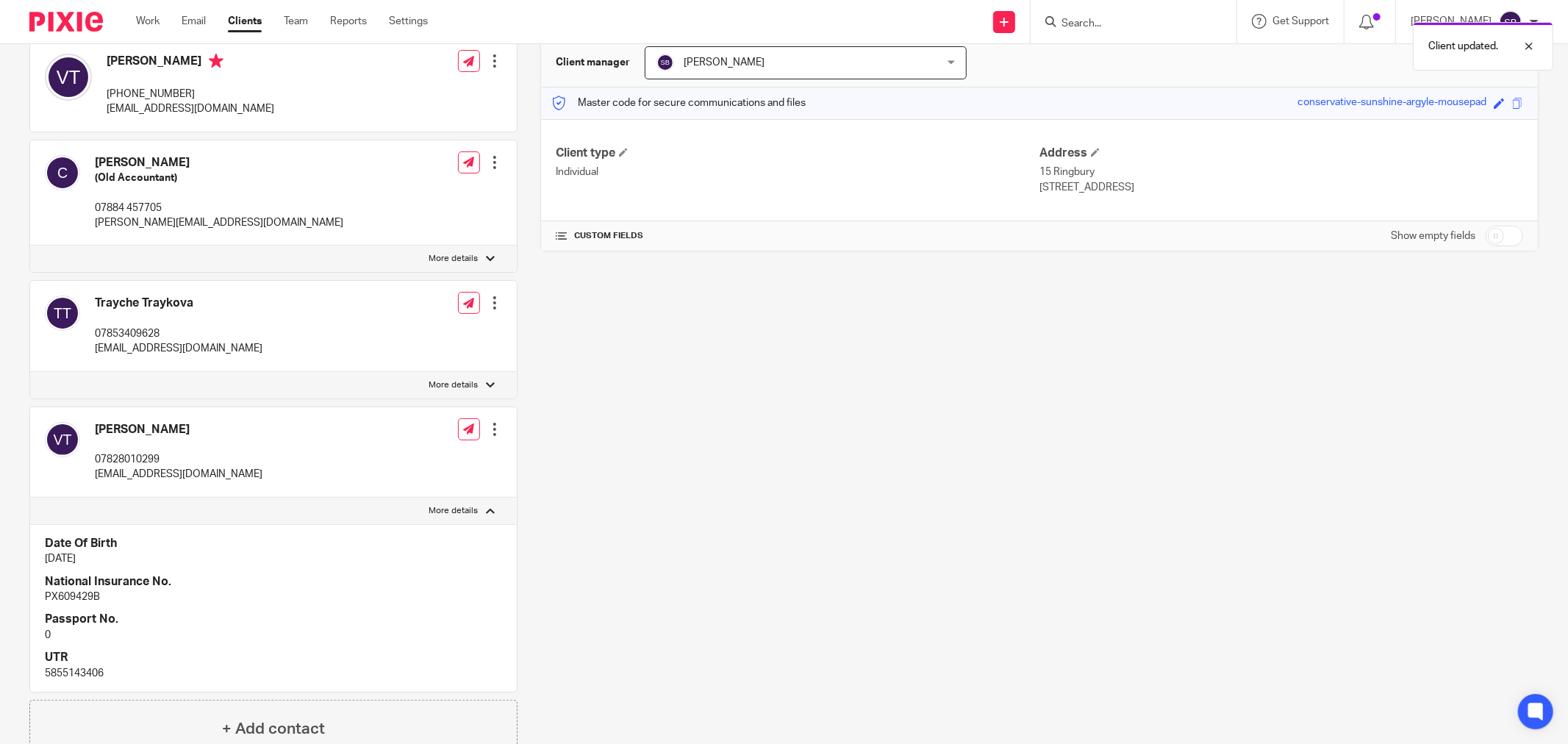
scroll to position [245, 0]
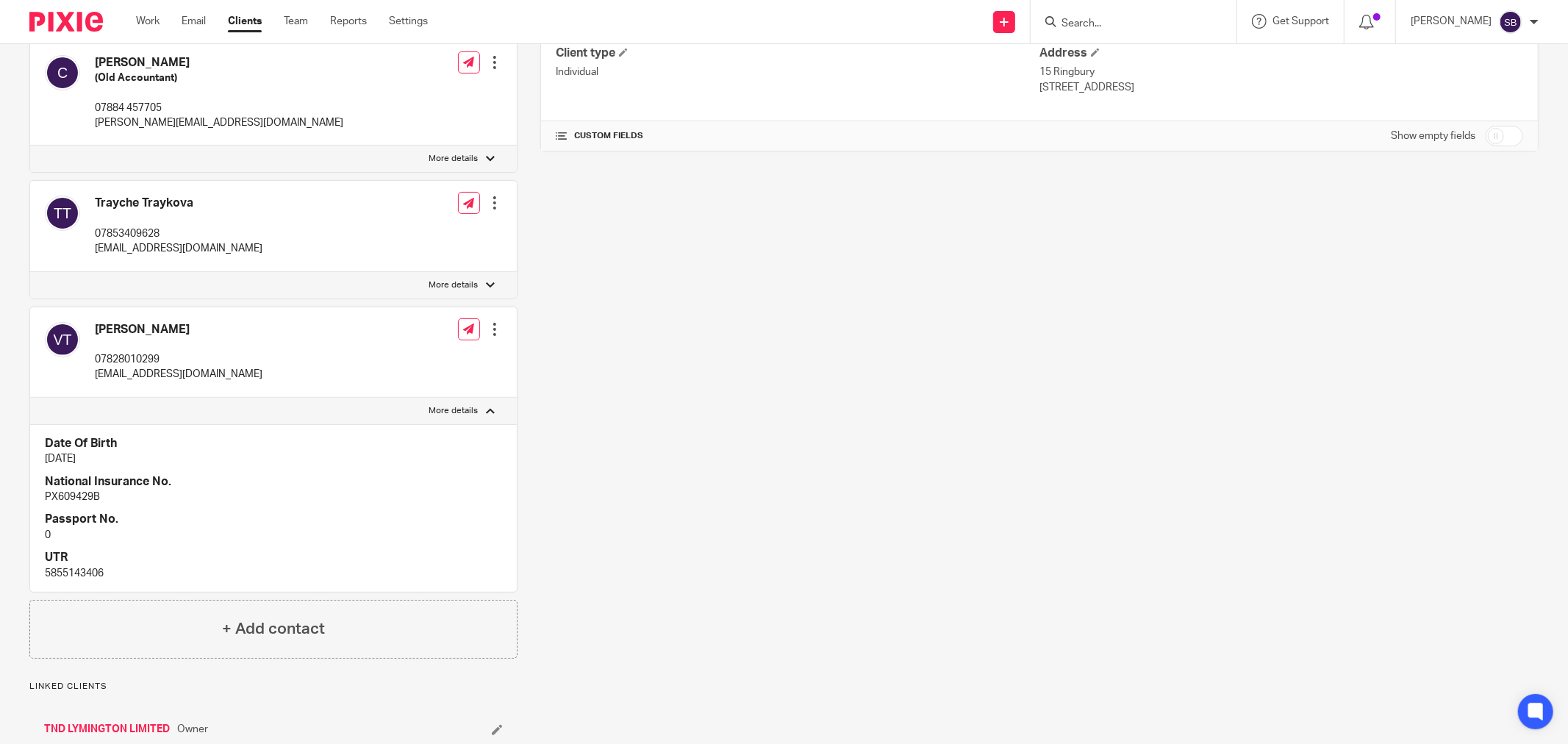
click at [486, 414] on div at bounding box center [490, 411] width 9 height 9
click at [30, 397] on input "More details" at bounding box center [29, 397] width 1 height 1
checkbox input "false"
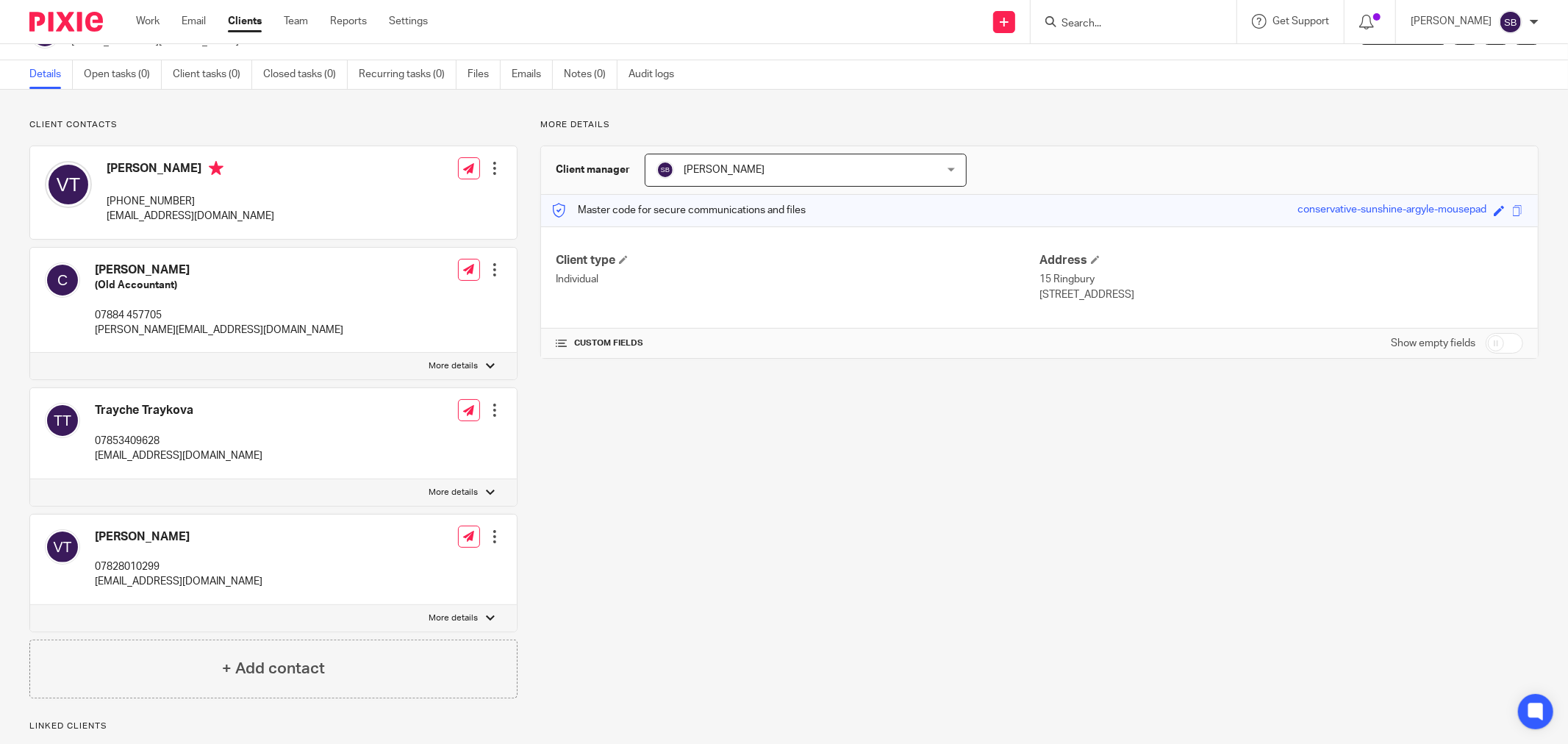
scroll to position [0, 0]
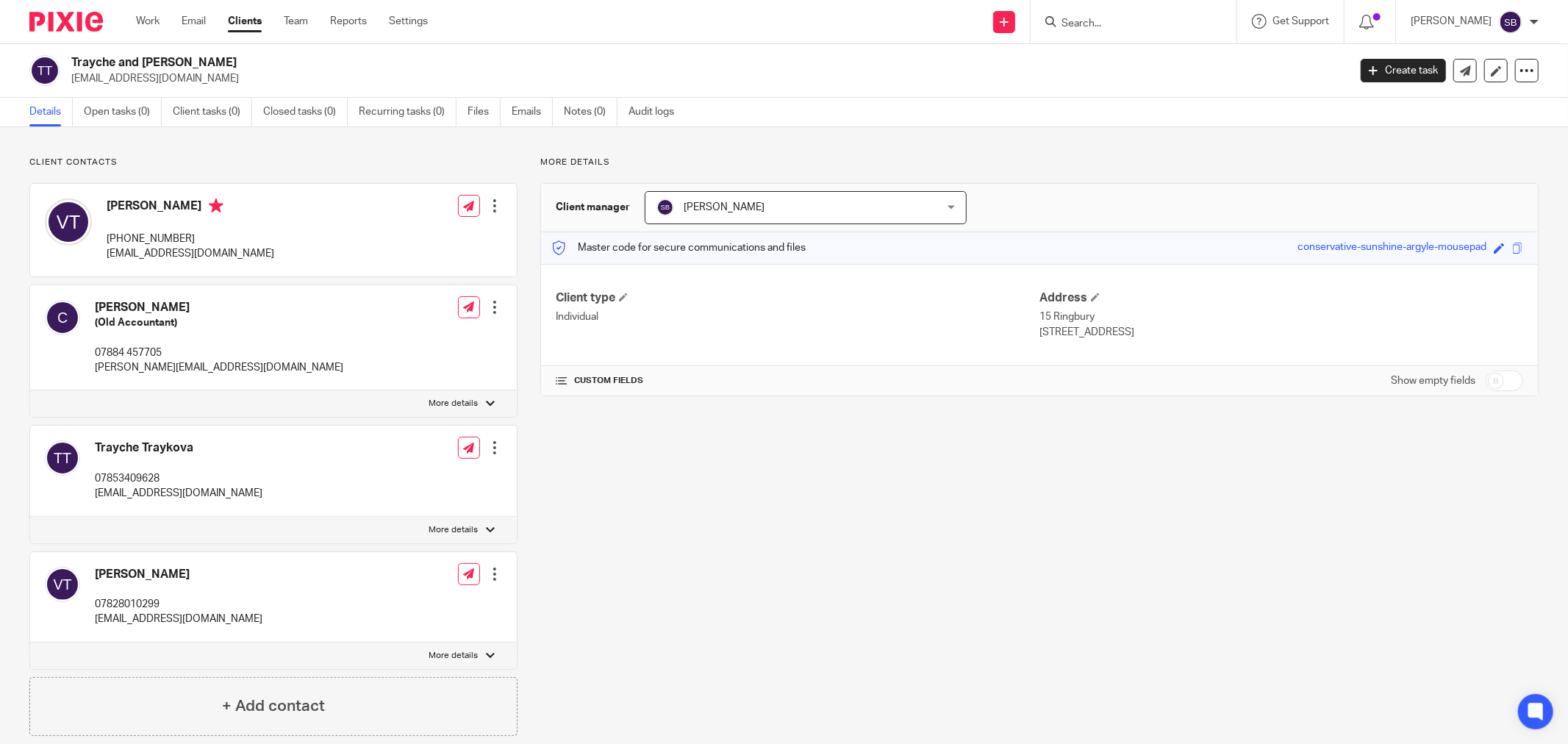
click at [1125, 20] on input "Search" at bounding box center [1126, 24] width 132 height 14
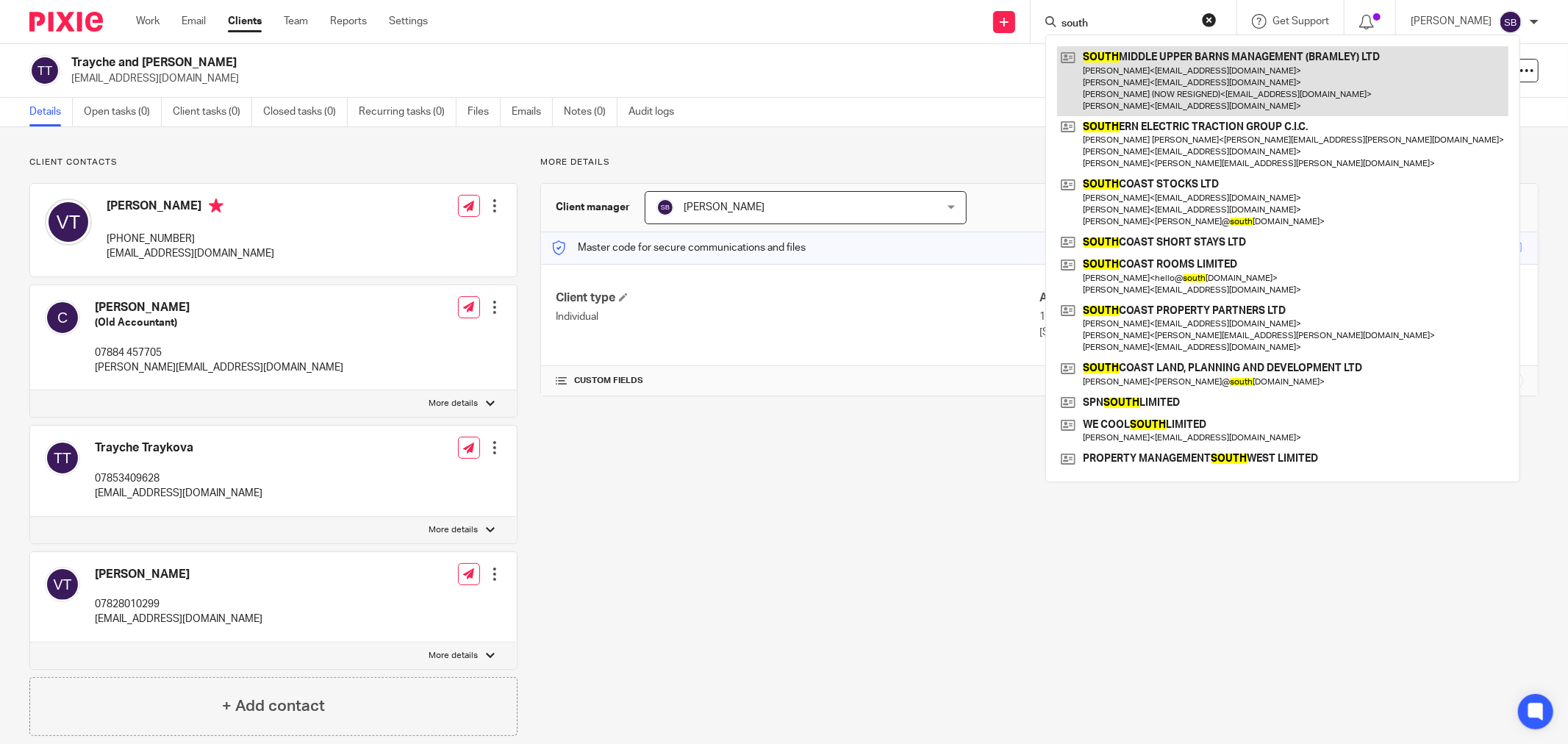
type input "south"
click at [1135, 67] on link at bounding box center [1282, 81] width 451 height 70
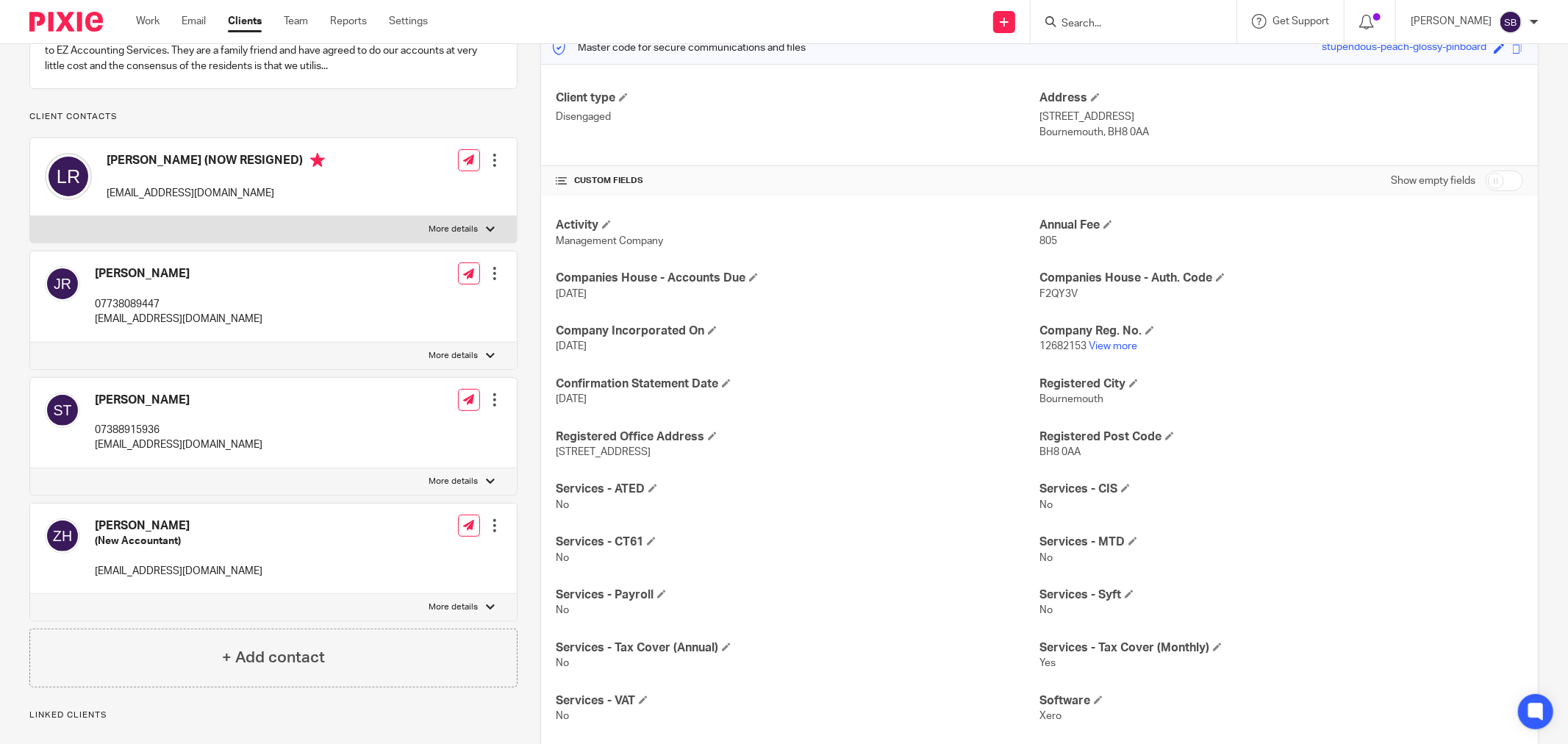
scroll to position [245, 0]
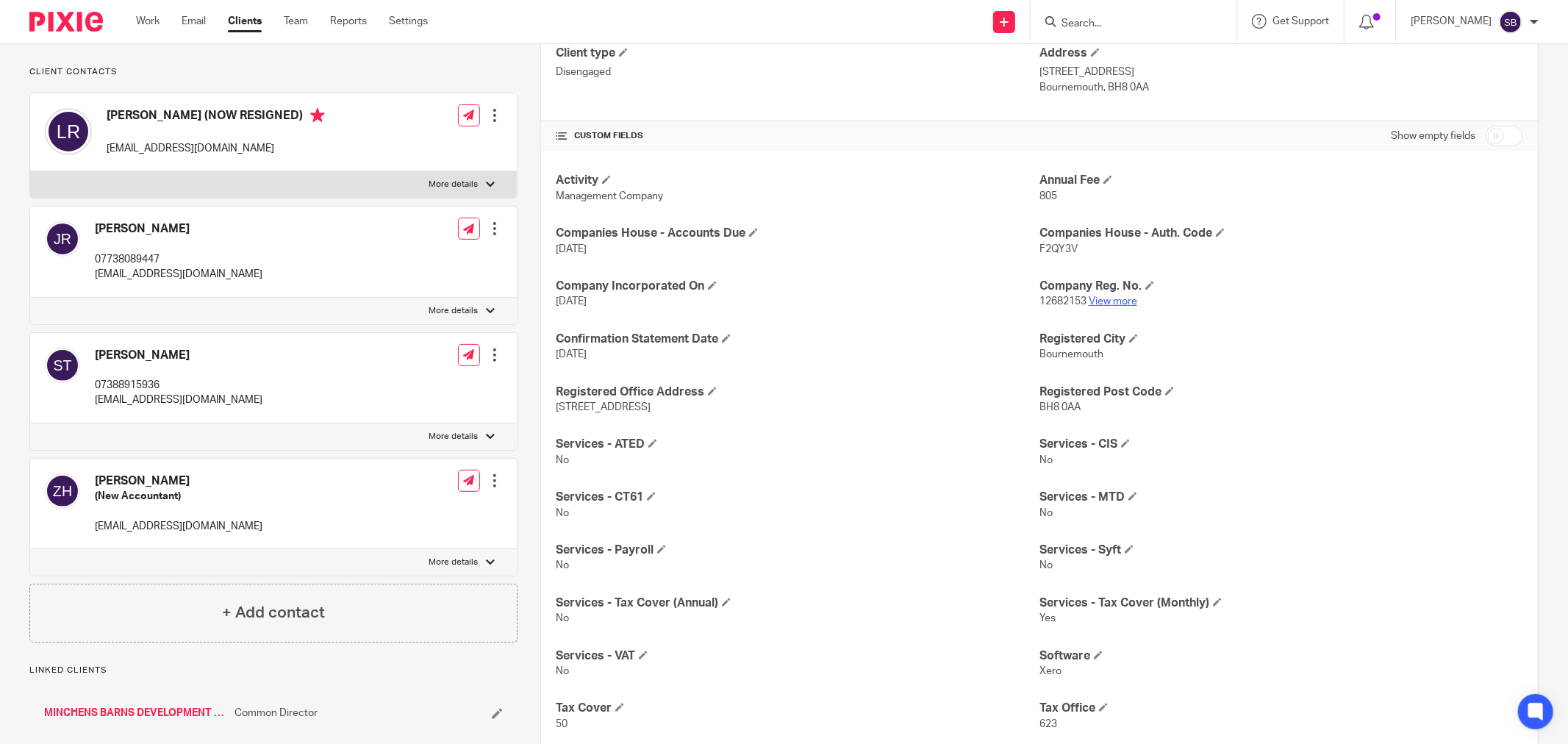
click at [1101, 305] on link "View more" at bounding box center [1112, 301] width 48 height 10
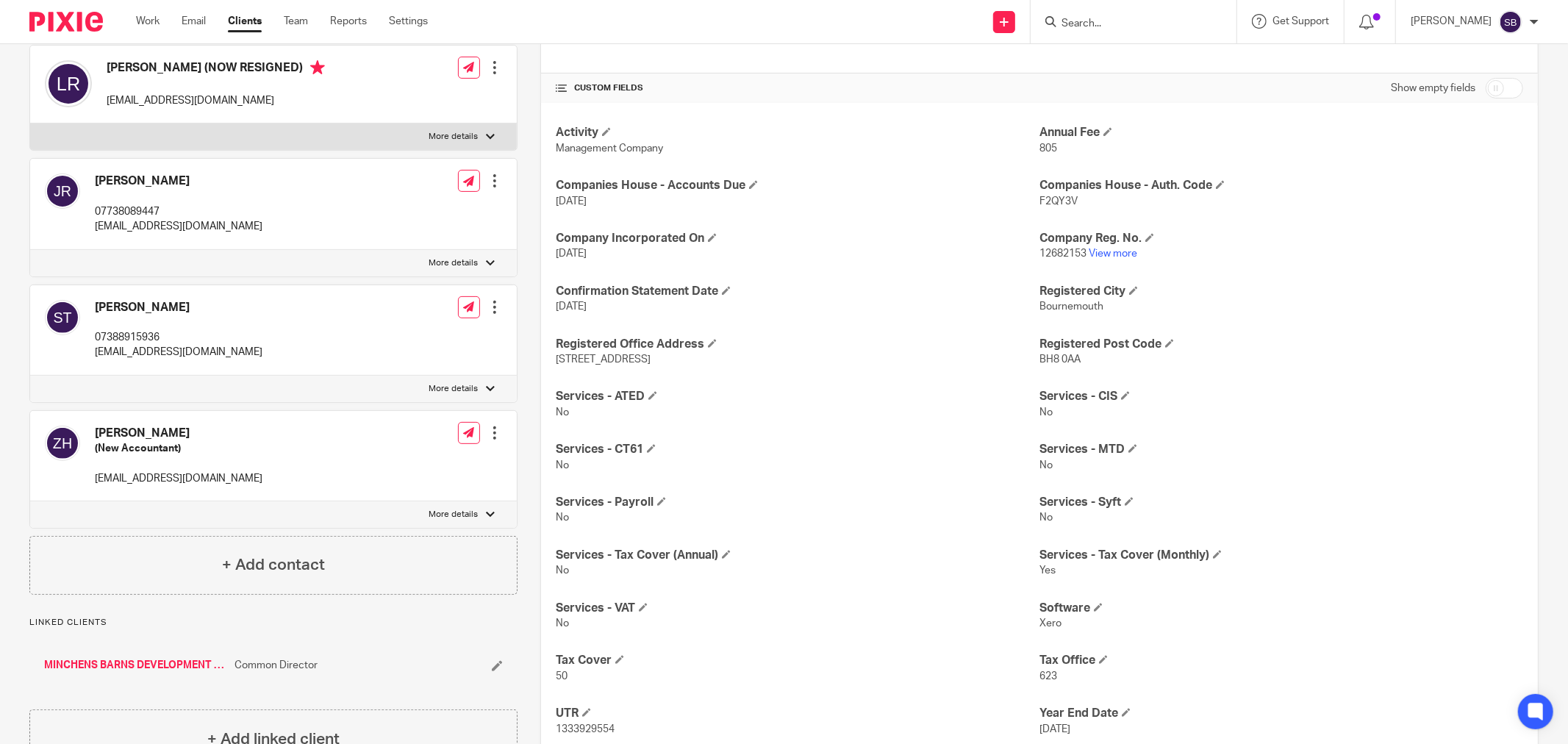
scroll to position [35, 0]
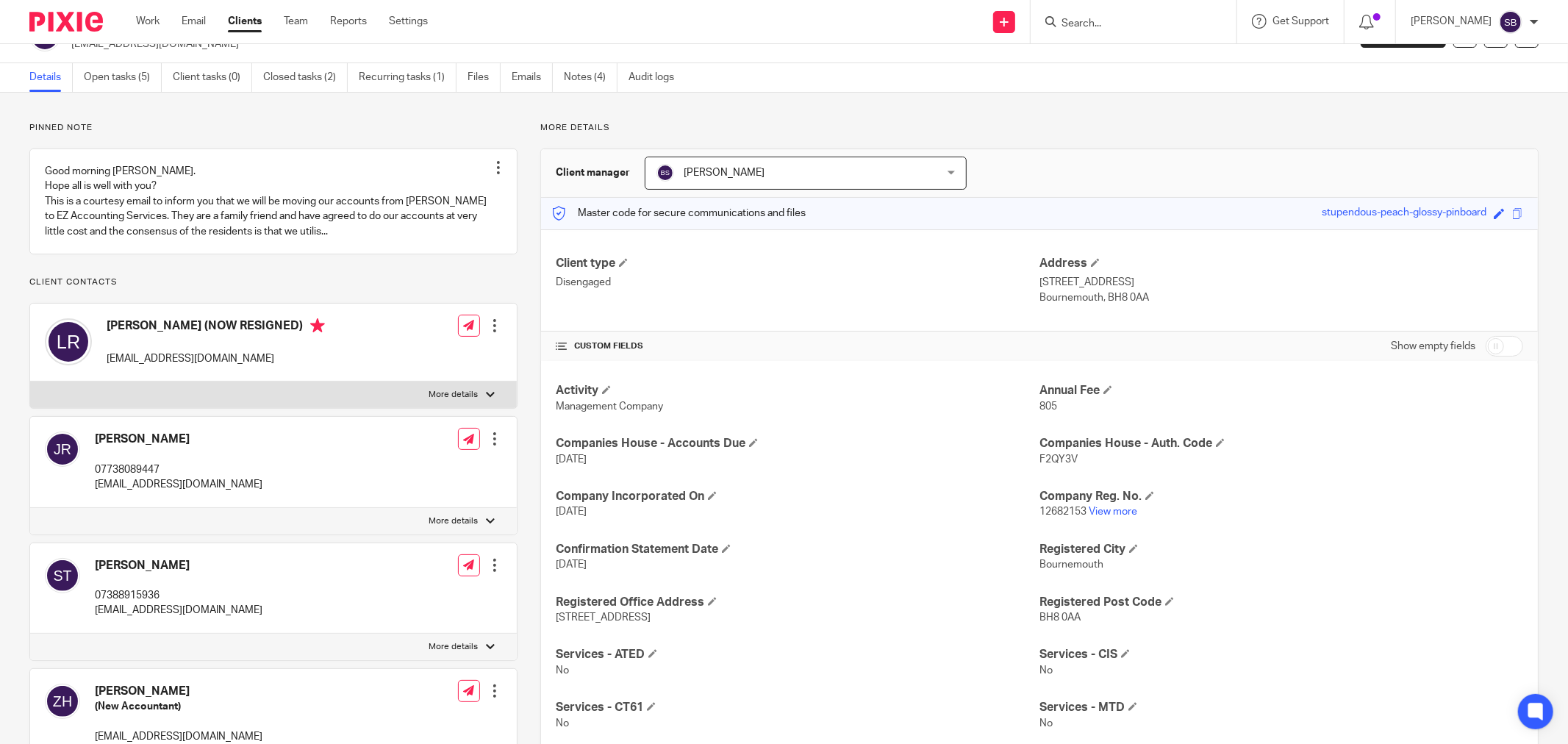
click at [1131, 17] on input "Search" at bounding box center [1126, 24] width 132 height 14
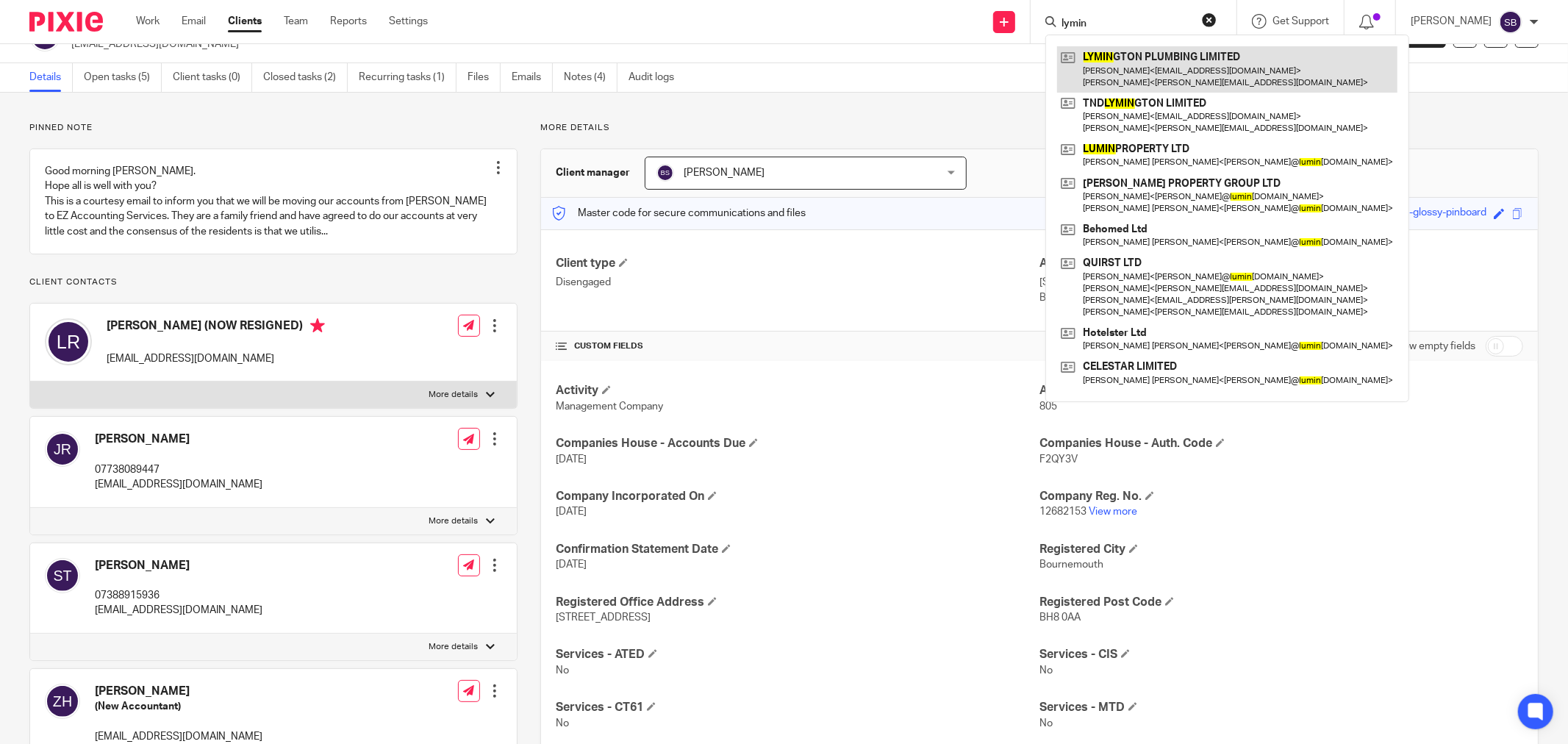
type input "lymin"
click at [1178, 59] on link at bounding box center [1227, 69] width 340 height 45
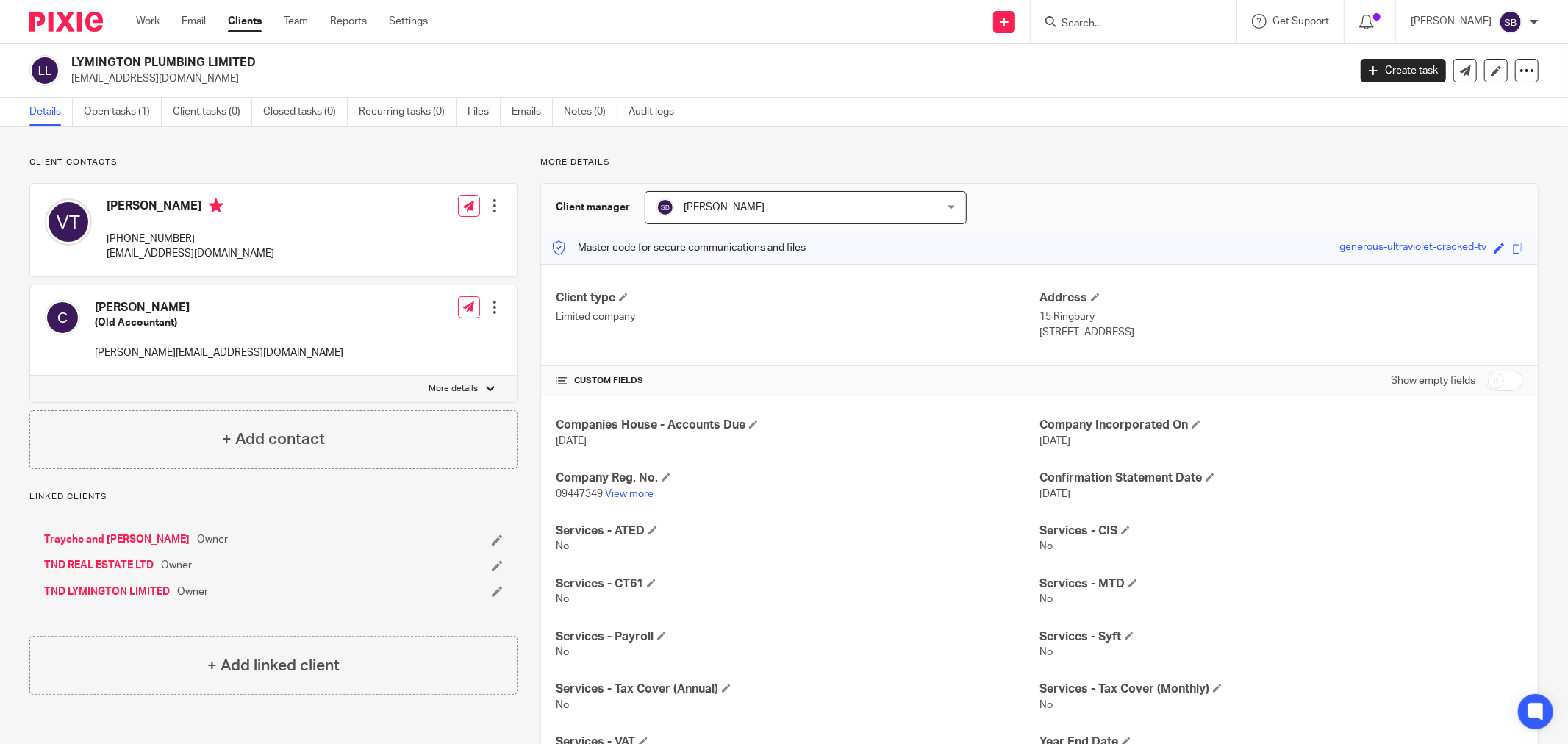
click at [1502, 380] on input "checkbox" at bounding box center [1504, 380] width 37 height 21
checkbox input "true"
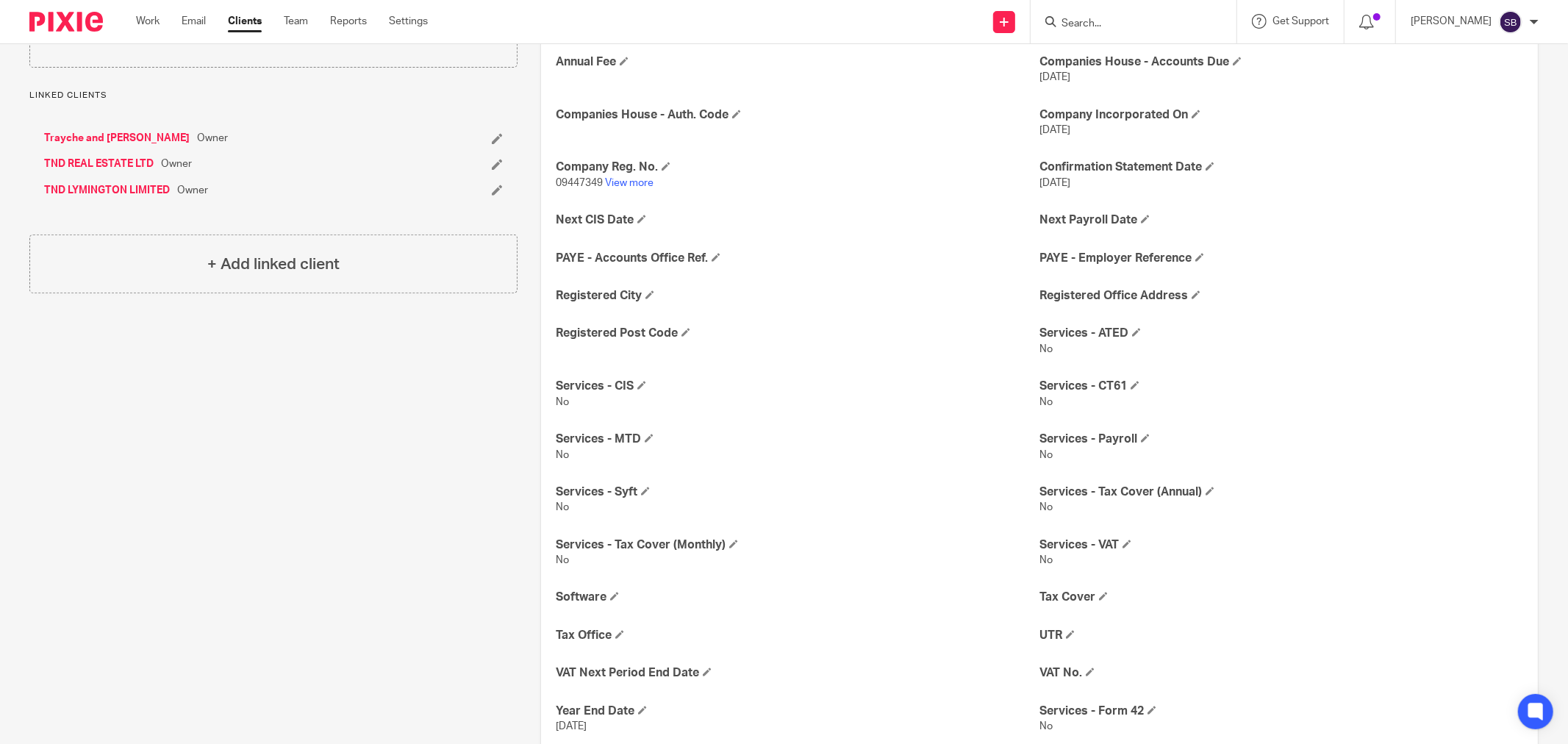
scroll to position [327, 0]
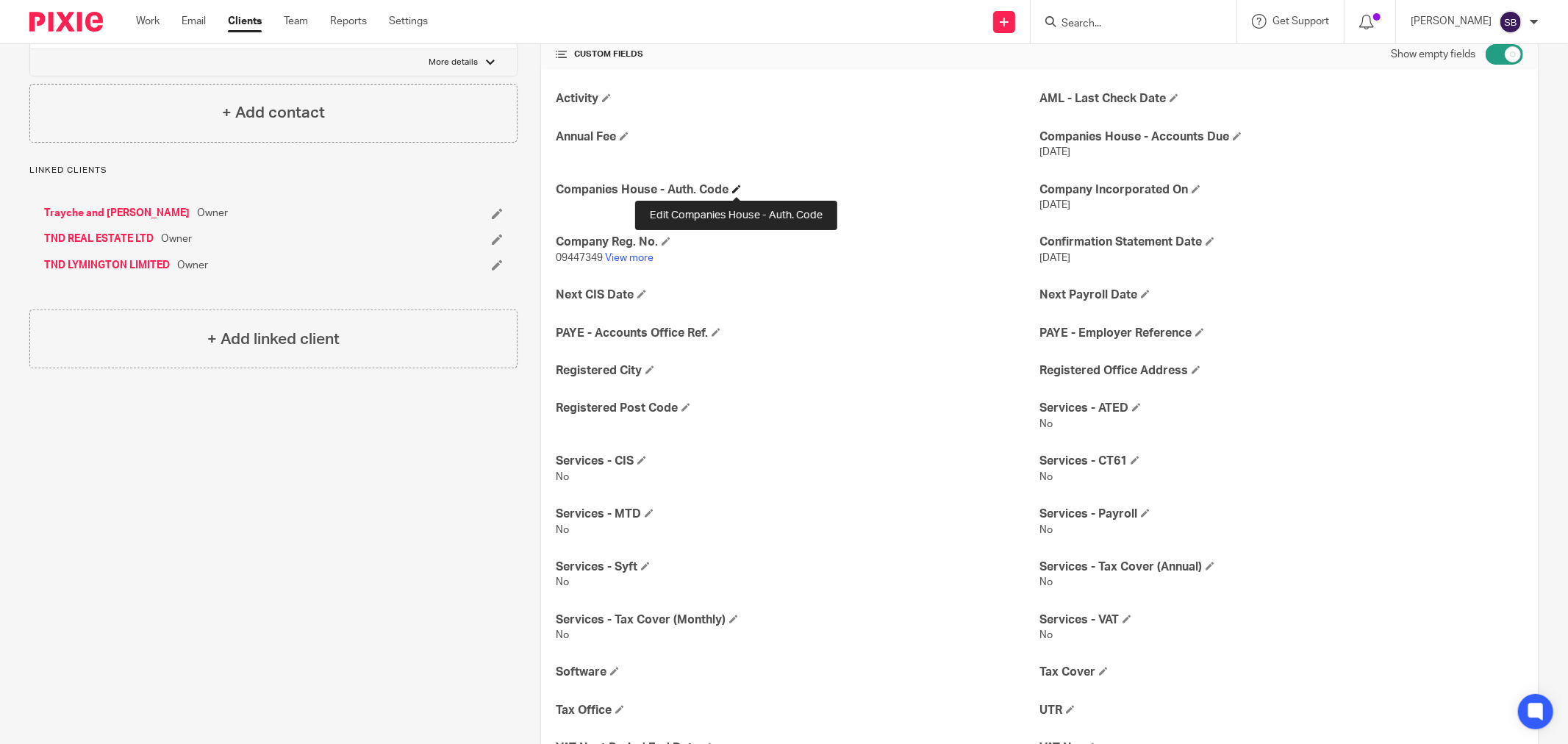
click at [735, 186] on span at bounding box center [737, 189] width 9 height 9
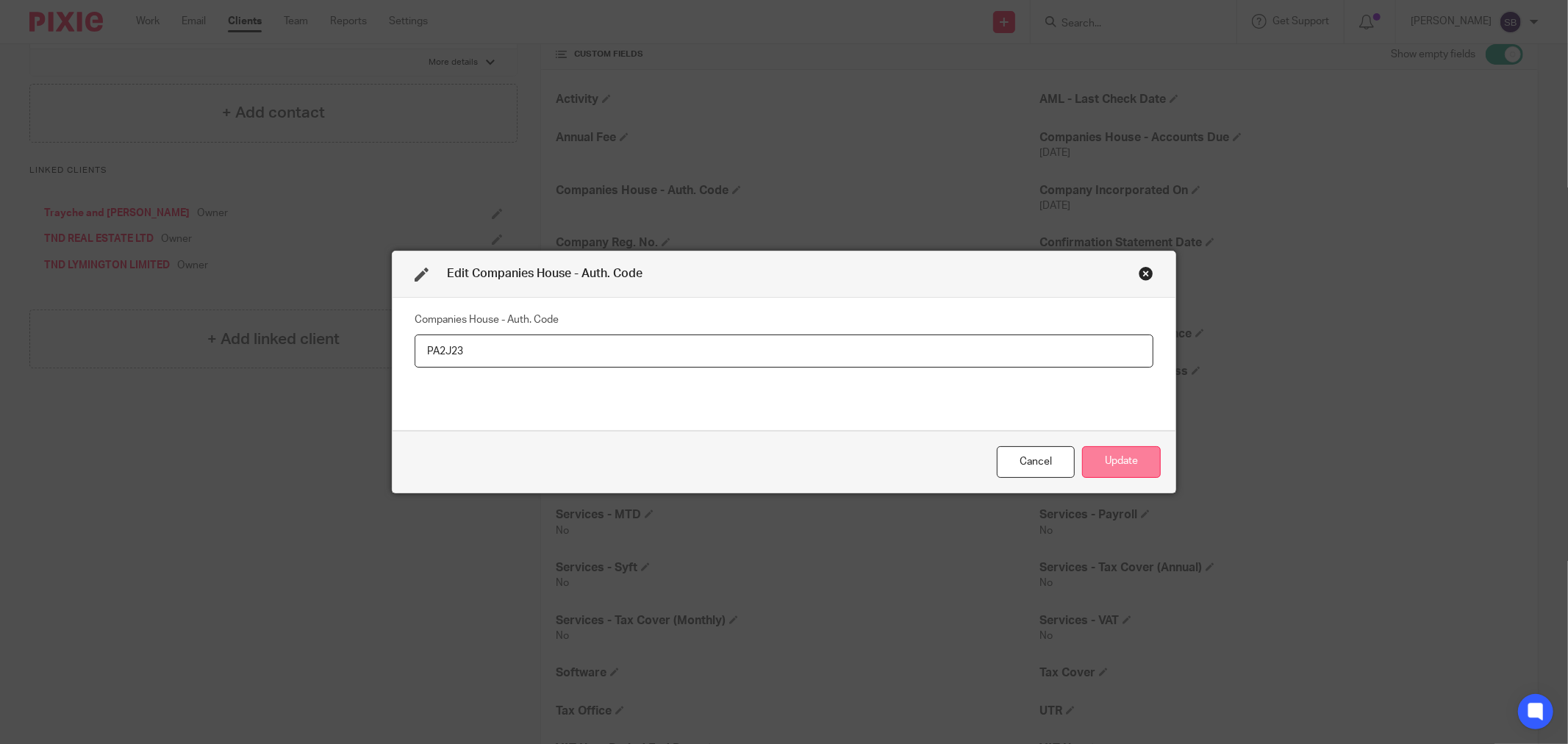
type input "PA2J23"
click at [1118, 466] on button "Update" at bounding box center [1121, 462] width 78 height 32
